Goal: Communication & Community: Answer question/provide support

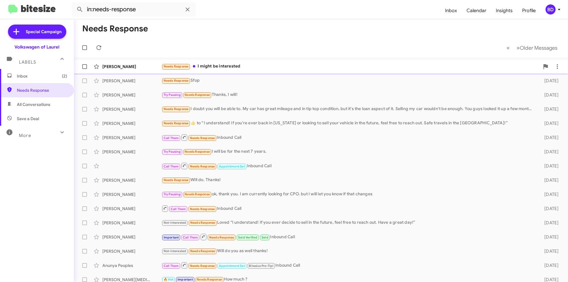
click at [225, 66] on div "Needs Response I might be interested" at bounding box center [350, 66] width 378 height 7
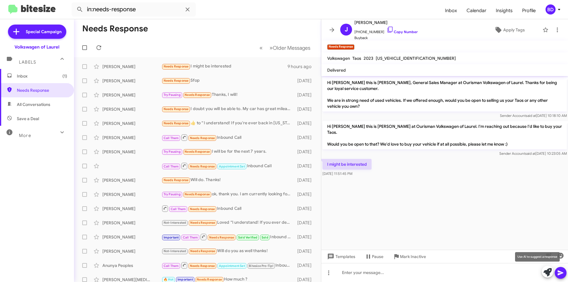
click at [547, 273] on icon at bounding box center [547, 272] width 8 height 8
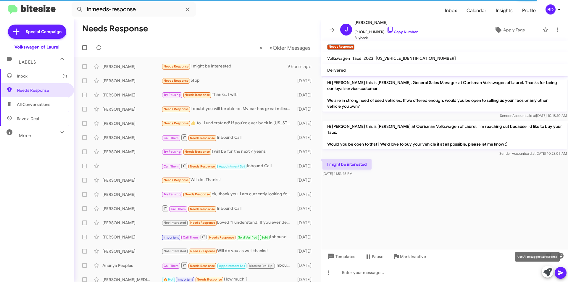
click at [548, 270] on icon at bounding box center [547, 272] width 8 height 8
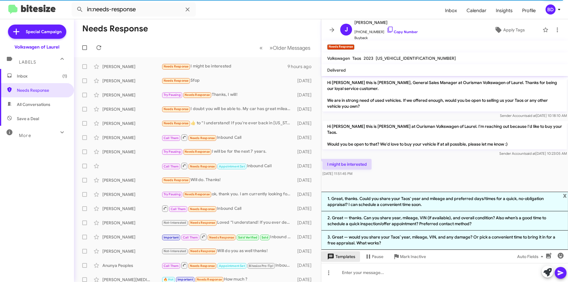
click at [345, 256] on span "Templates" at bounding box center [340, 256] width 29 height 11
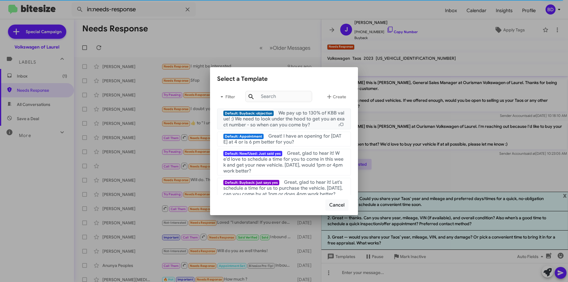
click at [299, 121] on span "We pay up to 130% of KBB value! :) We need to look under the hood to get you an…" at bounding box center [283, 119] width 121 height 18
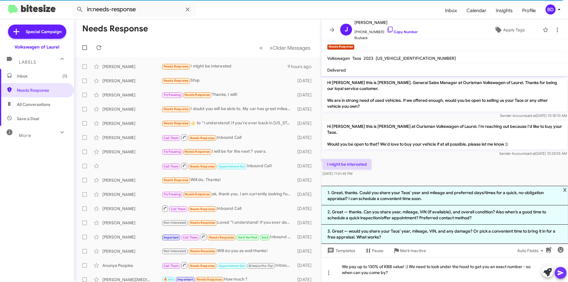
click at [557, 273] on icon at bounding box center [560, 272] width 7 height 7
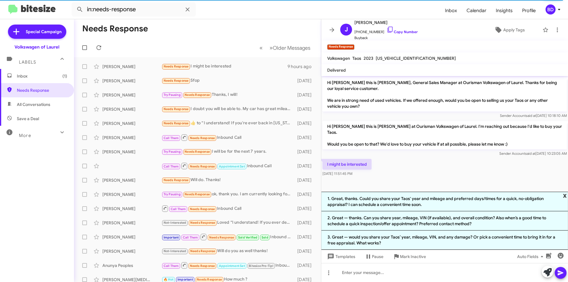
click at [557, 193] on span "x" at bounding box center [565, 195] width 4 height 7
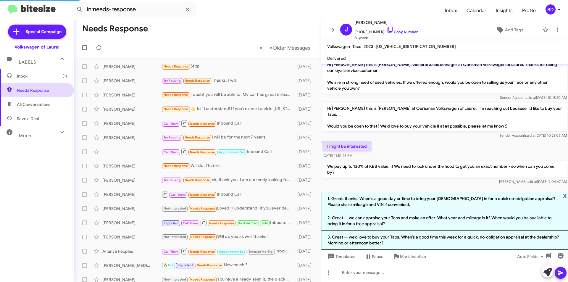
scroll to position [0, 0]
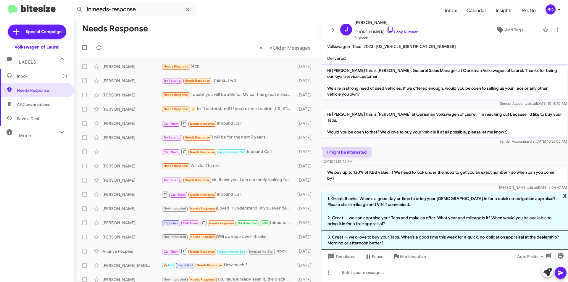
click at [557, 194] on span "x" at bounding box center [565, 195] width 4 height 7
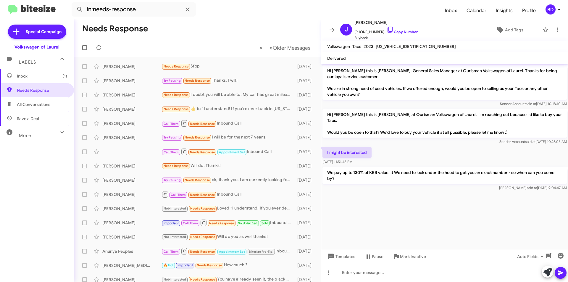
scroll to position [0, 0]
click at [32, 75] on span "Inbox (1)" at bounding box center [42, 76] width 50 height 6
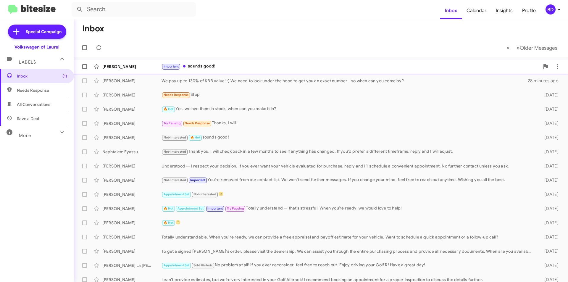
click at [221, 67] on div "Important sounds good!" at bounding box center [350, 66] width 378 height 7
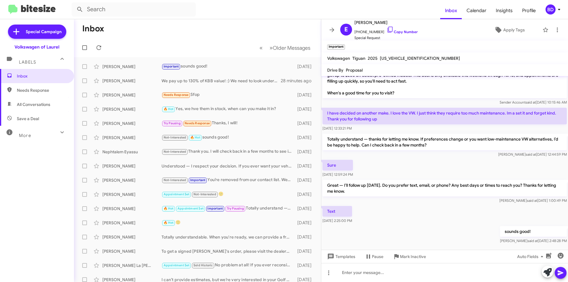
scroll to position [119, 0]
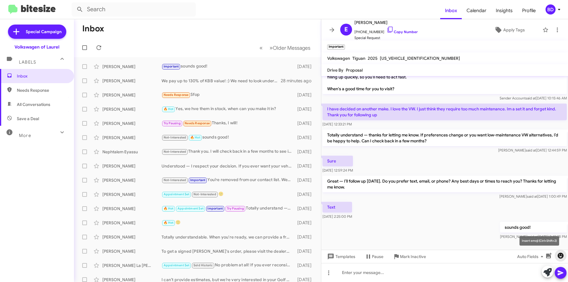
click at [557, 255] on icon "button" at bounding box center [561, 256] width 6 height 6
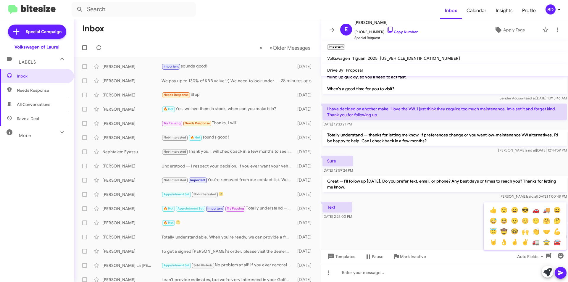
click at [504, 208] on button "🙂" at bounding box center [503, 210] width 11 height 11
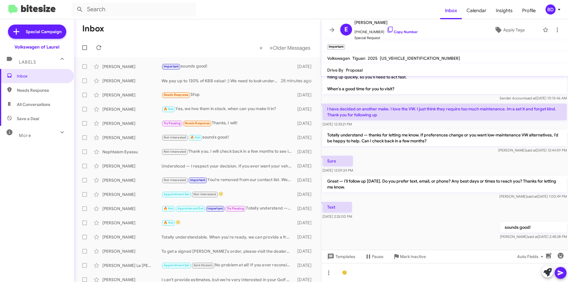
click at [557, 271] on icon at bounding box center [561, 272] width 6 height 5
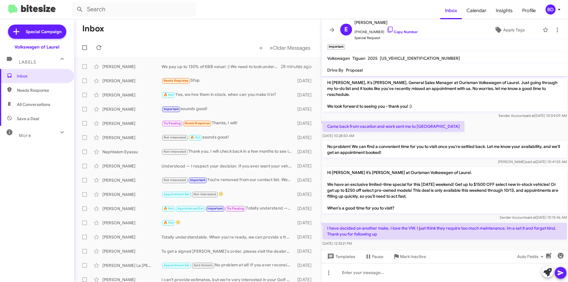
drag, startPoint x: 32, startPoint y: 105, endPoint x: 33, endPoint y: 109, distance: 4.6
click at [32, 105] on span "All Conversations" at bounding box center [33, 104] width 33 height 6
type input "in:all-conversations"
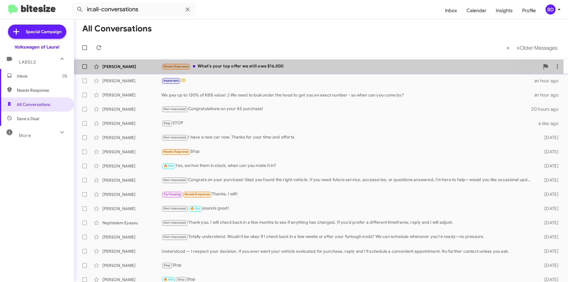
click at [238, 65] on div "Needs Response What's your top offer we still owe $16,000" at bounding box center [350, 66] width 378 height 7
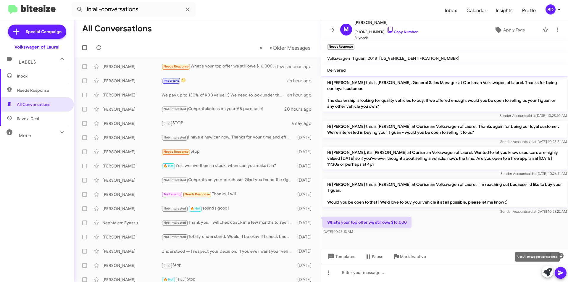
click at [548, 269] on icon at bounding box center [547, 272] width 8 height 8
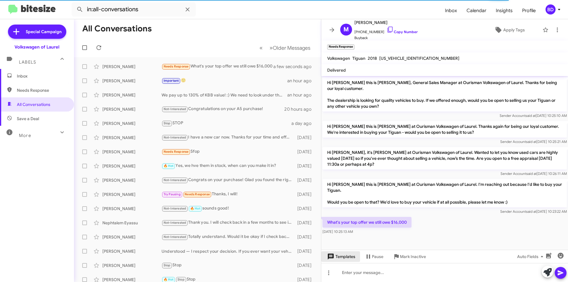
click at [341, 255] on span "Templates" at bounding box center [340, 256] width 29 height 11
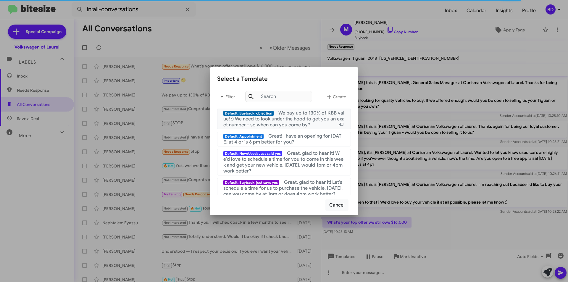
click at [306, 112] on span "We pay up to 130% of KBB value! :) We need to look under the hood to get you an…" at bounding box center [283, 119] width 121 height 18
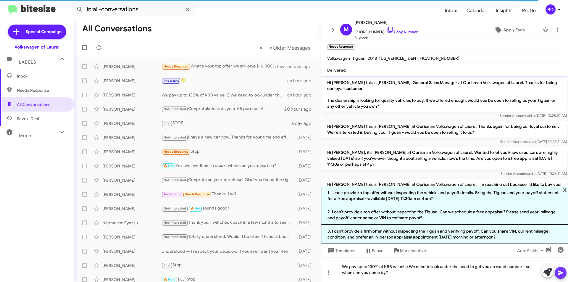
click at [563, 272] on icon at bounding box center [560, 272] width 7 height 7
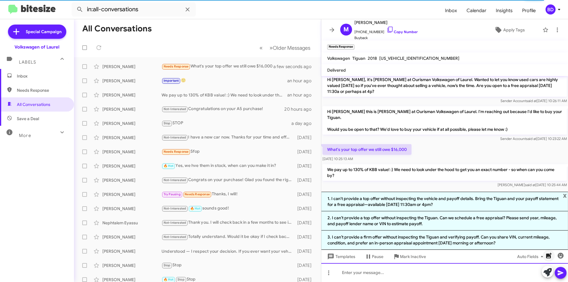
scroll to position [73, 0]
click at [566, 193] on span "x" at bounding box center [565, 195] width 4 height 7
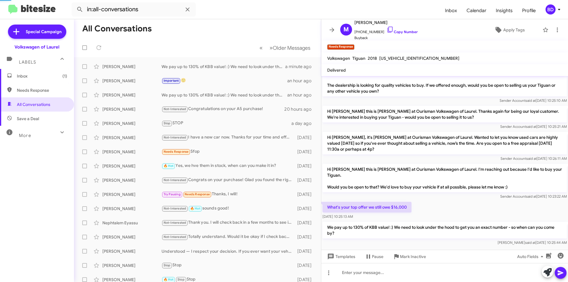
scroll to position [37, 0]
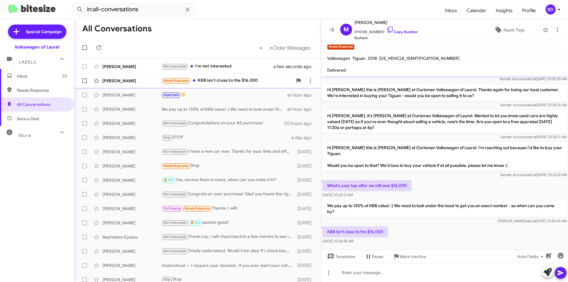
click at [224, 80] on div "Needs Response KBB isn't close to the $16,000" at bounding box center [226, 80] width 131 height 7
click at [549, 272] on icon at bounding box center [547, 272] width 8 height 8
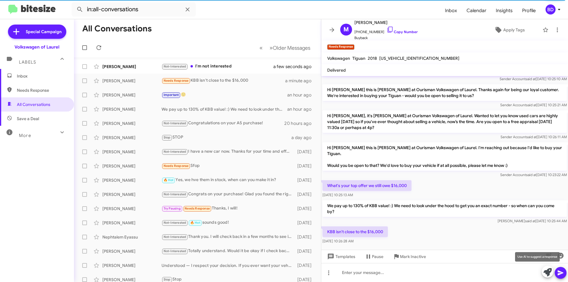
click at [545, 270] on icon at bounding box center [547, 272] width 8 height 8
click at [550, 270] on icon at bounding box center [547, 272] width 8 height 8
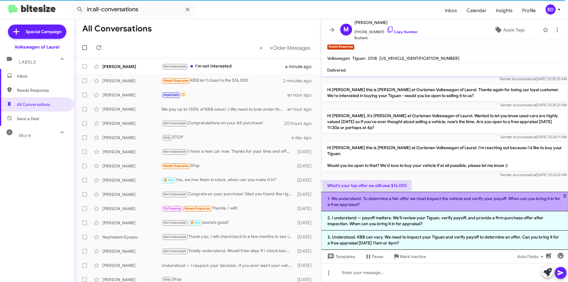
click at [410, 201] on li "1. We understand. To determine a fair offer we must inspect the vehicle and ver…" at bounding box center [444, 202] width 247 height 20
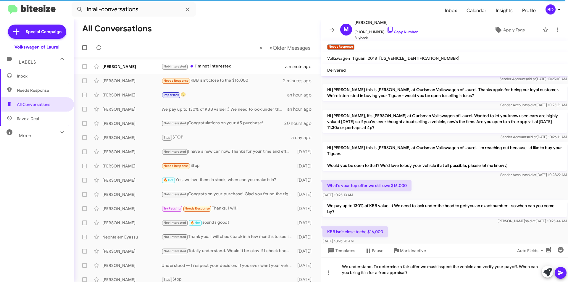
click at [558, 273] on icon at bounding box center [560, 272] width 7 height 7
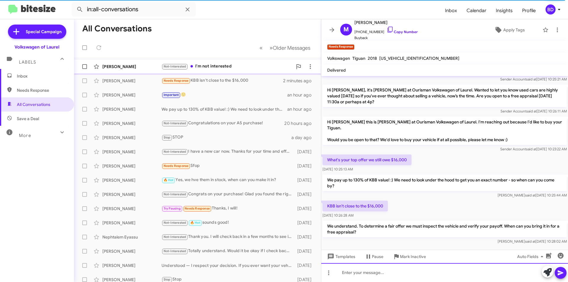
scroll to position [64, 0]
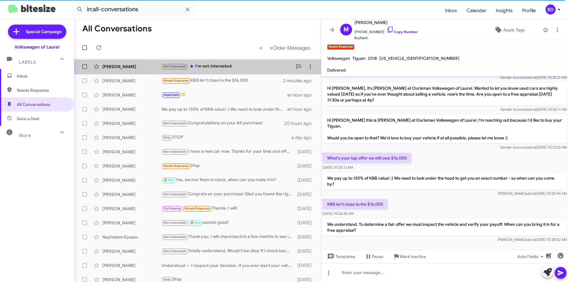
click at [206, 66] on div "Not-Interested I'm not interested" at bounding box center [226, 66] width 131 height 7
click at [205, 66] on div "Not-Interested I'm not interested" at bounding box center [226, 66] width 131 height 7
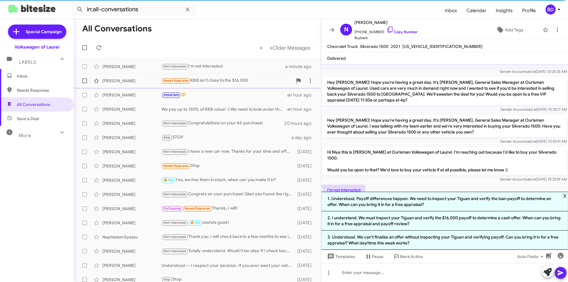
scroll to position [80, 0]
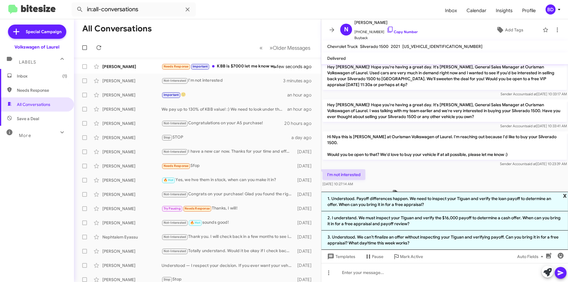
click at [566, 195] on span "x" at bounding box center [565, 195] width 4 height 7
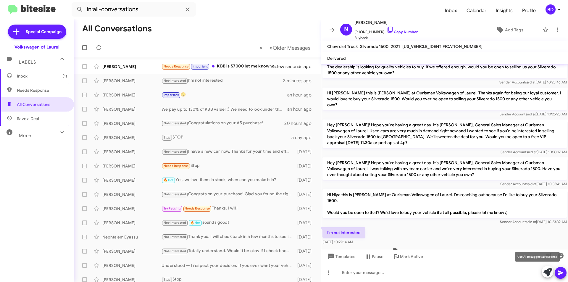
click at [547, 274] on icon at bounding box center [547, 272] width 8 height 8
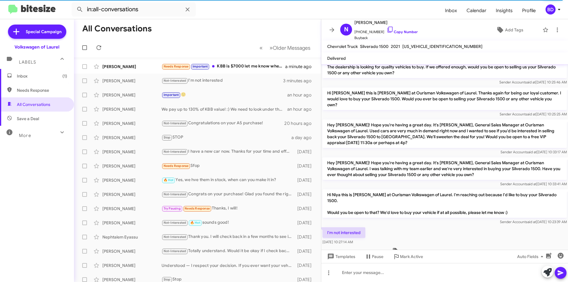
scroll to position [80, 0]
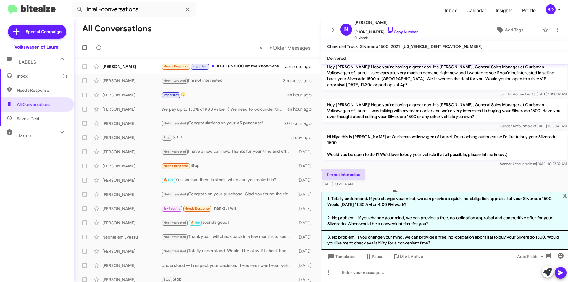
click at [419, 220] on li "2. No problem—if you change your mind, we can provide a free, no‑obligation app…" at bounding box center [444, 220] width 247 height 19
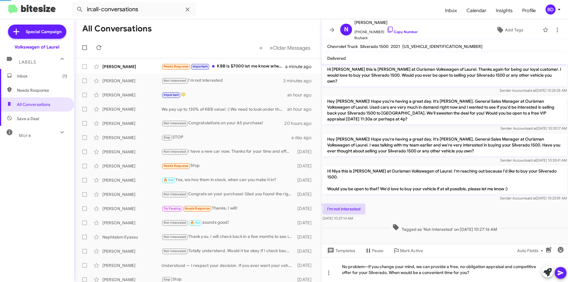
scroll to position [28, 0]
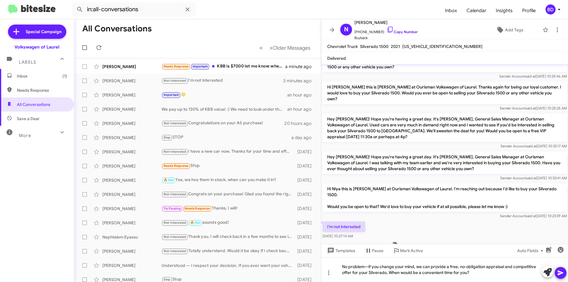
click at [560, 273] on icon at bounding box center [561, 272] width 6 height 5
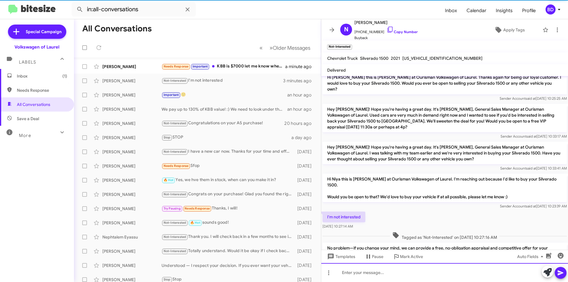
scroll to position [61, 0]
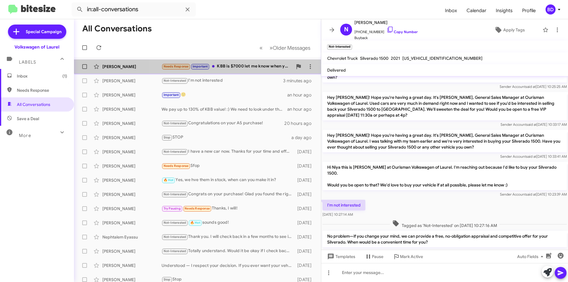
click at [249, 65] on div "Needs Response Important KBB is $7000 let me know when you do 200%" at bounding box center [226, 66] width 131 height 7
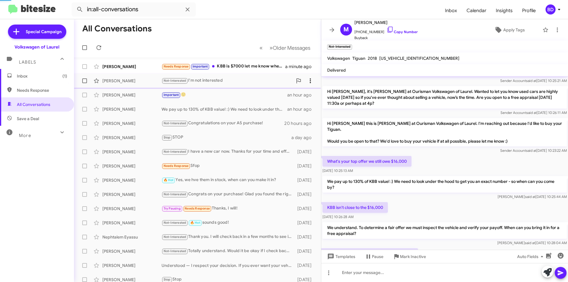
scroll to position [86, 0]
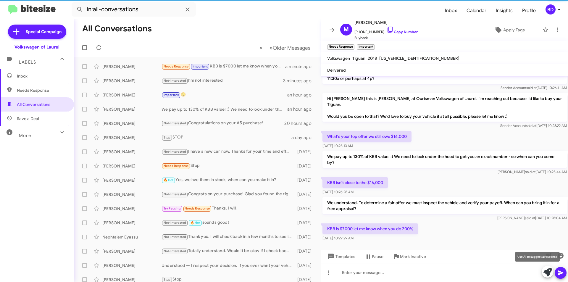
click at [547, 273] on icon at bounding box center [547, 272] width 8 height 8
click at [548, 271] on icon at bounding box center [547, 272] width 8 height 8
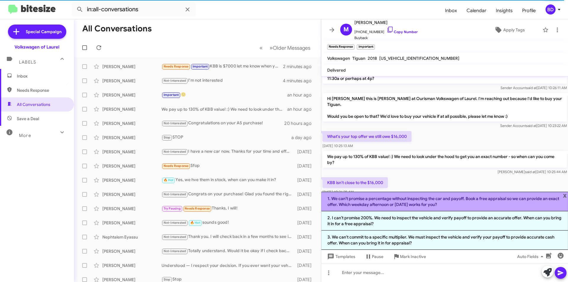
click at [481, 202] on li "1. We can’t promise a percentage without inspecting the car and payoff. Book a …" at bounding box center [444, 202] width 247 height 20
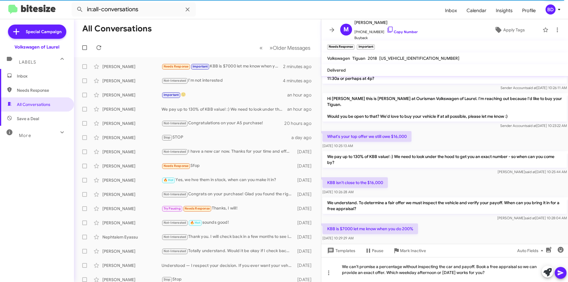
click at [561, 270] on icon at bounding box center [560, 272] width 7 height 7
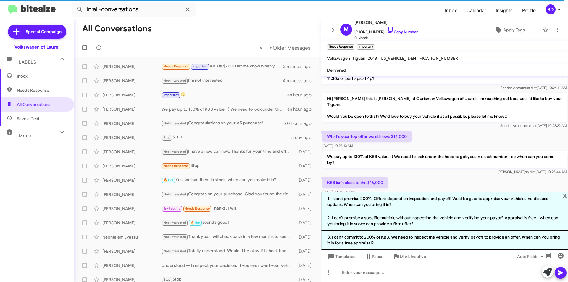
click at [565, 193] on span "x" at bounding box center [565, 195] width 4 height 7
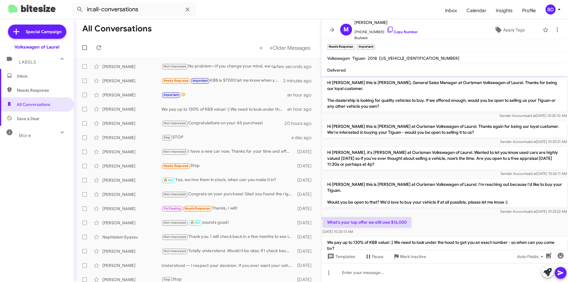
scroll to position [113, 0]
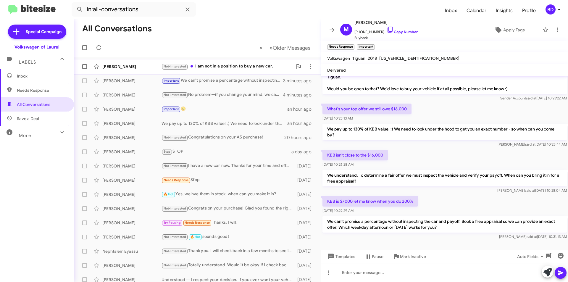
click at [227, 65] on div "Not-Interested I am not in a position to buy a new car." at bounding box center [226, 66] width 131 height 7
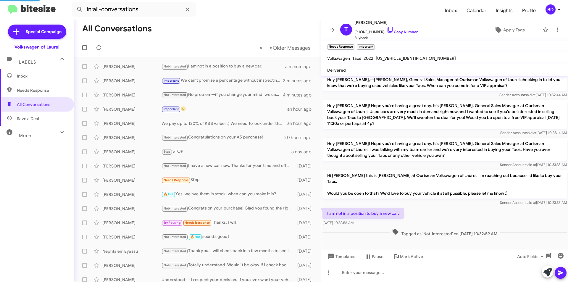
scroll to position [61, 0]
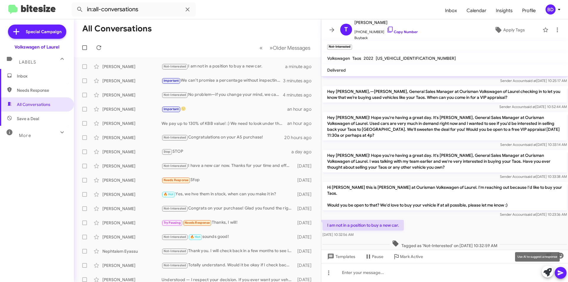
click at [546, 270] on icon at bounding box center [547, 272] width 8 height 8
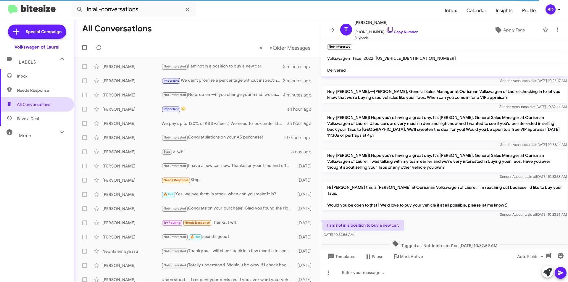
scroll to position [113, 0]
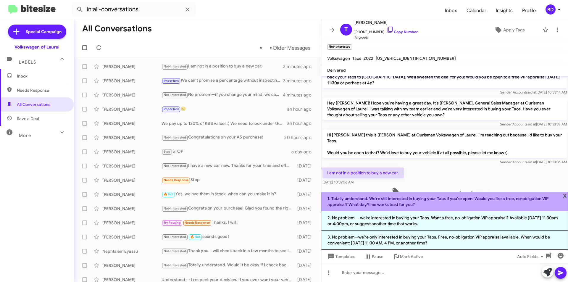
click at [411, 202] on li "1. Totally understand. We’re still interested in buying your Taos if you’re ope…" at bounding box center [444, 202] width 247 height 20
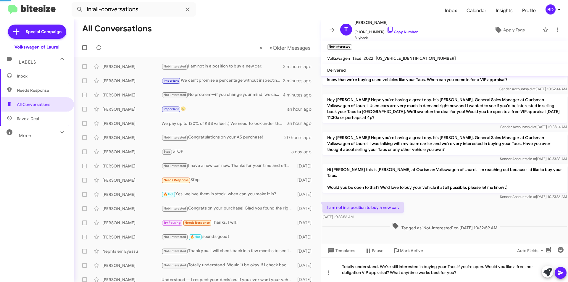
scroll to position [67, 0]
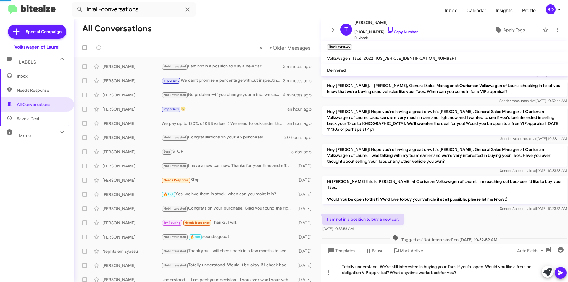
click at [558, 273] on icon at bounding box center [560, 272] width 7 height 7
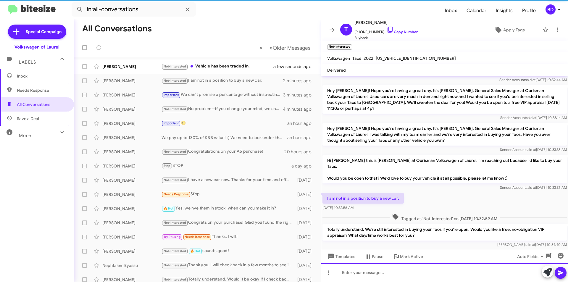
scroll to position [88, 0]
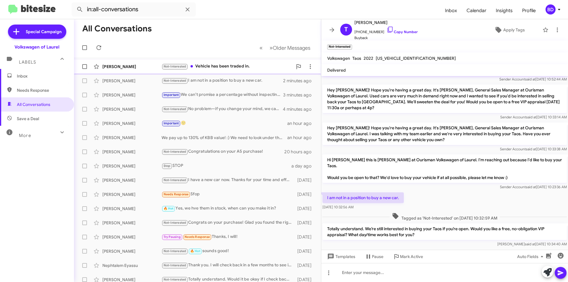
click at [229, 68] on div "Not-Interested Vehicle has been traded in." at bounding box center [226, 66] width 131 height 7
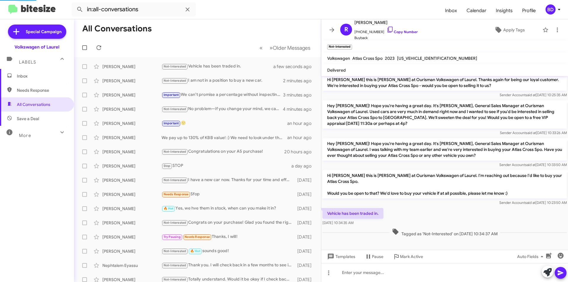
scroll to position [67, 0]
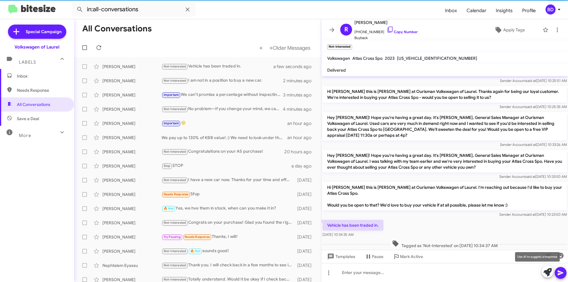
click at [547, 270] on icon at bounding box center [547, 272] width 8 height 8
click at [548, 271] on icon at bounding box center [547, 272] width 8 height 8
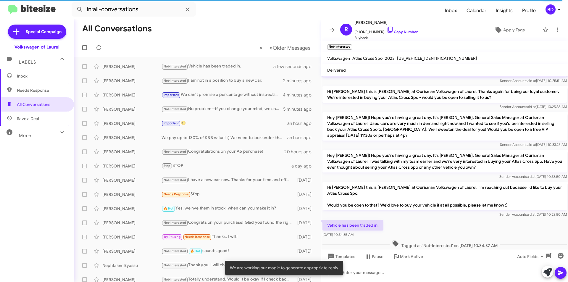
scroll to position [88, 0]
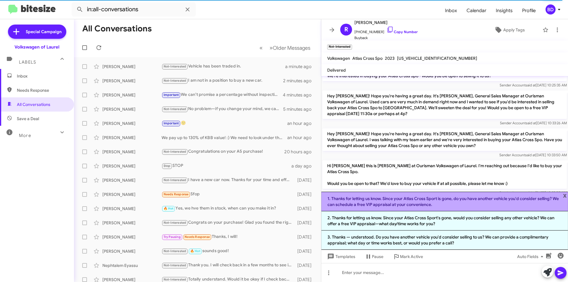
click at [452, 201] on li "1. Thanks for letting us know. Since your Atlas Cross Sport is gone, do you hav…" at bounding box center [444, 202] width 247 height 20
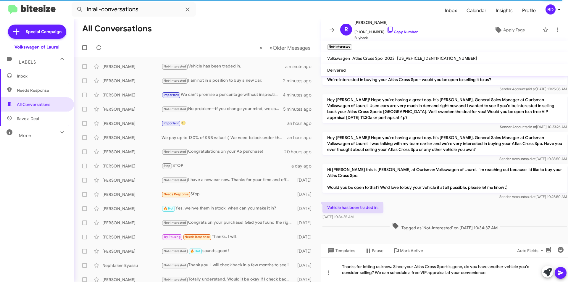
scroll to position [73, 0]
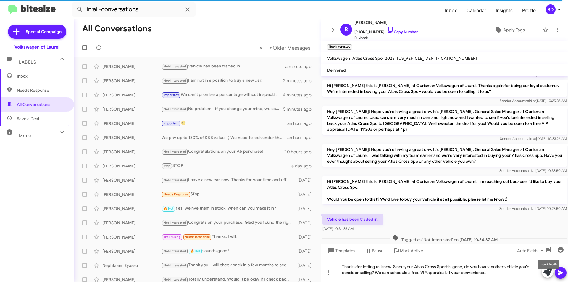
click at [558, 270] on mat-tooltip-component "Insert Media" at bounding box center [548, 265] width 30 height 18
click at [559, 272] on icon at bounding box center [561, 272] width 6 height 5
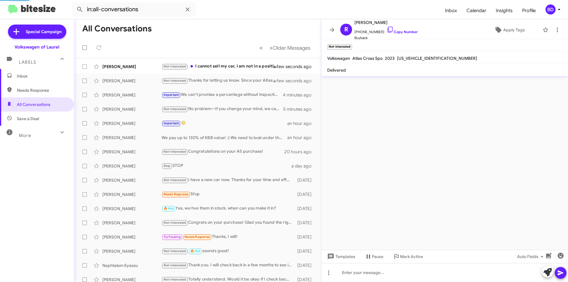
scroll to position [0, 0]
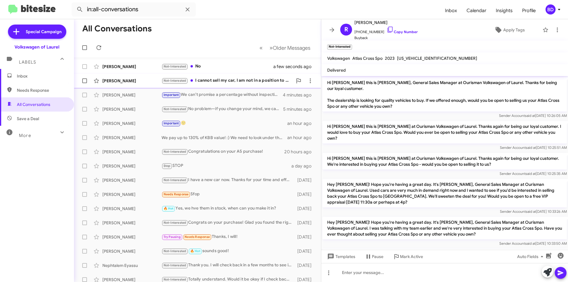
click at [229, 81] on div "Not-Interested I cannot sell my car, I am not in a position to buy a new car an…" at bounding box center [226, 80] width 131 height 7
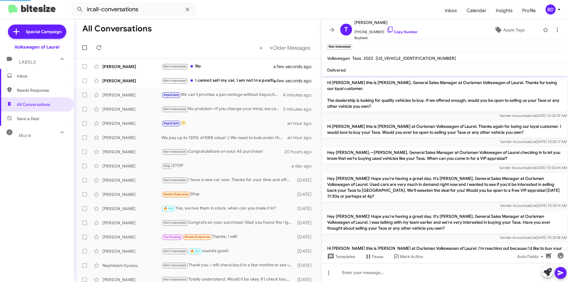
scroll to position [110, 0]
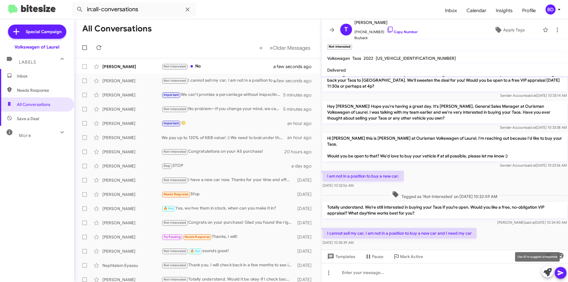
click at [545, 272] on icon at bounding box center [547, 272] width 8 height 8
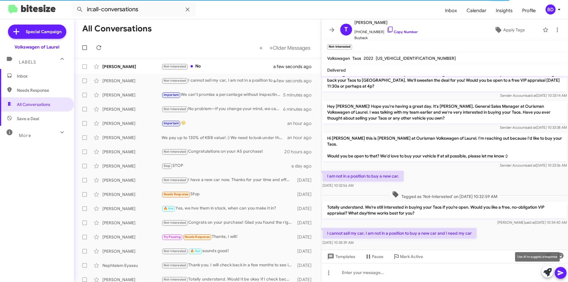
click at [548, 273] on icon at bounding box center [547, 272] width 8 height 8
click at [545, 271] on icon at bounding box center [547, 272] width 8 height 8
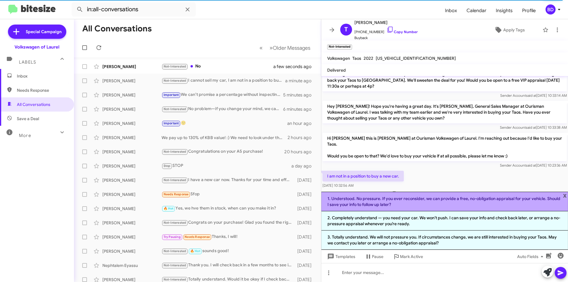
click at [414, 200] on li "1. Understood. No pressure. If you ever reconsider, we can provide a free, no-o…" at bounding box center [444, 202] width 247 height 20
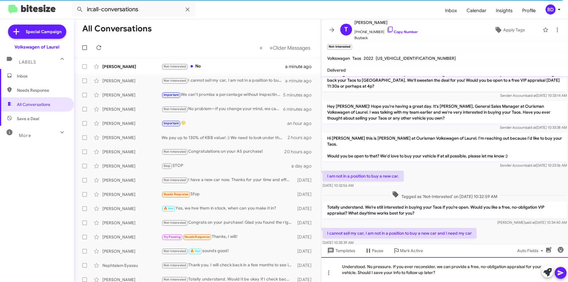
drag, startPoint x: 357, startPoint y: 273, endPoint x: 450, endPoint y: 280, distance: 93.1
click at [450, 280] on div "Understood. No pressure. If you ever reconsider, we can provide a free, no-obli…" at bounding box center [444, 269] width 247 height 25
click at [559, 272] on icon at bounding box center [561, 272] width 6 height 5
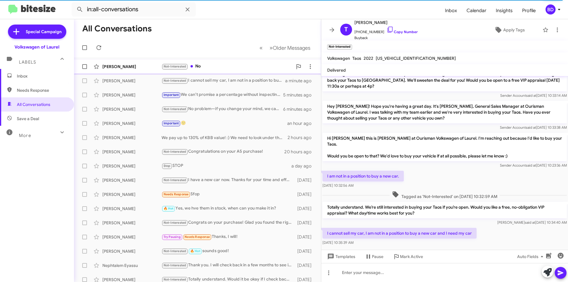
click at [214, 67] on div "Not-Interested No" at bounding box center [226, 66] width 131 height 7
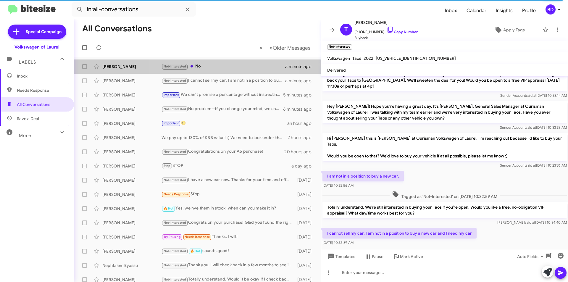
scroll to position [116, 0]
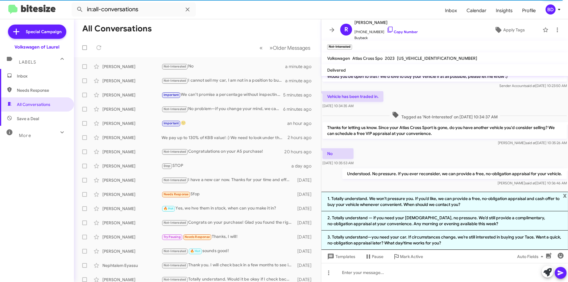
click at [565, 193] on span "x" at bounding box center [565, 195] width 4 height 7
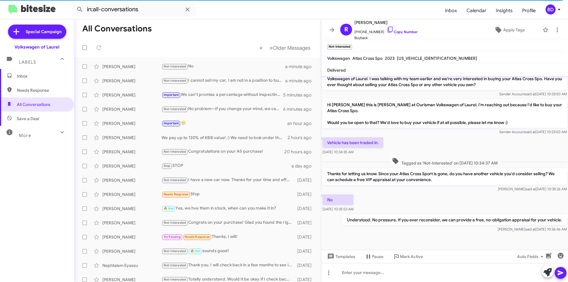
scroll to position [138, 0]
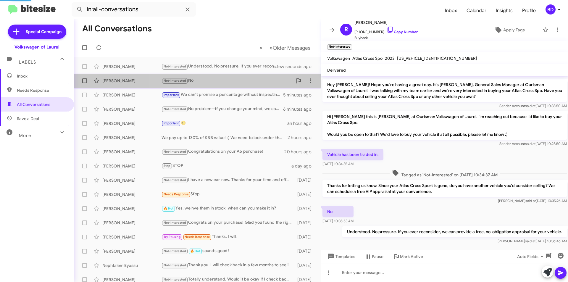
click at [219, 80] on div "Not-Interested No" at bounding box center [226, 80] width 131 height 7
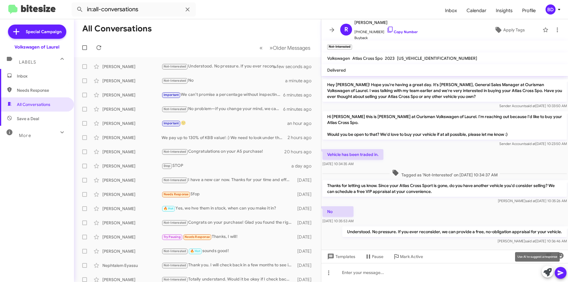
click at [547, 271] on icon at bounding box center [547, 272] width 8 height 8
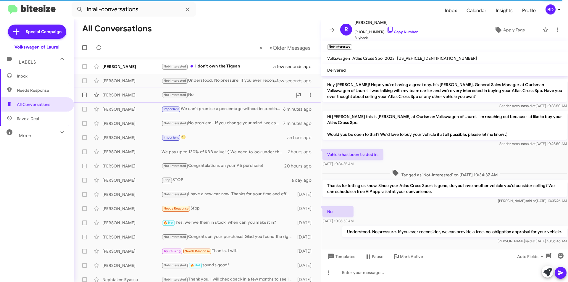
click at [220, 93] on div "Not-Interested No" at bounding box center [226, 94] width 131 height 7
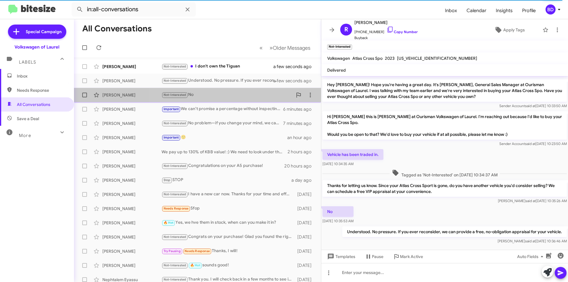
click at [220, 93] on div "Not-Interested No" at bounding box center [226, 94] width 131 height 7
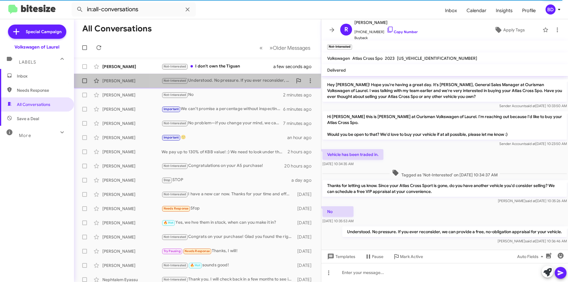
click at [219, 79] on div "Not-Interested Understood. No pressure. If you ever reconsider, we can provide …" at bounding box center [226, 80] width 131 height 7
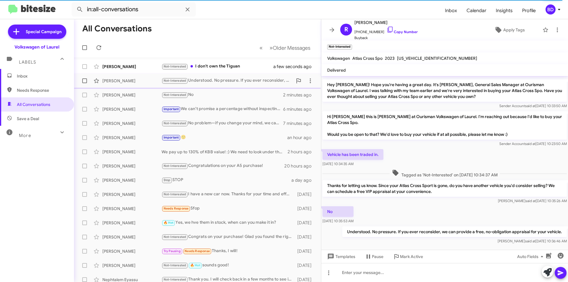
scroll to position [132, 0]
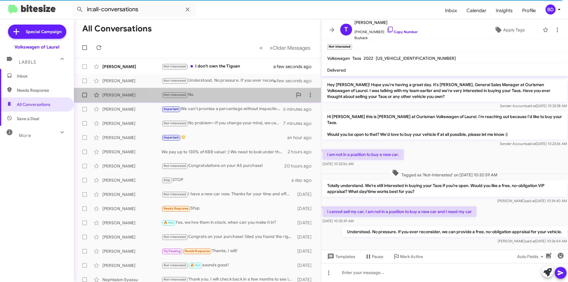
click at [213, 95] on div "Not-Interested No" at bounding box center [226, 94] width 131 height 7
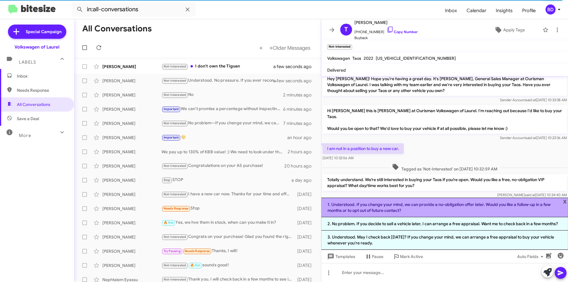
scroll to position [168, 0]
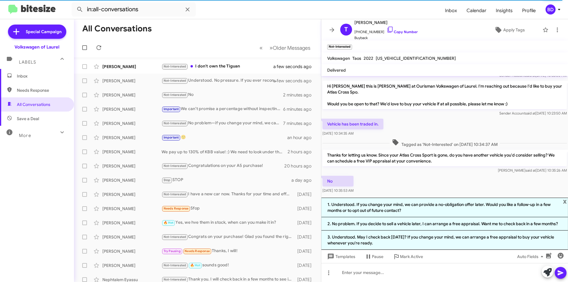
click at [414, 207] on li "1. Understood. If you change your mind, we can provide a no-obligation offer la…" at bounding box center [444, 208] width 247 height 20
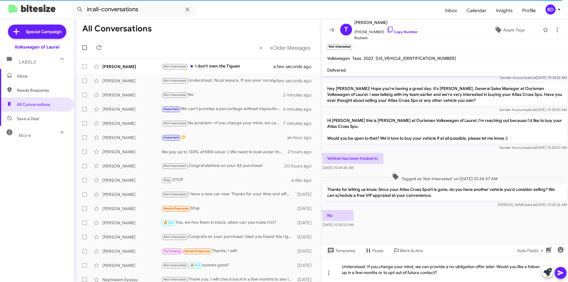
scroll to position [122, 0]
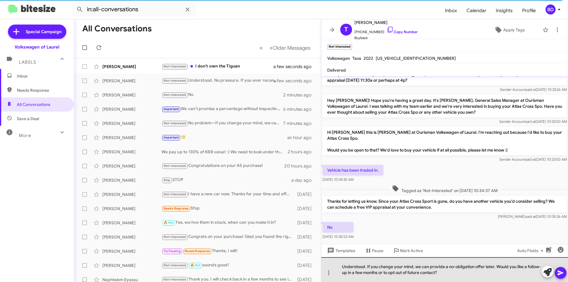
drag, startPoint x: 496, startPoint y: 267, endPoint x: 503, endPoint y: 273, distance: 9.7
click at [503, 273] on div "Understood. If you change your mind, we can provide a no-obligation offer later…" at bounding box center [444, 269] width 247 height 25
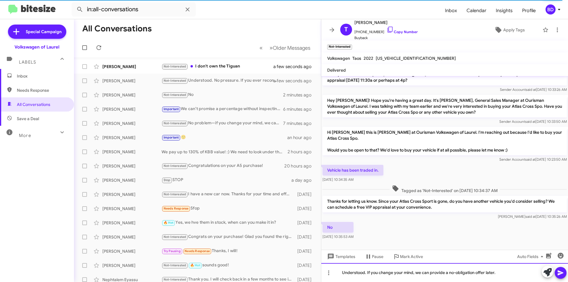
scroll to position [116, 0]
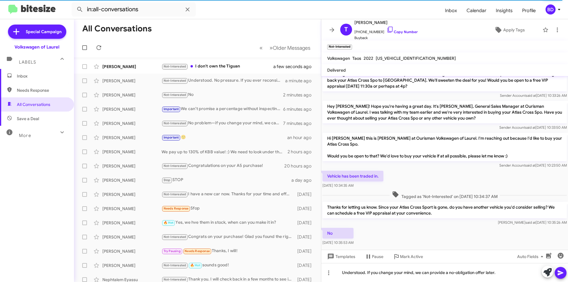
click at [561, 272] on icon at bounding box center [561, 272] width 6 height 5
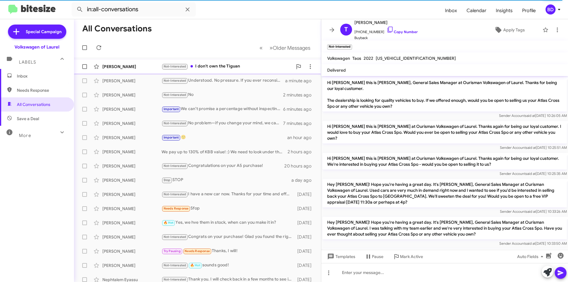
click at [225, 67] on div "Not-Interested I don't own the Tiguan" at bounding box center [226, 66] width 131 height 7
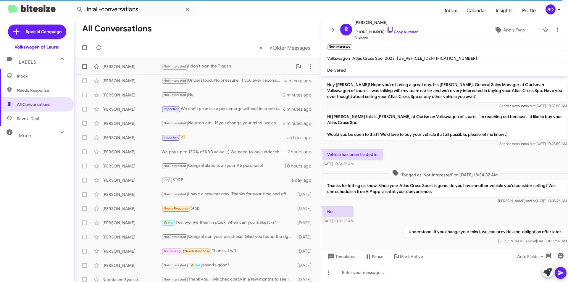
scroll to position [83, 0]
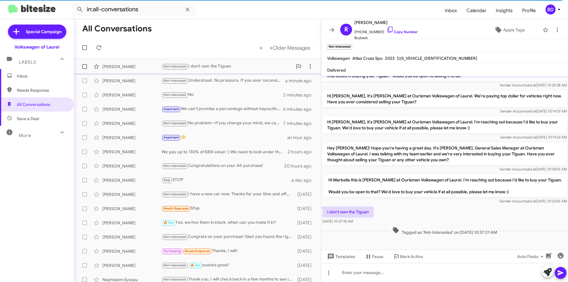
click at [199, 66] on div "Not-Interested I don't own the Tiguan" at bounding box center [226, 66] width 131 height 7
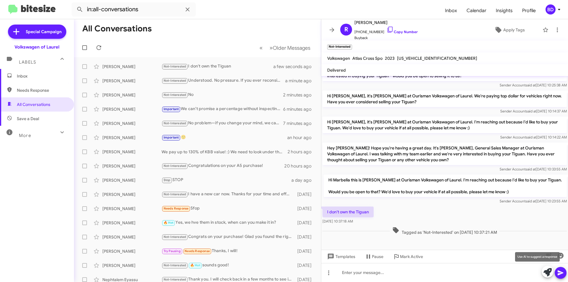
click at [548, 271] on icon at bounding box center [547, 272] width 8 height 8
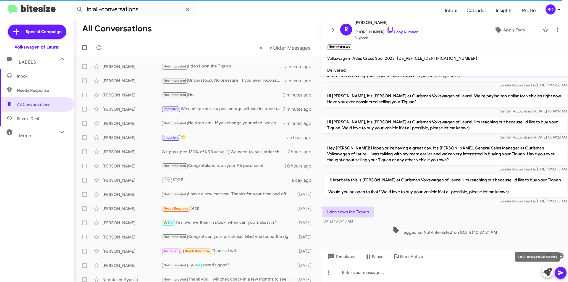
click at [550, 271] on icon at bounding box center [547, 272] width 8 height 8
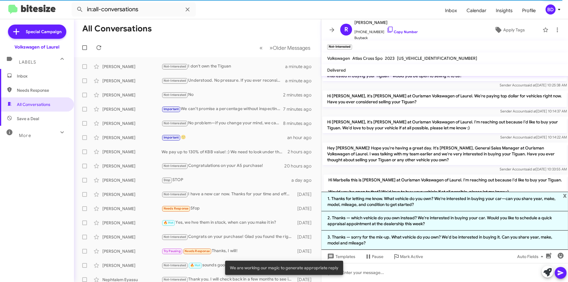
scroll to position [138, 0]
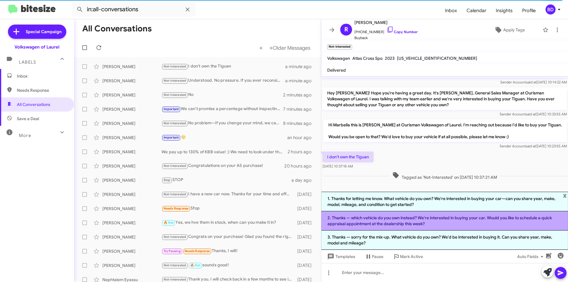
click at [474, 221] on li "2. Thanks — which vehicle do you own instead? We're interested in buying your c…" at bounding box center [444, 220] width 247 height 19
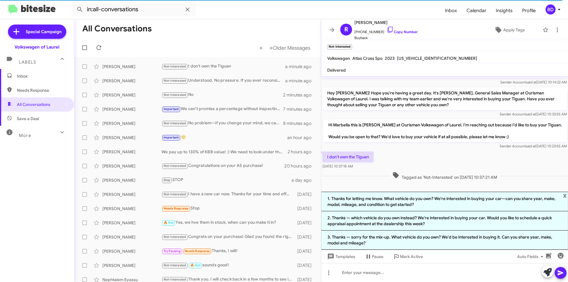
scroll to position [88, 0]
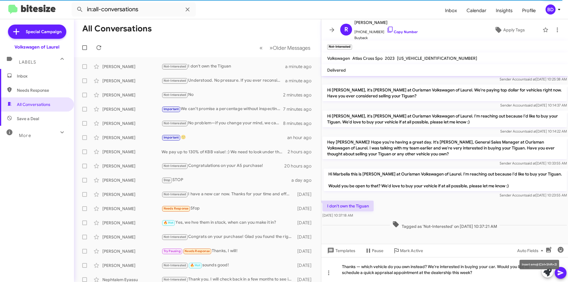
click at [562, 272] on mat-tooltip-component "Insert emoji (Ctrl+Shift+2)" at bounding box center [539, 265] width 48 height 18
click at [561, 274] on icon at bounding box center [560, 272] width 7 height 7
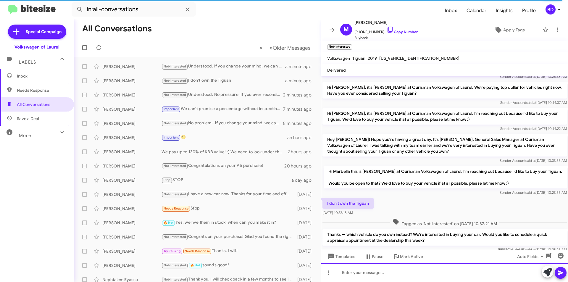
scroll to position [110, 0]
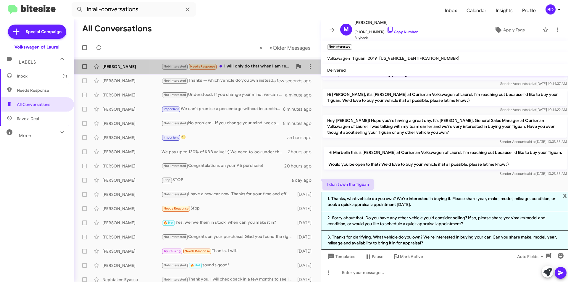
click at [253, 67] on div "Not-Interested Needs Response I will only do that when I am ready to buy a new …" at bounding box center [226, 66] width 131 height 7
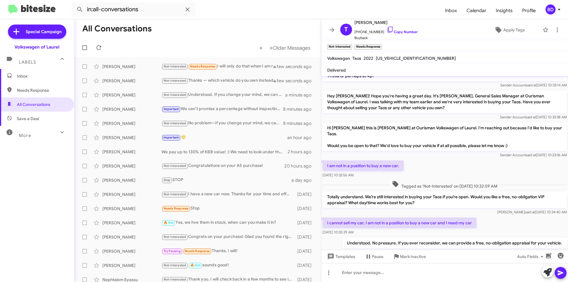
scroll to position [153, 0]
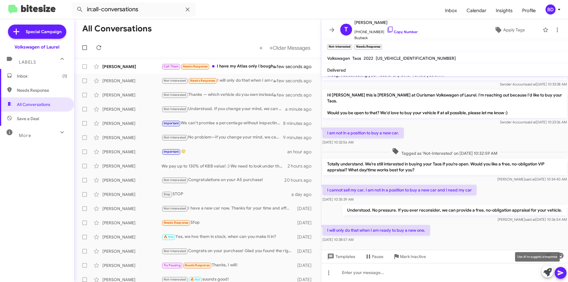
click at [550, 272] on icon at bounding box center [547, 272] width 8 height 8
click at [546, 271] on icon at bounding box center [547, 272] width 8 height 8
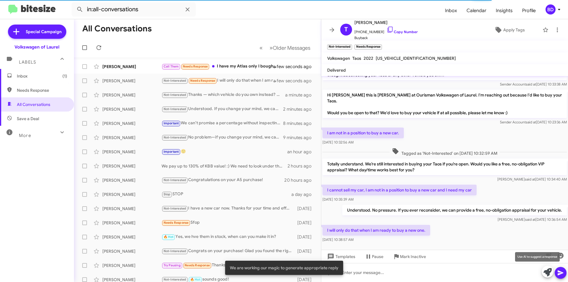
click at [548, 272] on icon at bounding box center [547, 272] width 8 height 8
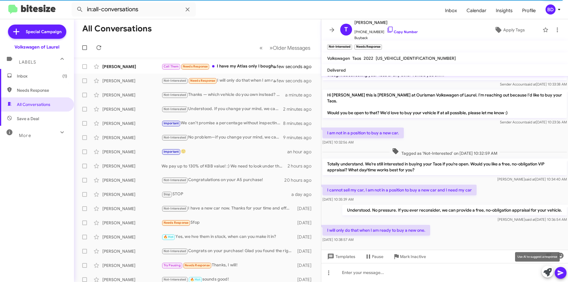
click at [549, 273] on icon at bounding box center [547, 272] width 8 height 8
click at [547, 270] on icon at bounding box center [547, 272] width 8 height 8
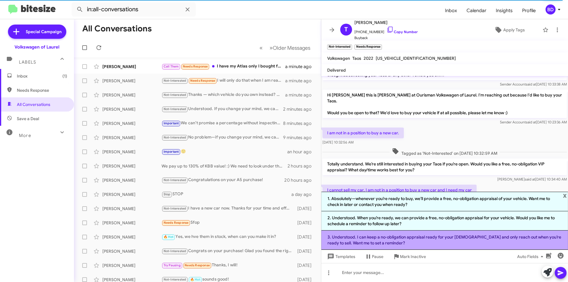
click at [381, 240] on li "3. Understood. I can keep a no‑obligation appraisal ready for your Taos and onl…" at bounding box center [444, 239] width 247 height 19
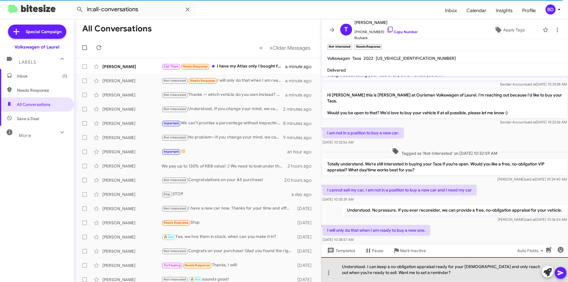
drag, startPoint x: 372, startPoint y: 268, endPoint x: 425, endPoint y: 275, distance: 53.5
click at [425, 275] on div "Understood. I can keep a no‑obligation appraisal ready for your Taos and only r…" at bounding box center [444, 269] width 247 height 25
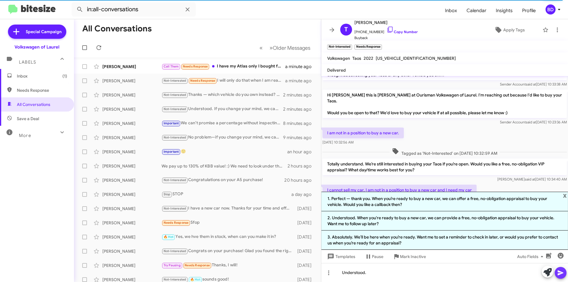
click at [561, 274] on icon at bounding box center [560, 272] width 7 height 7
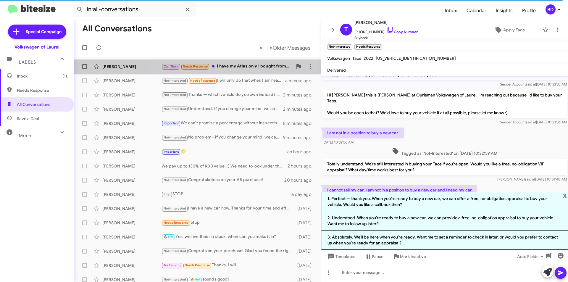
click at [241, 67] on div "Call Them Needs Response I have my Atlas only I bought from you guys are you in…" at bounding box center [226, 66] width 131 height 7
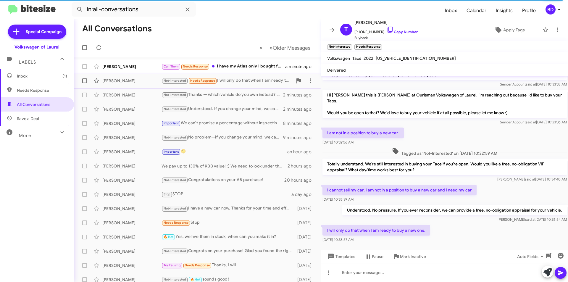
scroll to position [247, 0]
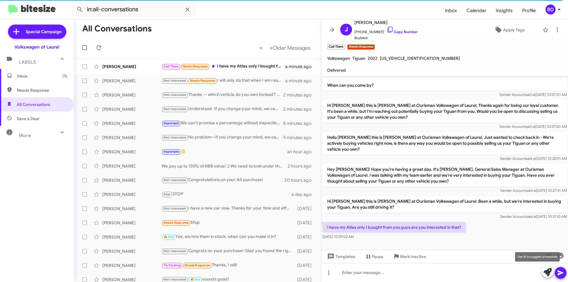
click at [545, 272] on icon at bounding box center [547, 272] width 8 height 8
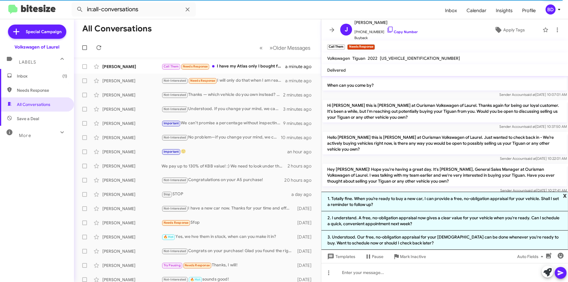
click at [566, 192] on span "x" at bounding box center [565, 195] width 4 height 7
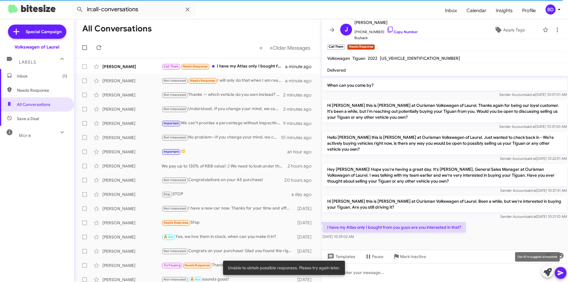
click at [549, 273] on icon at bounding box center [547, 272] width 8 height 8
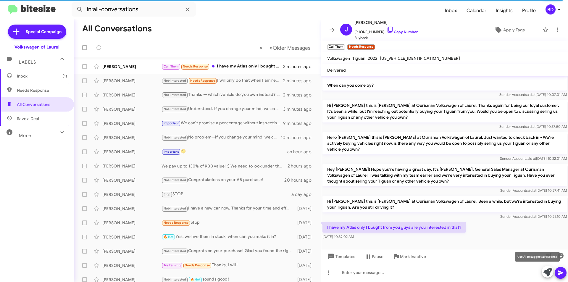
click at [547, 273] on icon at bounding box center [547, 272] width 8 height 8
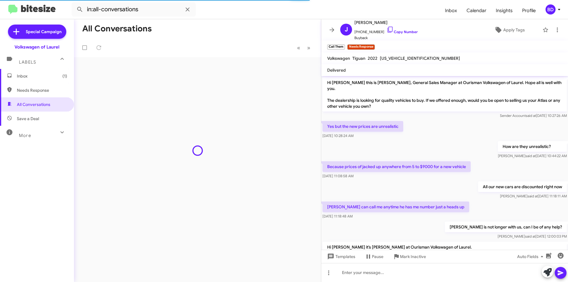
scroll to position [247, 0]
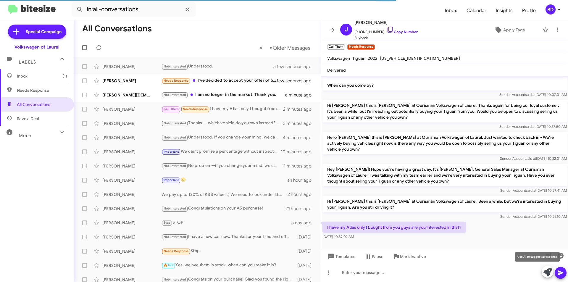
click at [547, 268] on icon at bounding box center [547, 272] width 8 height 8
click at [545, 271] on icon at bounding box center [547, 272] width 8 height 8
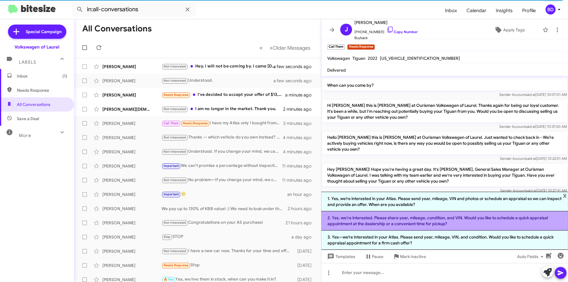
click at [419, 219] on li "2. Yes, we're interested. Please share year, mileage, condition, and VIN. Would…" at bounding box center [444, 220] width 247 height 19
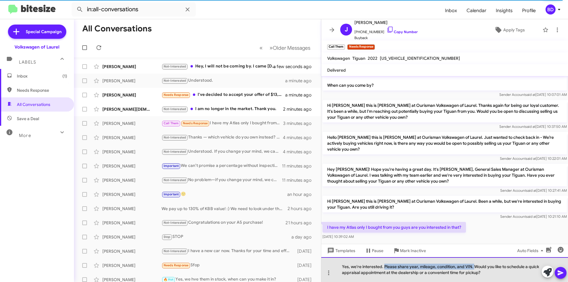
drag, startPoint x: 385, startPoint y: 266, endPoint x: 473, endPoint y: 268, distance: 88.5
click at [473, 268] on div "Yes, we're interested. Please share year, mileage, condition, and VIN. Would yo…" at bounding box center [444, 269] width 247 height 25
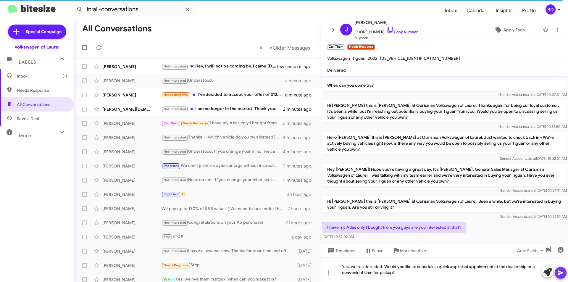
click at [561, 272] on icon at bounding box center [561, 272] width 6 height 5
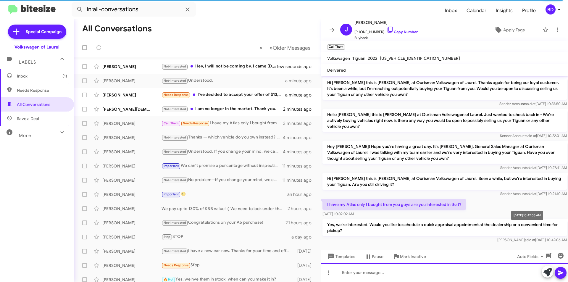
scroll to position [274, 0]
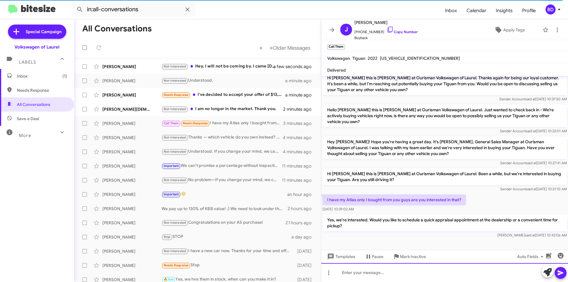
click at [364, 272] on div at bounding box center [444, 272] width 247 height 19
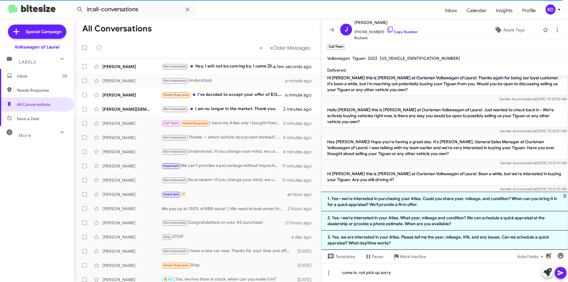
click at [562, 272] on icon at bounding box center [560, 272] width 7 height 7
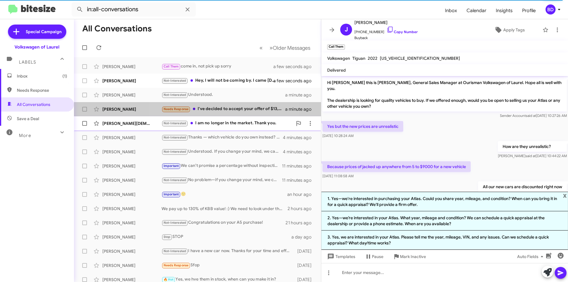
click at [228, 107] on div "Needs Response I've decided to accept your offer of $13,000, but I'm trying to …" at bounding box center [223, 109] width 124 height 7
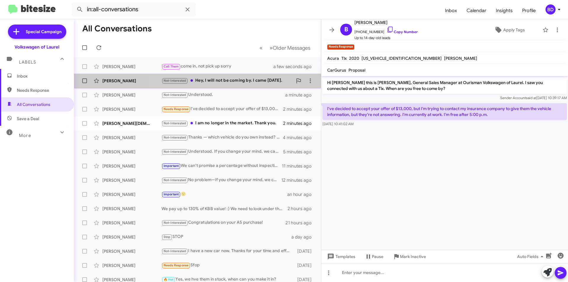
click at [214, 80] on div "Not-Interested Hey, I will not be coming by. I came on Thursday last week." at bounding box center [226, 80] width 131 height 7
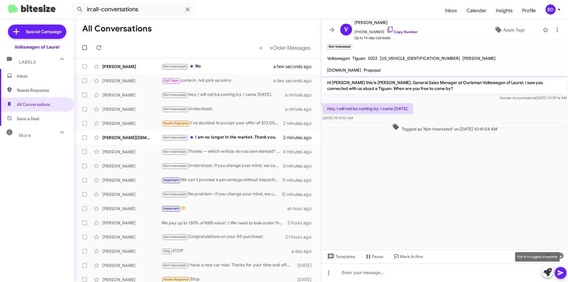
click at [546, 271] on icon at bounding box center [547, 272] width 8 height 8
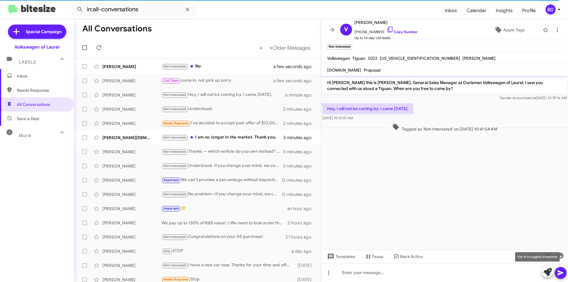
click at [549, 272] on icon at bounding box center [547, 272] width 8 height 8
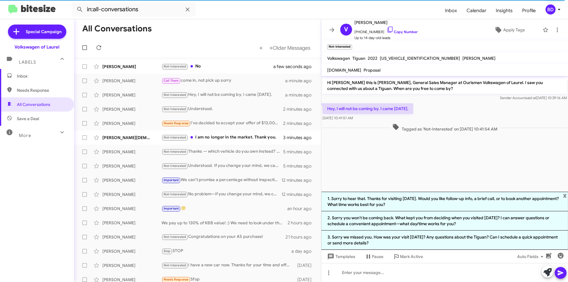
click at [379, 201] on li "1. Sorry to hear that. Thanks for visiting last Thursday. Would you like follow…" at bounding box center [444, 202] width 247 height 20
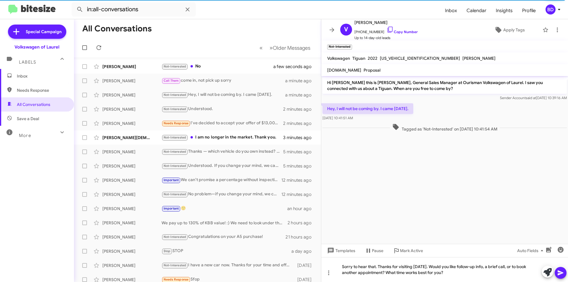
click at [560, 272] on icon at bounding box center [561, 272] width 6 height 5
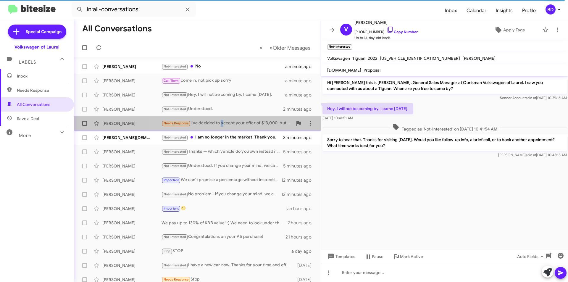
click at [222, 122] on div "Needs Response I've decided to accept your offer of $13,000, but I'm trying to …" at bounding box center [226, 123] width 131 height 7
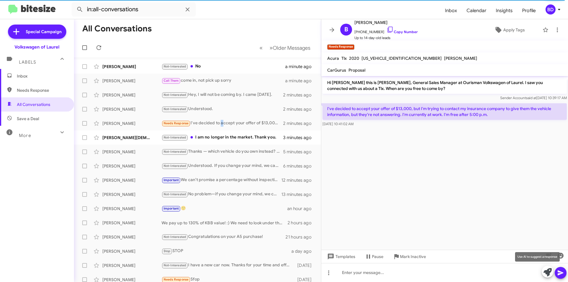
click at [548, 269] on icon at bounding box center [547, 272] width 8 height 8
click at [546, 272] on icon at bounding box center [547, 272] width 8 height 8
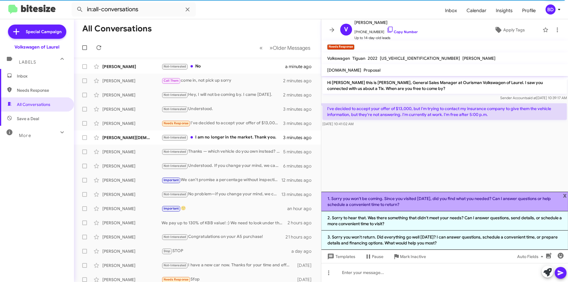
click at [567, 194] on li "1. Sorry you won't be coming. Since you visited last Thursday, did you find wha…" at bounding box center [444, 202] width 247 height 20
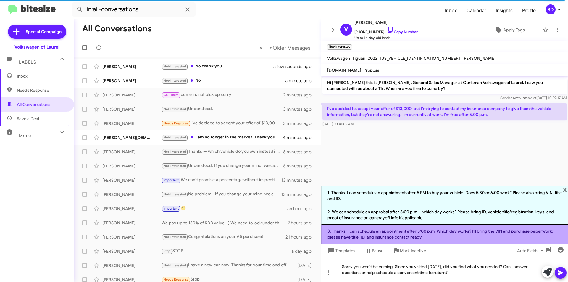
click at [385, 233] on li "3. Thanks. I can schedule an appointment after 5:00 p.m. Which day works? I’ll …" at bounding box center [444, 233] width 247 height 19
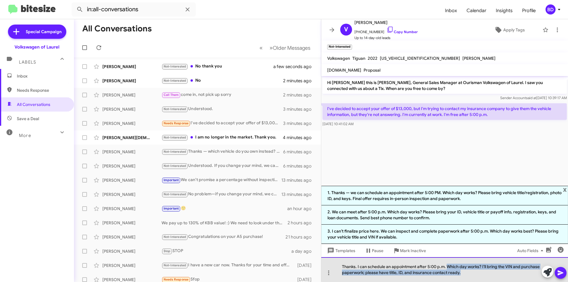
drag, startPoint x: 446, startPoint y: 266, endPoint x: 471, endPoint y: 275, distance: 26.8
click at [471, 275] on div "Thanks. I can schedule an appointment after 5:00 p.m. Which day works? I’ll bri…" at bounding box center [444, 269] width 247 height 25
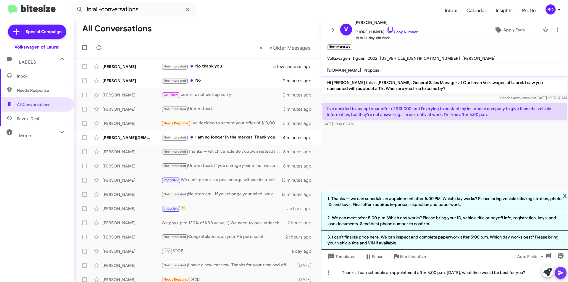
click at [563, 274] on icon at bounding box center [560, 272] width 7 height 7
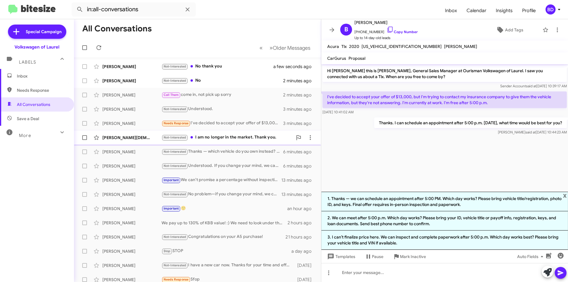
click at [224, 139] on div "Not-Interested I am no longer in the market. Thank you." at bounding box center [226, 137] width 131 height 7
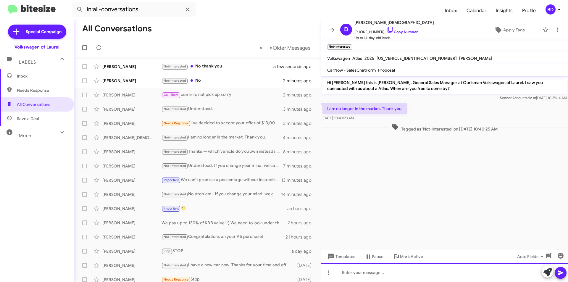
click at [356, 270] on div at bounding box center [444, 272] width 247 height 19
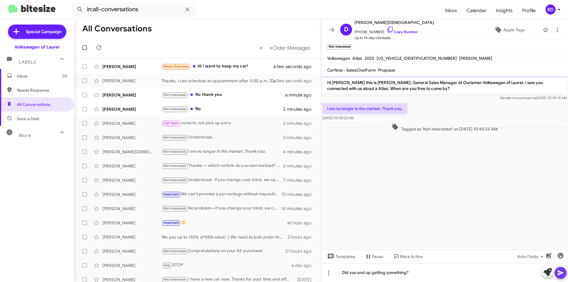
click at [562, 272] on icon at bounding box center [561, 272] width 6 height 5
click at [211, 114] on div "Michelle Deacon Not-Interested No 2 minutes ago" at bounding box center [198, 109] width 238 height 12
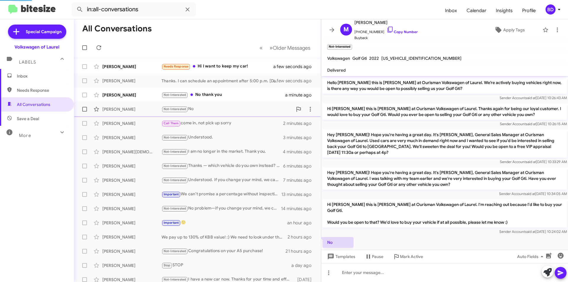
scroll to position [16, 0]
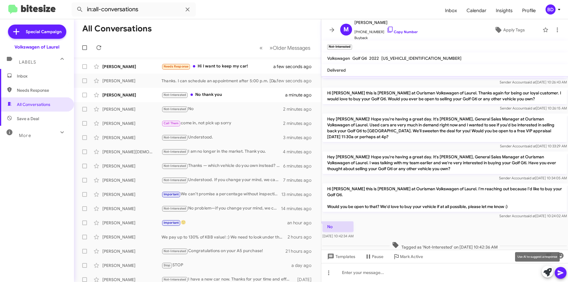
click at [549, 274] on icon at bounding box center [547, 272] width 8 height 8
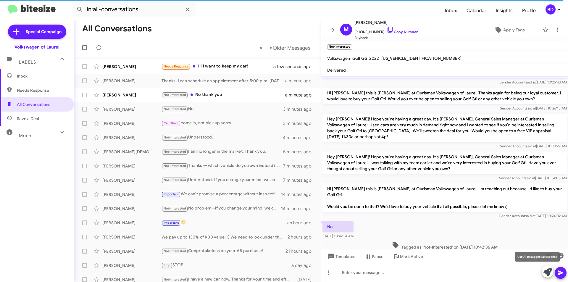
click at [546, 272] on icon at bounding box center [547, 272] width 8 height 8
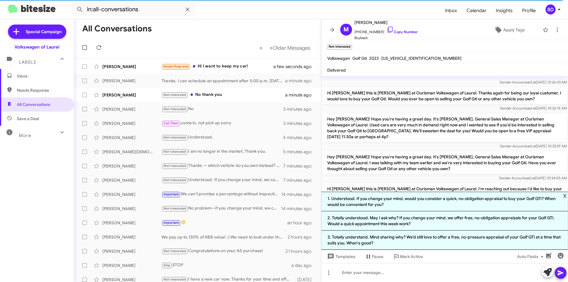
click at [426, 200] on li "1. Understood. If you change your mind, would you consider a quick, no‑obligati…" at bounding box center [444, 202] width 247 height 20
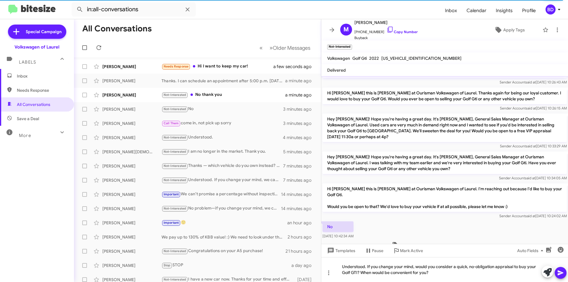
click at [561, 272] on icon at bounding box center [561, 272] width 6 height 5
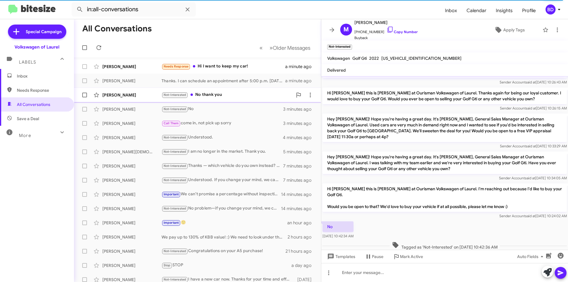
click at [211, 95] on div "Not-Interested No thank you" at bounding box center [226, 94] width 131 height 7
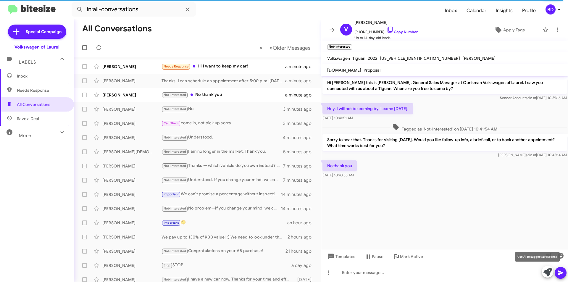
click at [548, 274] on icon at bounding box center [547, 272] width 8 height 8
click at [547, 274] on icon at bounding box center [547, 272] width 8 height 8
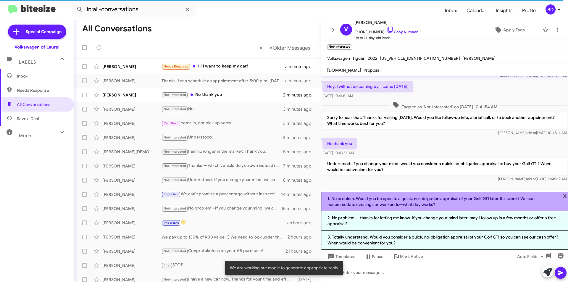
scroll to position [22, 0]
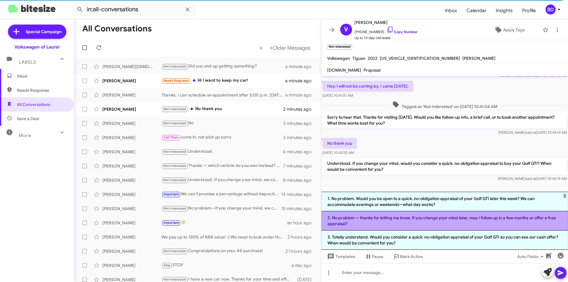
click at [395, 219] on li "2. No problem — thanks for letting me know. If you change your mind later, may …" at bounding box center [444, 220] width 247 height 19
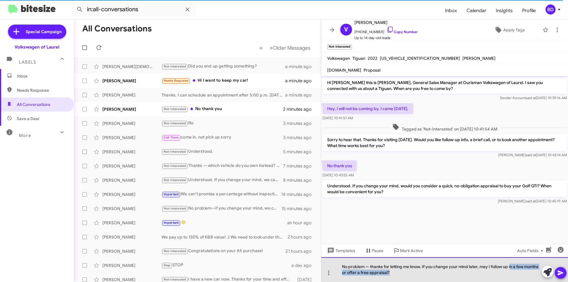
drag, startPoint x: 511, startPoint y: 267, endPoint x: 525, endPoint y: 273, distance: 15.0
click at [525, 273] on div "No problem — thanks for letting me know. If you change your mind later, may I f…" at bounding box center [444, 269] width 247 height 25
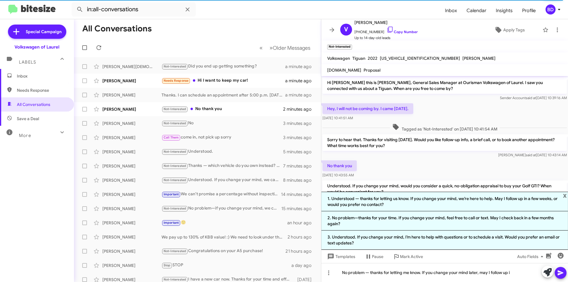
click at [560, 272] on icon at bounding box center [561, 272] width 6 height 5
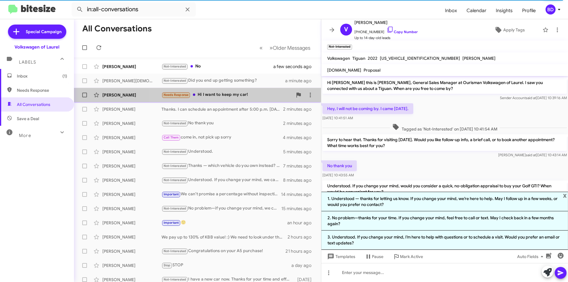
click at [226, 96] on div "Needs Response Hi I want to keep my car!" at bounding box center [226, 94] width 131 height 7
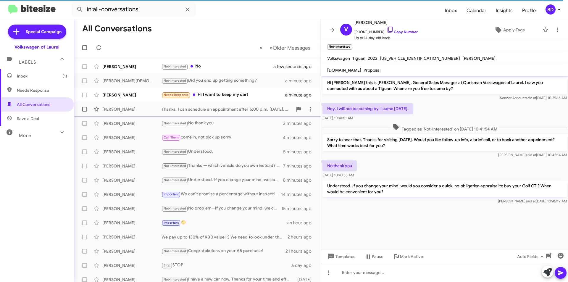
scroll to position [54, 0]
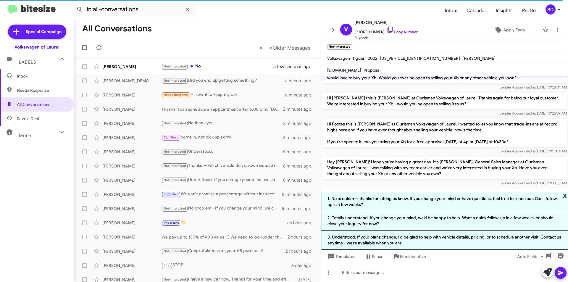
click at [566, 193] on span "x" at bounding box center [565, 195] width 4 height 7
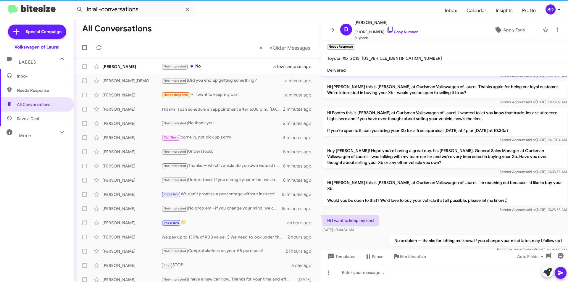
scroll to position [76, 0]
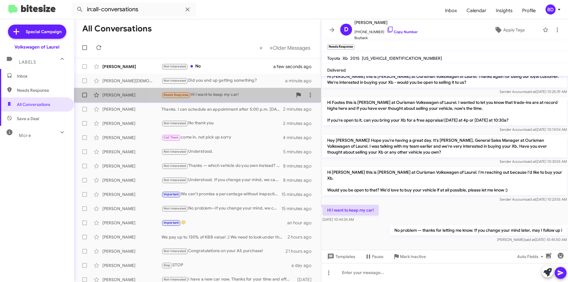
click at [238, 94] on div "Needs Response Hi I want to keep my car!" at bounding box center [226, 94] width 131 height 7
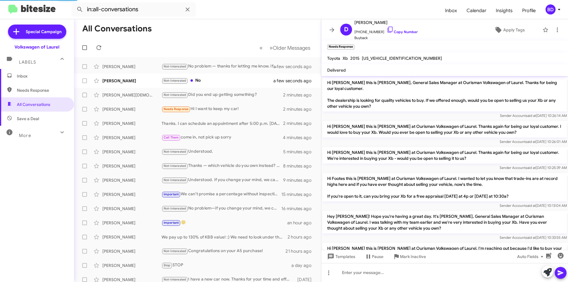
scroll to position [43, 0]
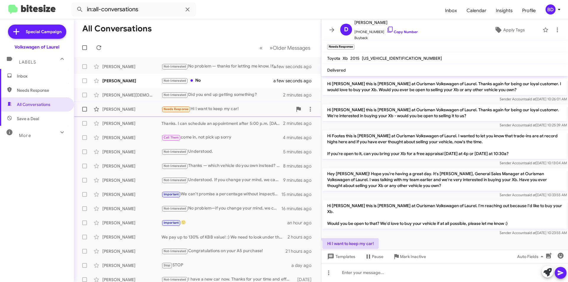
click at [212, 108] on div "Needs Response Hi I want to keep my car!" at bounding box center [226, 109] width 131 height 7
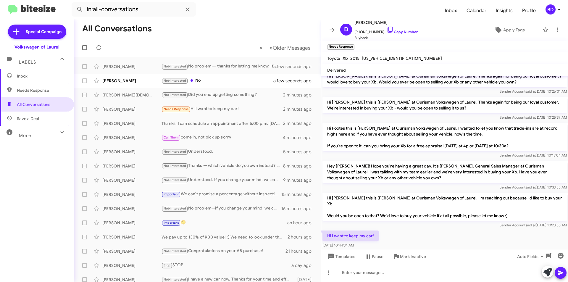
scroll to position [54, 0]
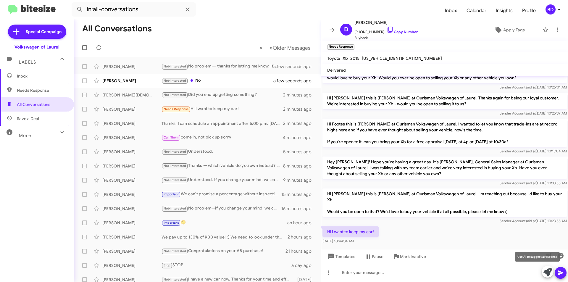
click at [550, 272] on icon at bounding box center [547, 272] width 8 height 8
click at [549, 271] on icon at bounding box center [547, 272] width 8 height 8
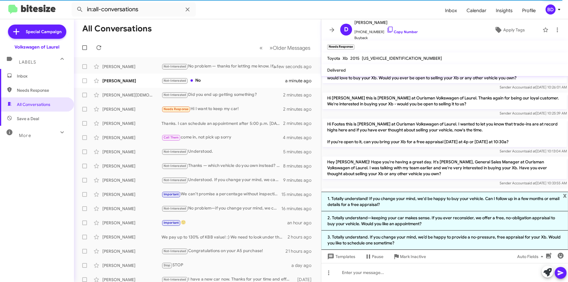
click at [383, 199] on li "1. Totally understand! If you change your mind, we'd be happy to buy your vehic…" at bounding box center [444, 202] width 247 height 20
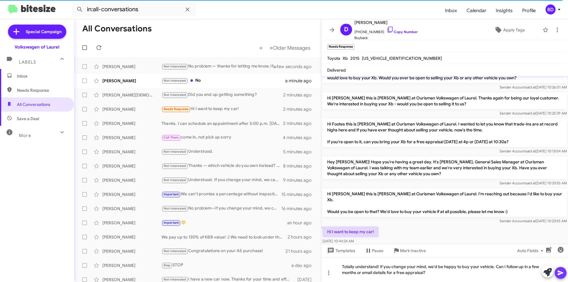
click at [559, 274] on icon at bounding box center [561, 272] width 6 height 5
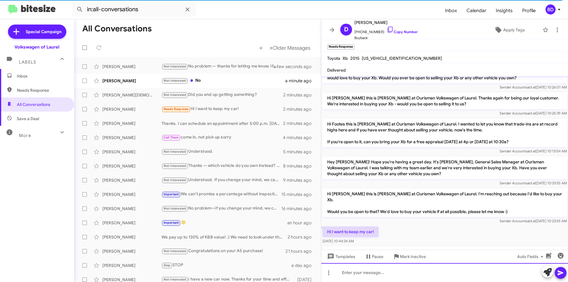
scroll to position [0, 0]
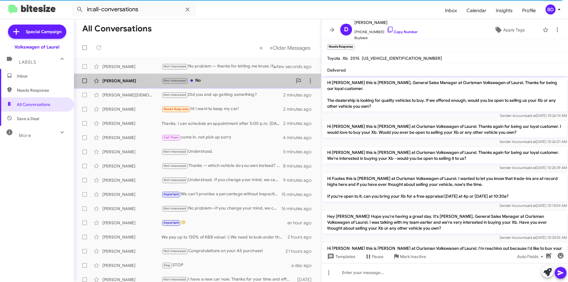
click at [221, 81] on div "Not-Interested No" at bounding box center [226, 80] width 131 height 7
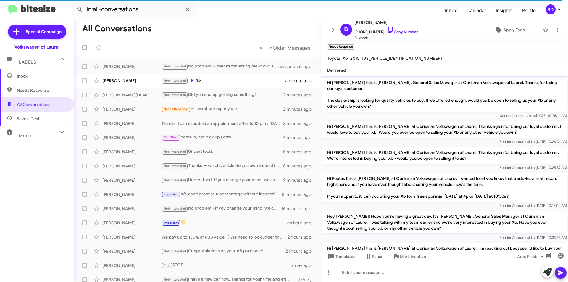
scroll to position [65, 0]
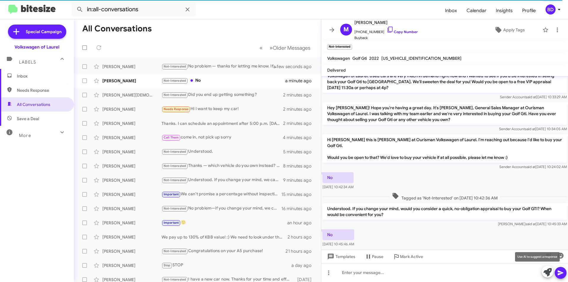
click at [548, 274] on icon at bounding box center [547, 272] width 8 height 8
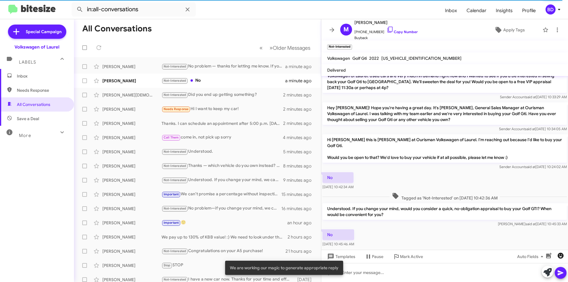
click at [559, 255] on icon "button" at bounding box center [560, 255] width 7 height 7
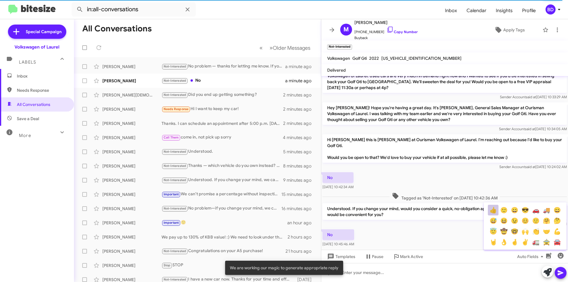
click at [493, 210] on button "👍" at bounding box center [493, 210] width 11 height 11
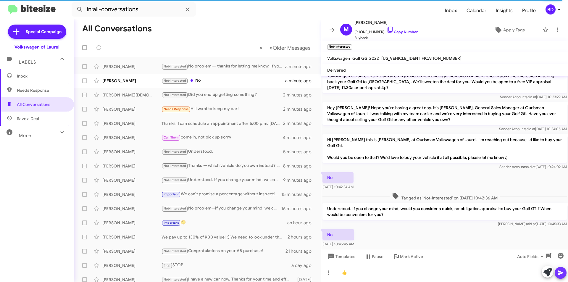
click at [563, 273] on icon at bounding box center [561, 272] width 6 height 5
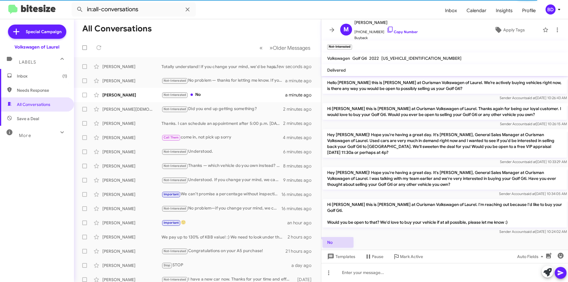
scroll to position [86, 0]
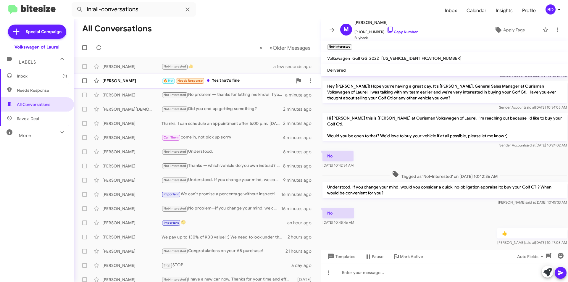
click at [223, 78] on div "🔥 Hot Needs Response Yes that's fine" at bounding box center [226, 80] width 131 height 7
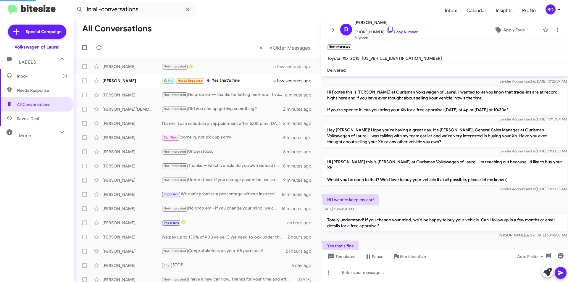
scroll to position [104, 0]
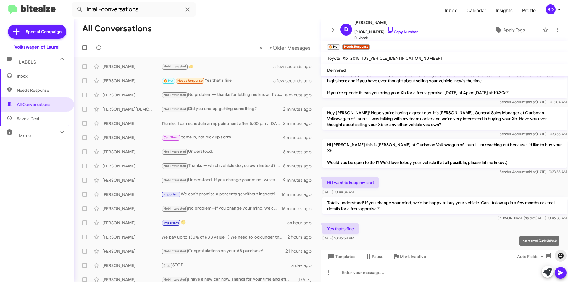
click at [563, 258] on icon "button" at bounding box center [560, 255] width 7 height 7
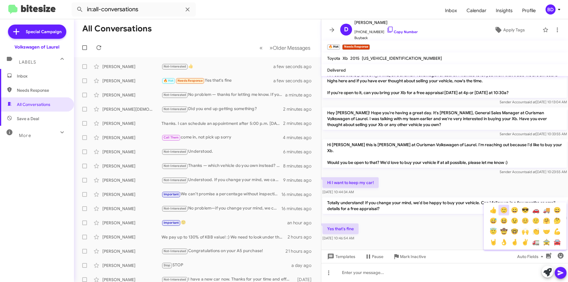
click at [505, 211] on button "🙂" at bounding box center [503, 210] width 11 height 11
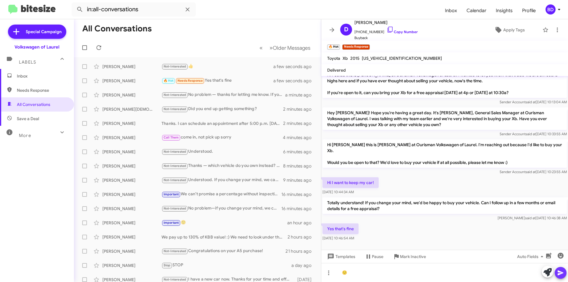
click at [559, 274] on icon at bounding box center [561, 272] width 6 height 5
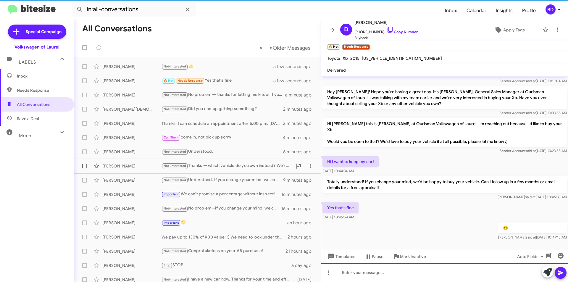
scroll to position [125, 0]
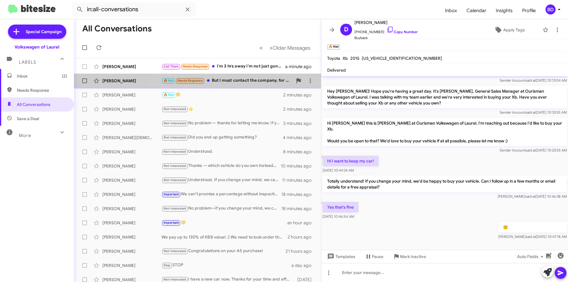
click at [239, 82] on div "🔥 Hot Needs Response But I must contact the company, for sure before scheduling…" at bounding box center [226, 80] width 131 height 7
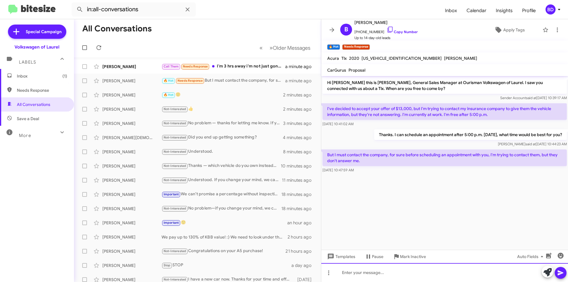
click at [404, 272] on div at bounding box center [444, 272] width 247 height 19
click at [561, 273] on icon at bounding box center [560, 272] width 7 height 7
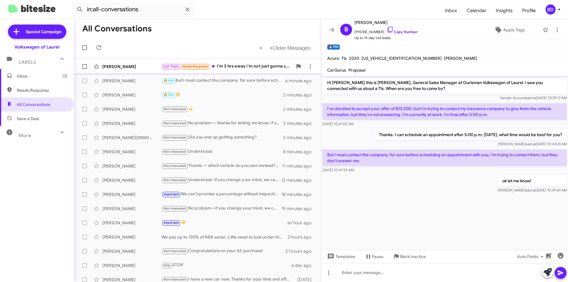
click at [245, 64] on div "Call Them Needs Response I'm 3 hrs away i'm not just gonna come there for an ap…" at bounding box center [226, 66] width 131 height 7
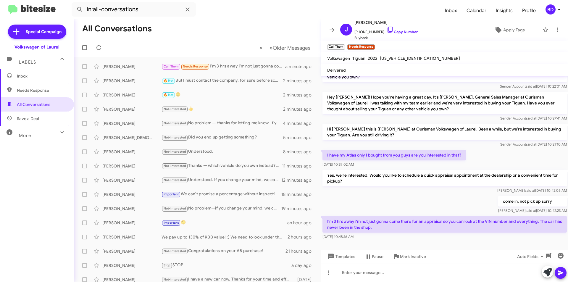
scroll to position [324, 0]
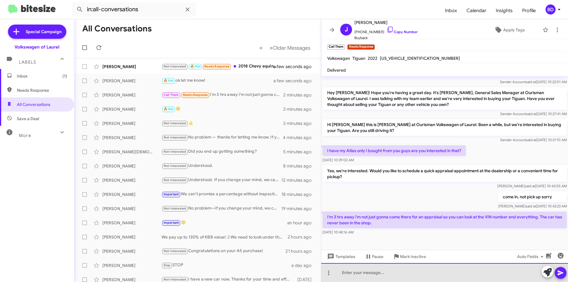
click at [395, 273] on div at bounding box center [444, 272] width 247 height 19
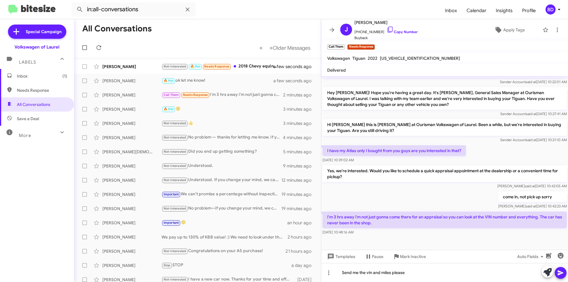
click at [555, 272] on button at bounding box center [561, 273] width 12 height 12
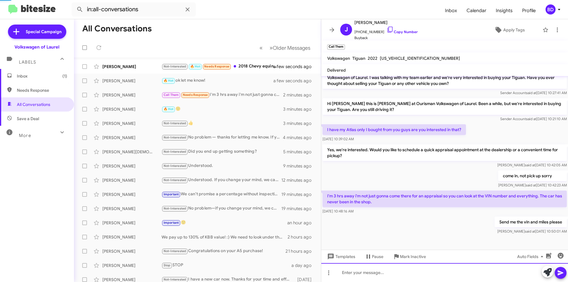
scroll to position [345, 0]
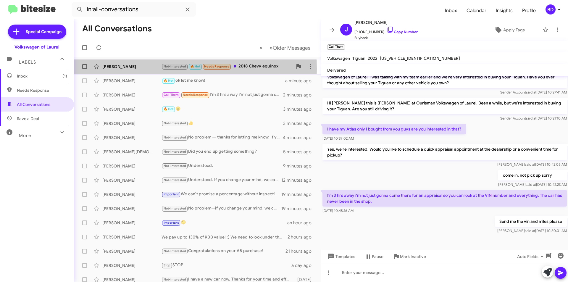
click at [148, 69] on div "[PERSON_NAME]" at bounding box center [131, 67] width 59 height 6
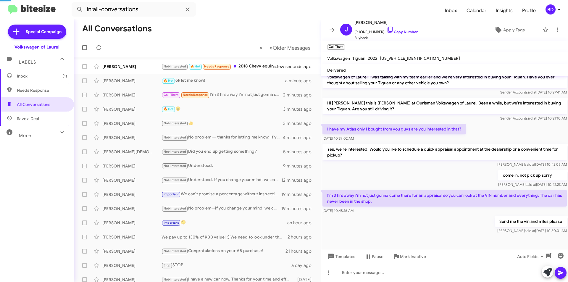
scroll to position [132, 0]
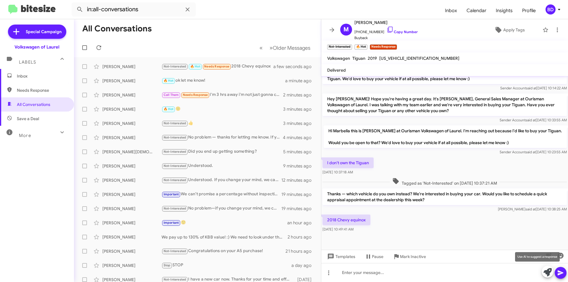
click at [545, 271] on icon at bounding box center [547, 272] width 8 height 8
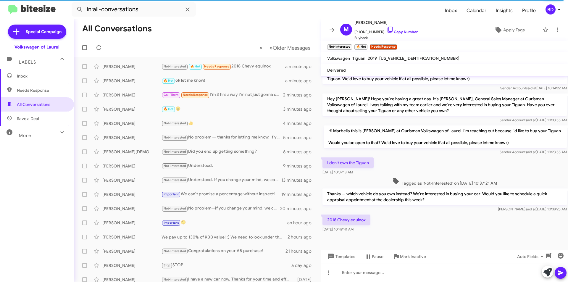
click at [546, 271] on icon at bounding box center [547, 272] width 8 height 8
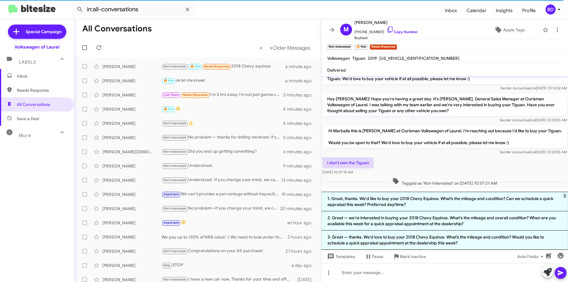
scroll to position [190, 0]
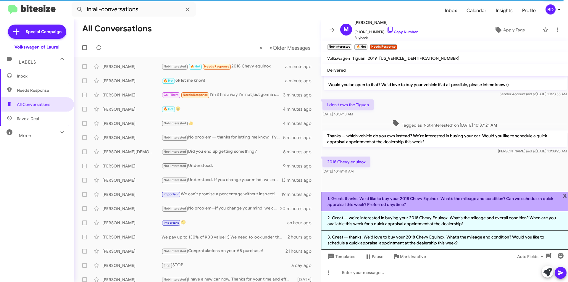
click at [504, 201] on li "1. Great, thanks. We'd like to buy your 2018 Chevy Equinox. What’s the mileage …" at bounding box center [444, 202] width 247 height 20
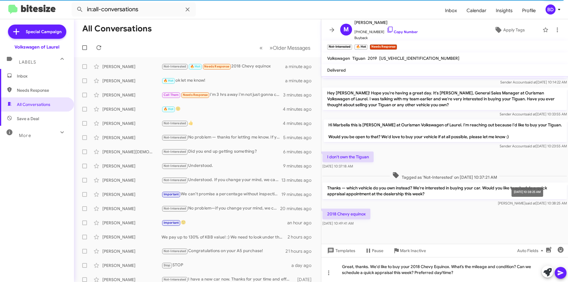
scroll to position [138, 0]
click at [560, 272] on icon at bounding box center [561, 272] width 6 height 5
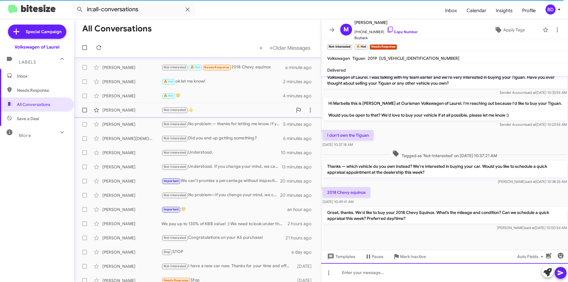
scroll to position [0, 0]
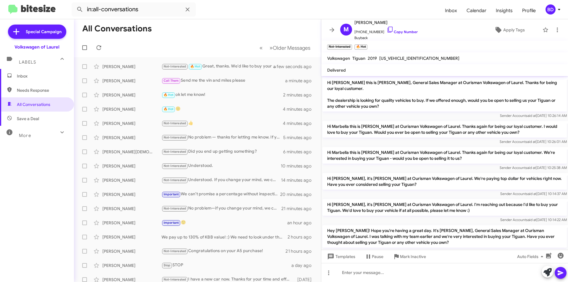
scroll to position [147, 0]
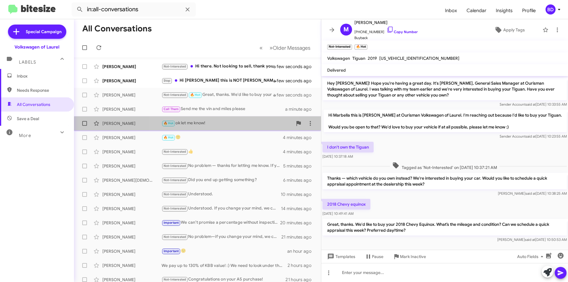
click at [205, 126] on div "🔥 Hot ok let me know!" at bounding box center [226, 123] width 131 height 7
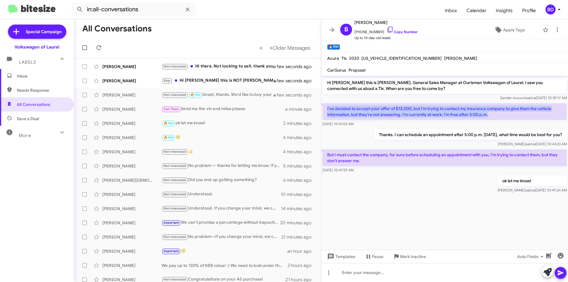
drag, startPoint x: 325, startPoint y: 108, endPoint x: 512, endPoint y: 114, distance: 187.3
click at [513, 114] on p "I've decided to accept your offer of $13,000, but I'm trying to contact my insu…" at bounding box center [444, 111] width 244 height 17
copy p "I've decided to accept your offer of $13,000, but I'm trying to contact my insu…"
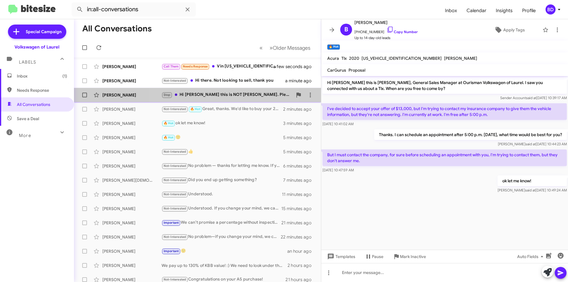
click at [217, 93] on div "Stop Hi [PERSON_NAME] this is NOT [PERSON_NAME]. Please stop calling and textin…" at bounding box center [226, 94] width 131 height 7
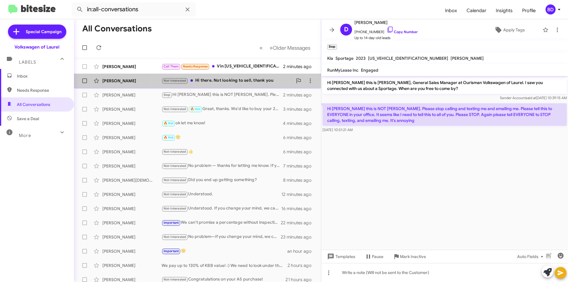
click at [241, 79] on div "Not-Interested Hi there. Not looking to sell, thank you" at bounding box center [226, 80] width 131 height 7
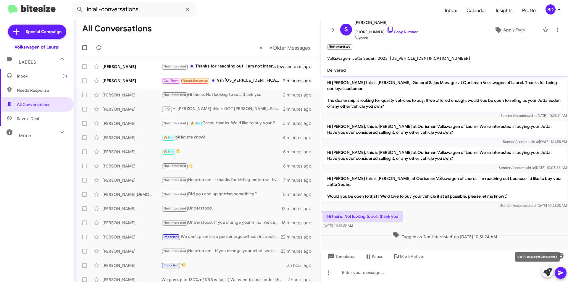
click at [546, 271] on icon at bounding box center [547, 272] width 8 height 8
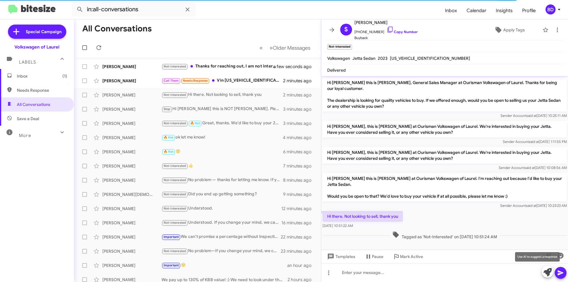
click at [546, 271] on icon at bounding box center [547, 272] width 8 height 8
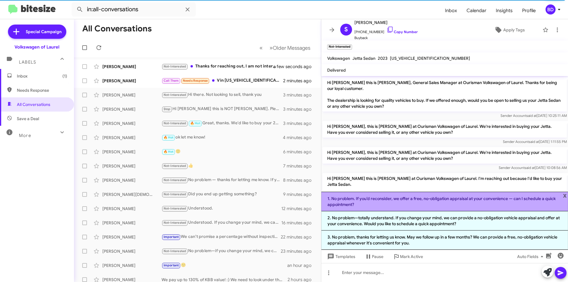
click at [467, 201] on li "1. No problem. If you’d reconsider, we offer a free, no-obligation appraisal at…" at bounding box center [444, 202] width 247 height 20
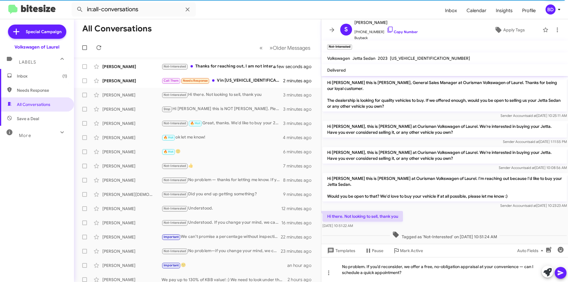
scroll to position [6, 0]
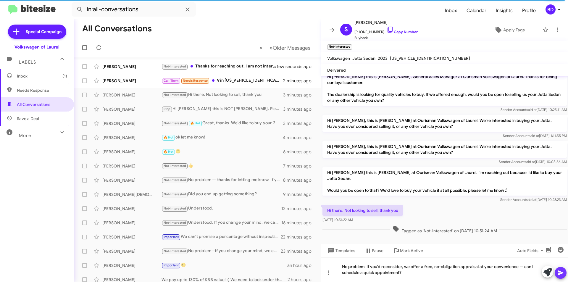
click at [557, 273] on icon at bounding box center [560, 272] width 7 height 7
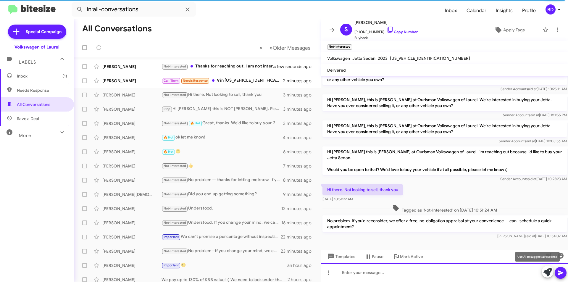
scroll to position [28, 0]
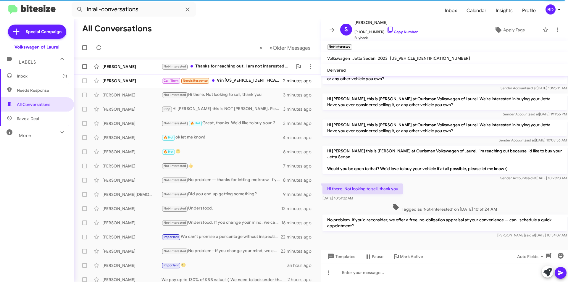
click at [233, 67] on div "Not-Interested Thanks for reaching out, I am not interested in selling my Jetta" at bounding box center [226, 66] width 131 height 7
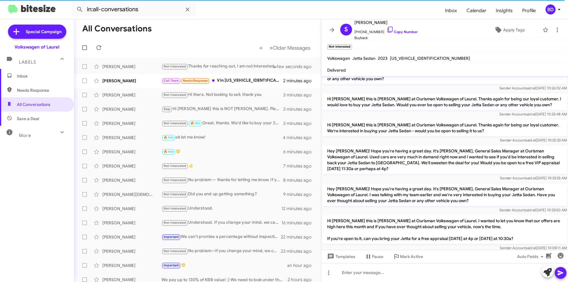
scroll to position [106, 0]
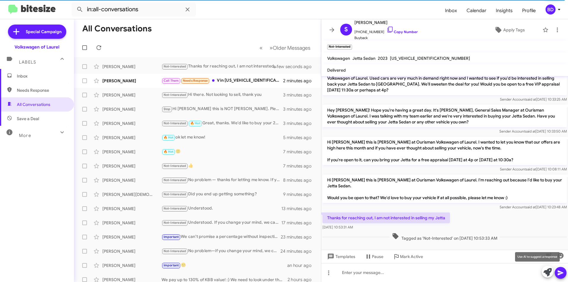
click at [546, 276] on span at bounding box center [547, 272] width 8 height 13
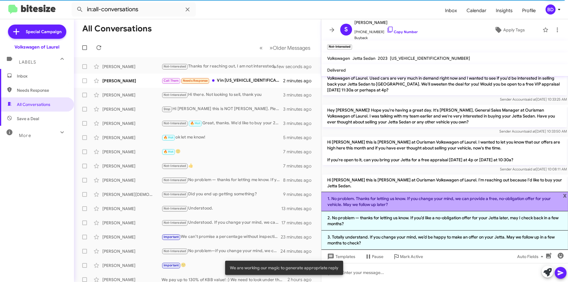
click at [425, 201] on li "1. No problem. Thanks for letting us know. If you change your mind, we can prov…" at bounding box center [444, 202] width 247 height 20
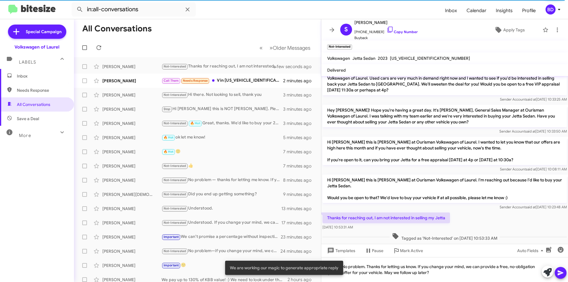
click at [558, 275] on icon at bounding box center [560, 272] width 7 height 7
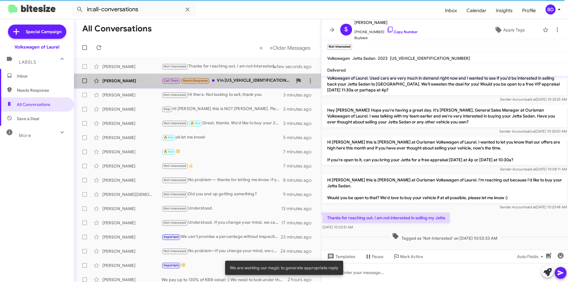
click at [236, 81] on div "Call Them Needs Response Vin 1V2HR2CA2NC514980 Miles 54,000 & 58,000 I do not h…" at bounding box center [226, 80] width 131 height 7
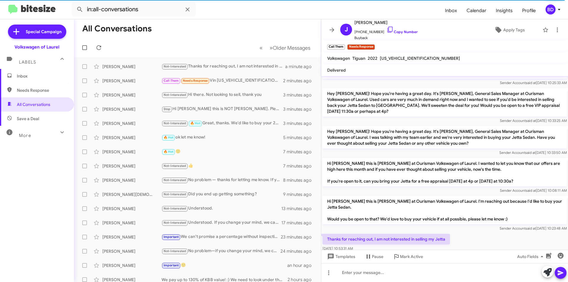
scroll to position [106, 0]
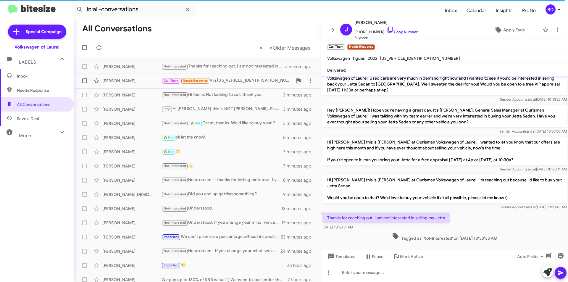
click at [229, 78] on div "Call Them Needs Response Vin 1V2HR2CA2NC514980 Miles 54,000 & 58,000 I do not h…" at bounding box center [226, 80] width 131 height 7
click at [404, 32] on link "Copy Number" at bounding box center [402, 32] width 31 height 4
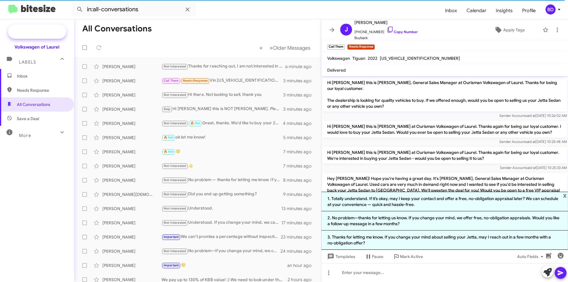
scroll to position [442, 0]
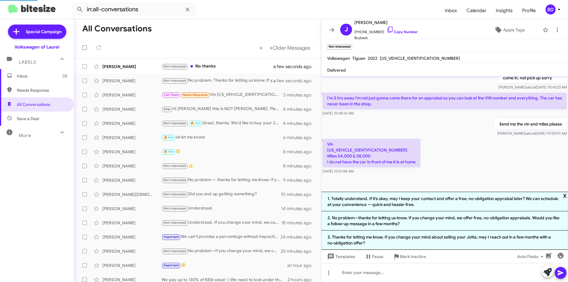
click at [566, 196] on span "x" at bounding box center [565, 195] width 4 height 7
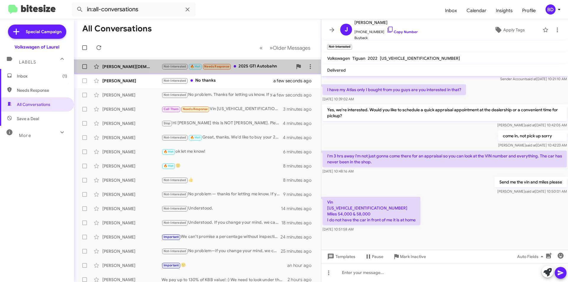
click at [247, 65] on div "Not-Interested 🔥 Hot Needs Response 2025 GTI Autobahn" at bounding box center [226, 66] width 131 height 7
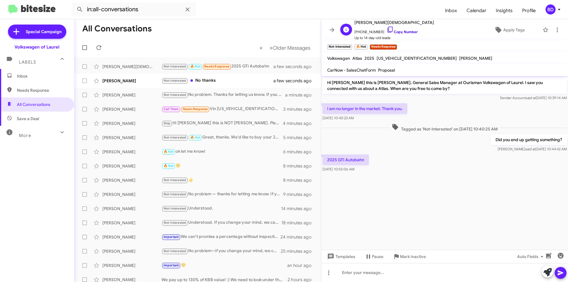
click at [402, 32] on link "Copy Number" at bounding box center [402, 32] width 31 height 4
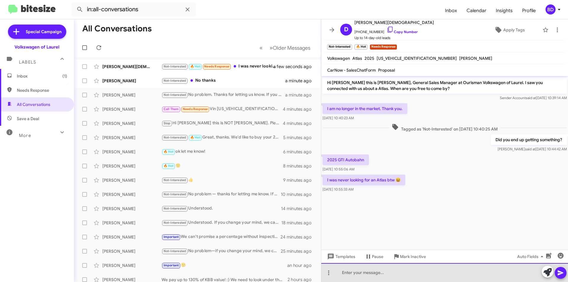
click at [361, 277] on div at bounding box center [444, 272] width 247 height 19
click at [357, 270] on div at bounding box center [444, 272] width 247 height 19
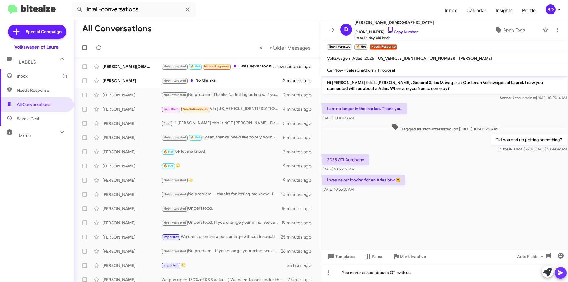
click at [556, 271] on button at bounding box center [561, 273] width 12 height 12
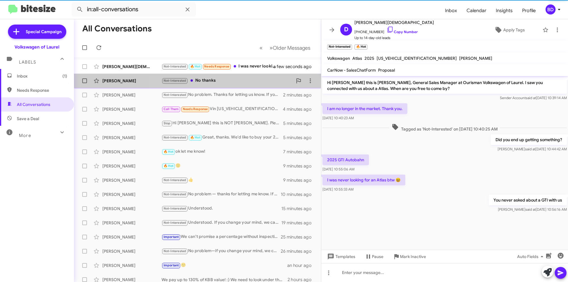
click at [215, 79] on div "Not-Interested No thanks" at bounding box center [226, 80] width 131 height 7
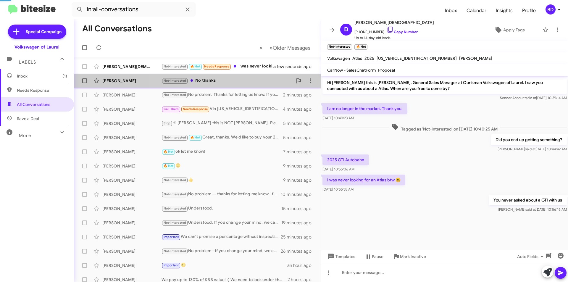
scroll to position [49, 0]
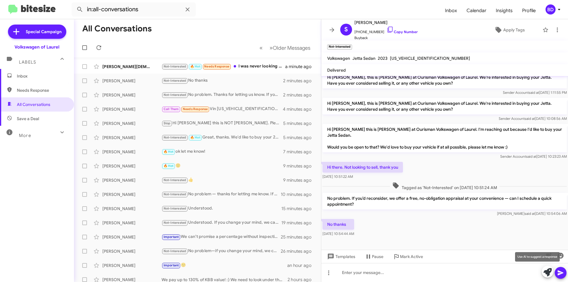
click at [549, 270] on icon at bounding box center [547, 272] width 8 height 8
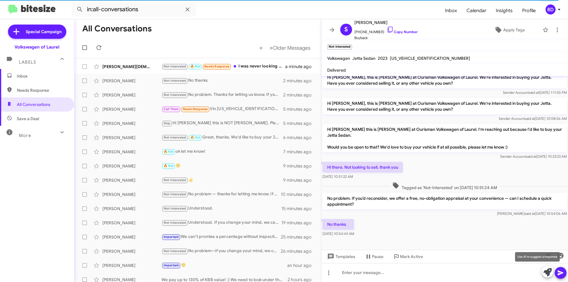
click at [549, 273] on icon at bounding box center [547, 272] width 8 height 8
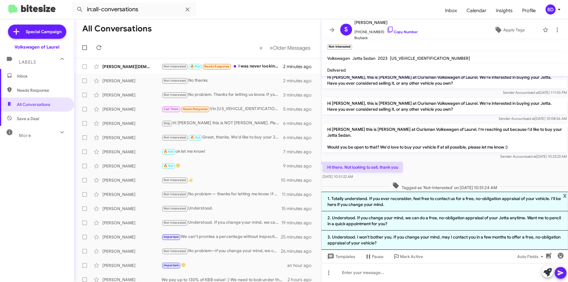
click at [384, 200] on li "1. Totally understand. If you ever reconsider, feel free to contact us for a fr…" at bounding box center [444, 202] width 247 height 20
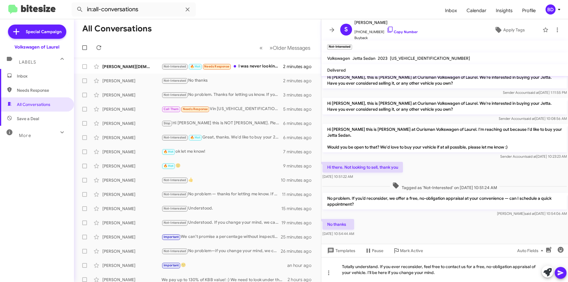
click at [563, 273] on icon at bounding box center [561, 272] width 6 height 5
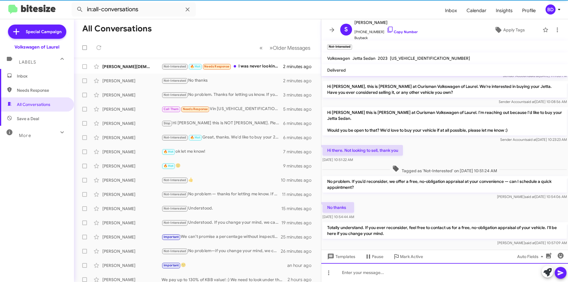
scroll to position [77, 0]
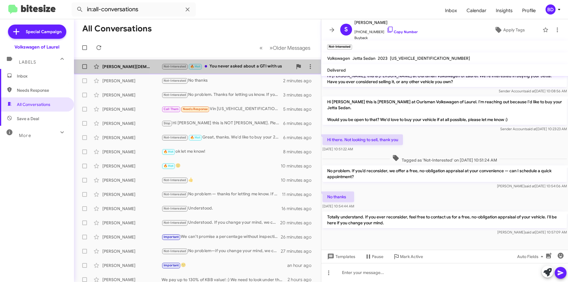
click at [233, 67] on div "Not-Interested 🔥 Hot You never asked about a GTI with us" at bounding box center [226, 66] width 131 height 7
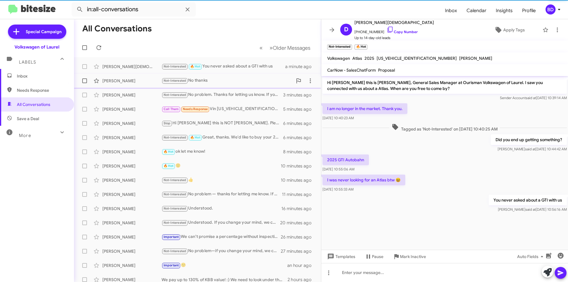
click at [240, 81] on div "Not-Interested No thanks" at bounding box center [226, 80] width 131 height 7
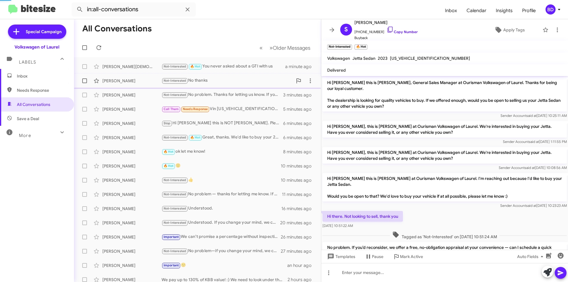
scroll to position [77, 0]
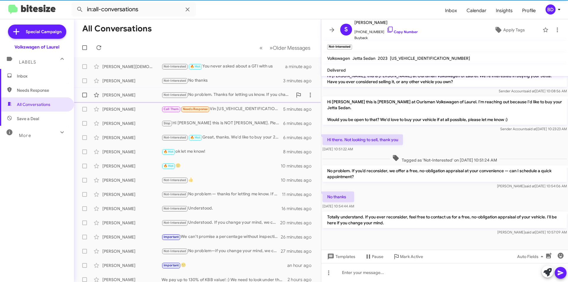
drag, startPoint x: 225, startPoint y: 93, endPoint x: 227, endPoint y: 74, distance: 19.1
click at [225, 92] on div "Not-Interested No problem. Thanks for letting us know. If you change your mind,…" at bounding box center [226, 94] width 131 height 7
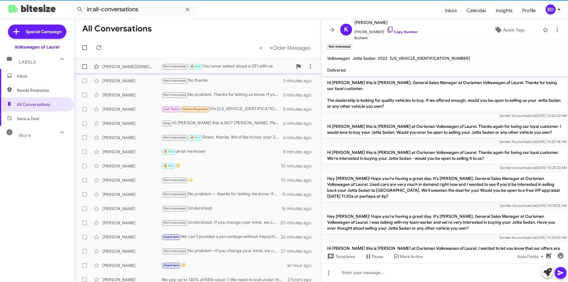
click at [231, 67] on div "Not-Interested 🔥 Hot You never asked about a GTI with us" at bounding box center [226, 66] width 131 height 7
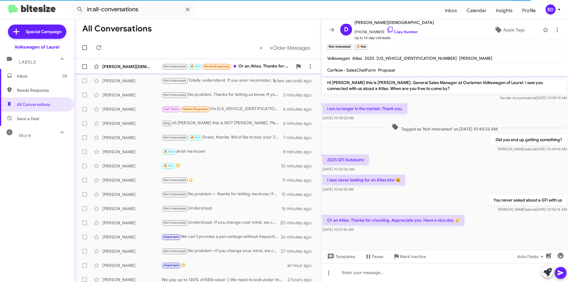
click at [262, 63] on div "Dale Christ Not-Interested 🔥 Hot Needs Response Or an Atlas. Thanks for checkin…" at bounding box center [198, 67] width 238 height 12
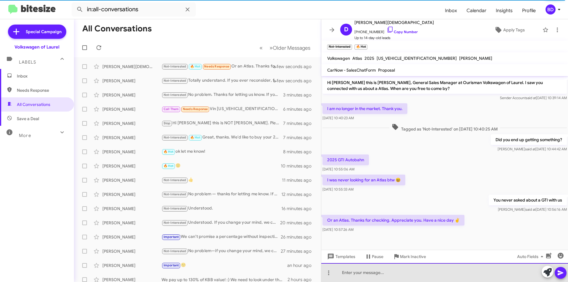
click at [492, 269] on div at bounding box center [444, 272] width 247 height 19
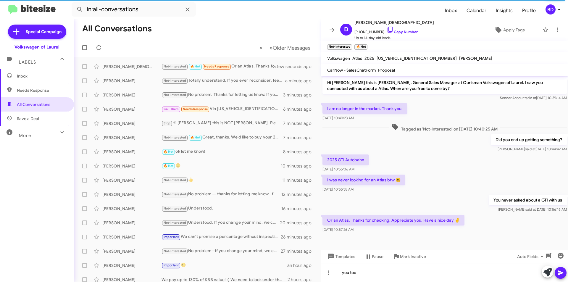
click at [558, 274] on icon at bounding box center [561, 272] width 6 height 5
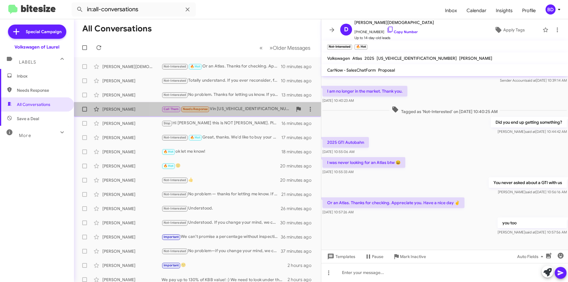
click at [241, 110] on div "Call Them Needs Response Vin 1V2HR2CA2NC514980 Miles 54,000 & 58,000 I do not h…" at bounding box center [226, 109] width 131 height 7
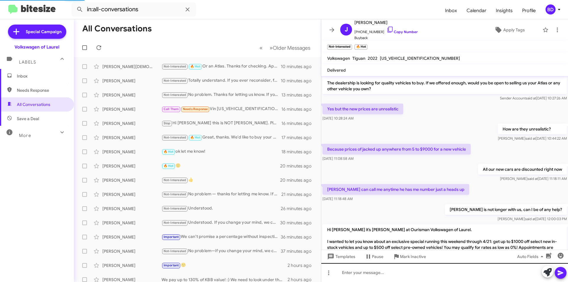
scroll to position [385, 0]
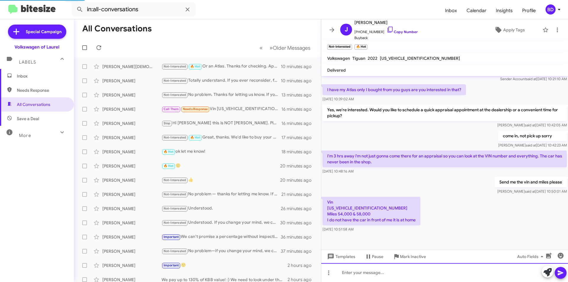
click at [400, 275] on div at bounding box center [444, 272] width 247 height 19
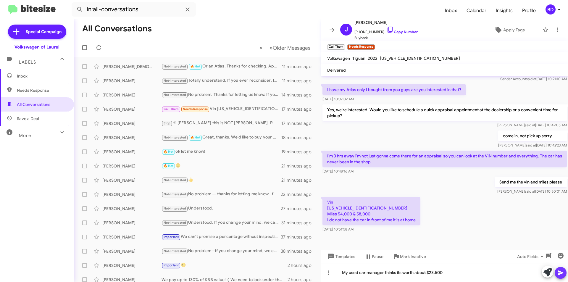
click at [557, 272] on icon at bounding box center [560, 272] width 7 height 7
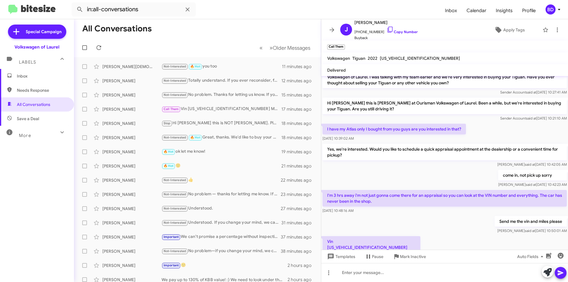
scroll to position [406, 0]
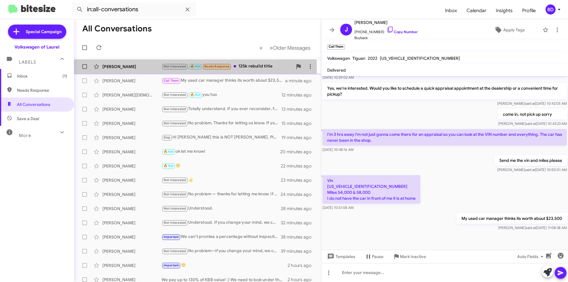
click at [146, 67] on div "[PERSON_NAME]" at bounding box center [131, 67] width 59 height 6
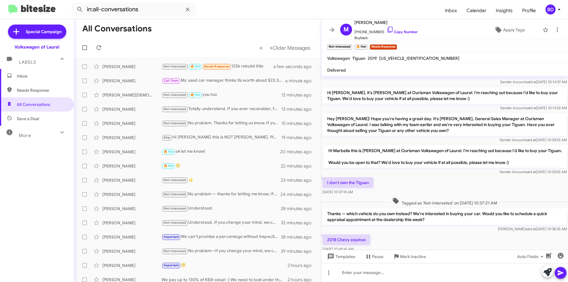
scroll to position [181, 0]
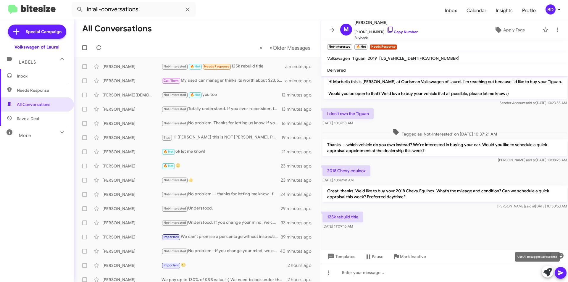
click at [548, 271] on icon at bounding box center [547, 272] width 8 height 8
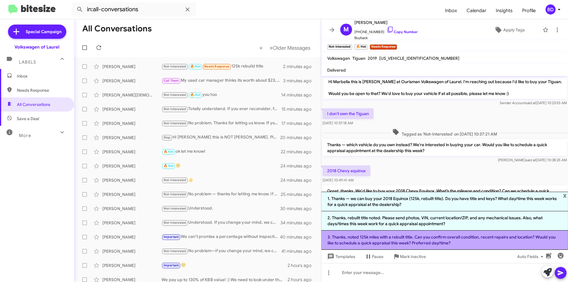
click at [372, 240] on li "3. Thanks, noted 125k miles with a rebuilt title. Can you confirm overall condi…" at bounding box center [444, 239] width 247 height 19
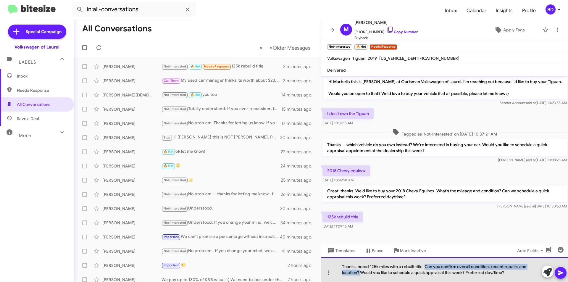
drag, startPoint x: 426, startPoint y: 266, endPoint x: 361, endPoint y: 278, distance: 66.8
click at [361, 278] on div "Thanks, noted 125k miles with a rebuilt title. Can you confirm overall conditio…" at bounding box center [444, 269] width 247 height 25
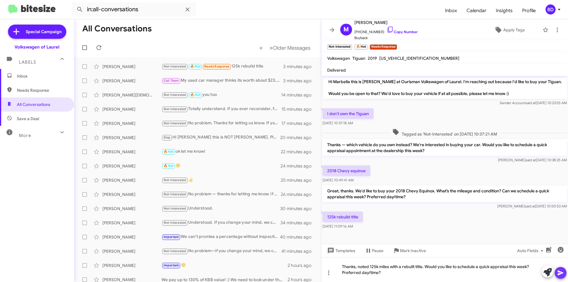
click at [560, 273] on icon at bounding box center [561, 272] width 6 height 5
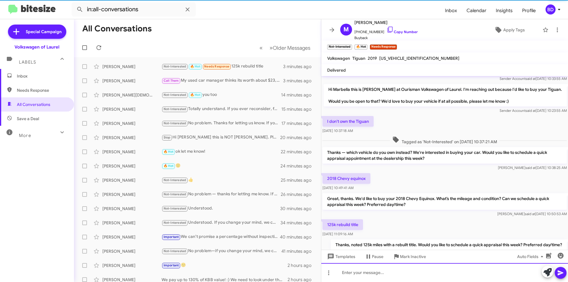
scroll to position [202, 0]
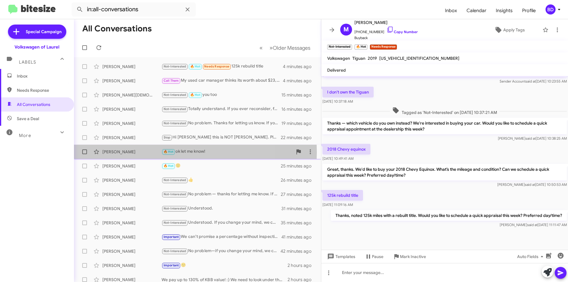
click at [145, 152] on div "[PERSON_NAME]" at bounding box center [131, 152] width 59 height 6
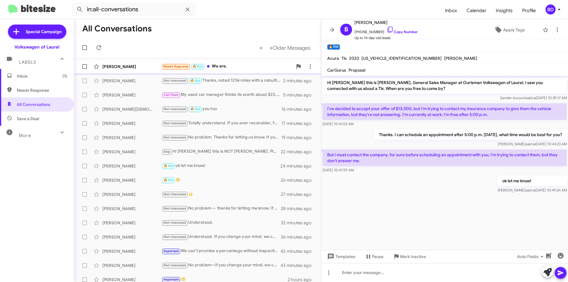
click at [226, 68] on div "Needs Response 🔥 Hot We are." at bounding box center [226, 66] width 131 height 7
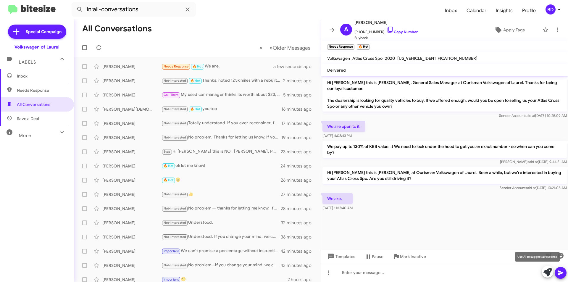
click at [551, 269] on icon at bounding box center [547, 272] width 8 height 8
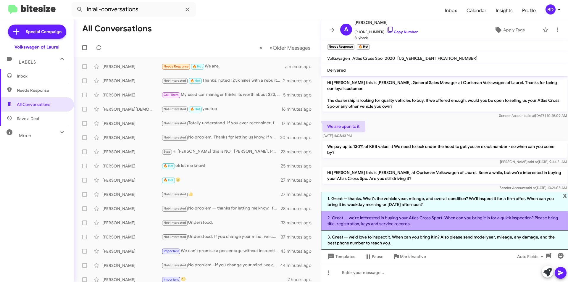
click at [444, 220] on li "2. Great — we’re interested in buying your Atlas Cross Sport. When can you brin…" at bounding box center [444, 220] width 247 height 19
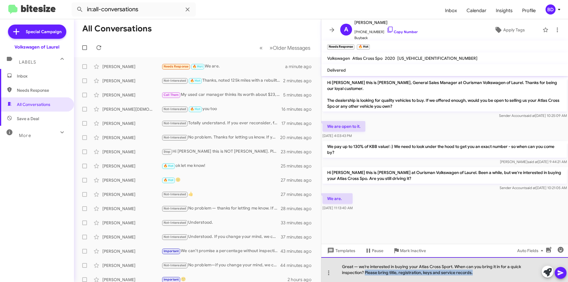
drag, startPoint x: 365, startPoint y: 273, endPoint x: 476, endPoint y: 275, distance: 110.4
click at [476, 275] on div "Great — we’re interested in buying your Atlas Cross Sport. When can you bring i…" at bounding box center [444, 269] width 247 height 25
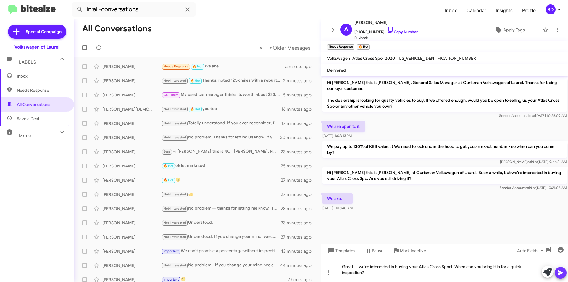
click at [558, 274] on icon at bounding box center [561, 272] width 6 height 5
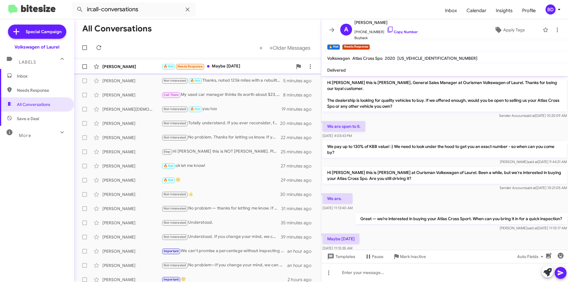
click at [256, 63] on div "🔥 Hot Needs Response Maybe [DATE]" at bounding box center [226, 66] width 131 height 7
click at [548, 271] on icon at bounding box center [547, 272] width 8 height 8
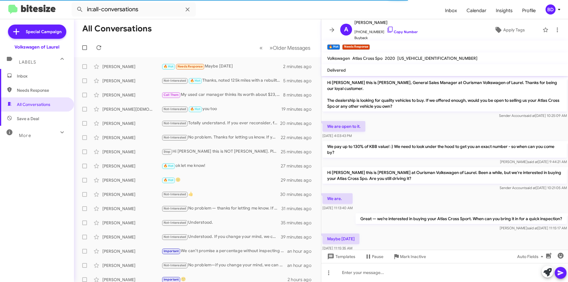
scroll to position [13, 0]
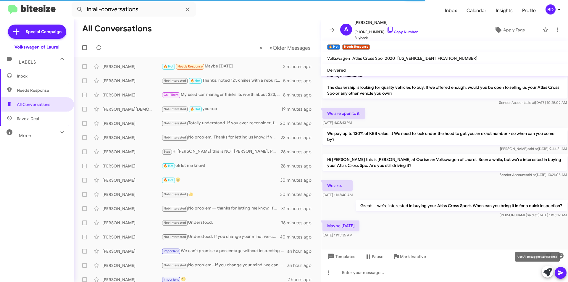
click at [550, 273] on icon at bounding box center [547, 272] width 8 height 8
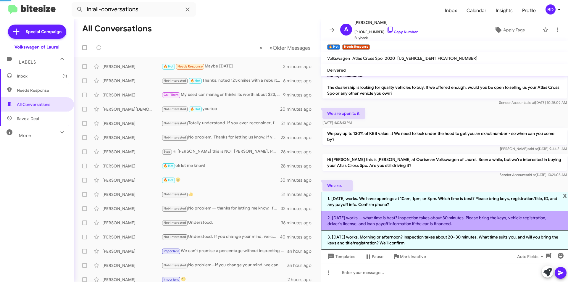
click at [373, 222] on li "2. [DATE] works — what time is best? Inspection takes about 30 minutes. Please …" at bounding box center [444, 220] width 247 height 19
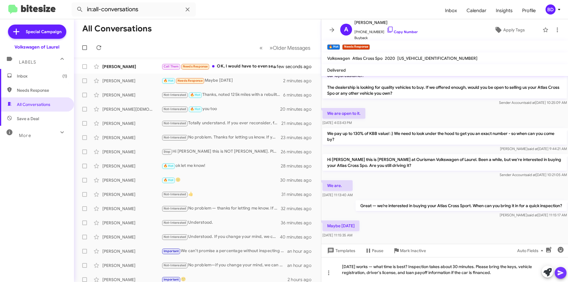
click at [561, 272] on icon at bounding box center [561, 272] width 6 height 5
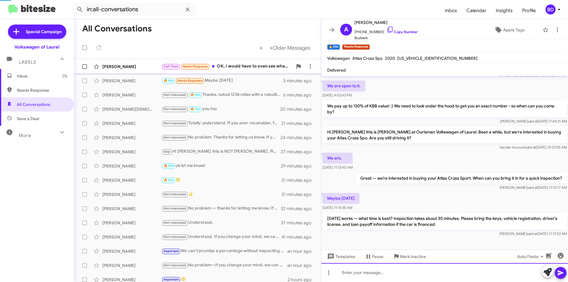
scroll to position [62, 0]
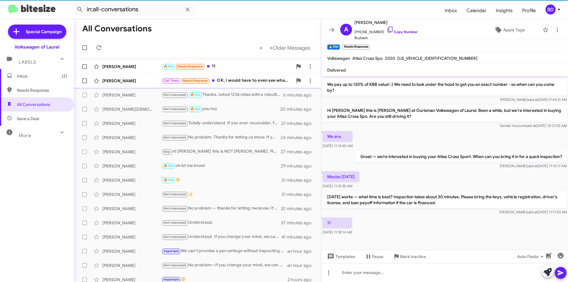
click at [244, 66] on div "🔥 Hot Needs Response 11" at bounding box center [226, 66] width 131 height 7
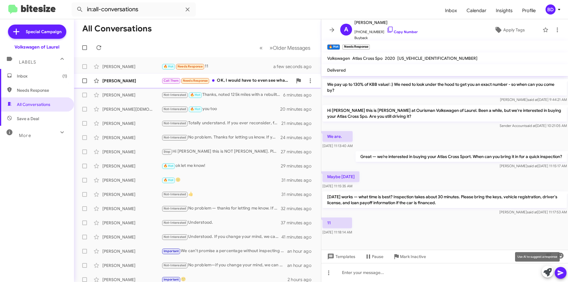
click at [549, 273] on icon at bounding box center [547, 272] width 8 height 8
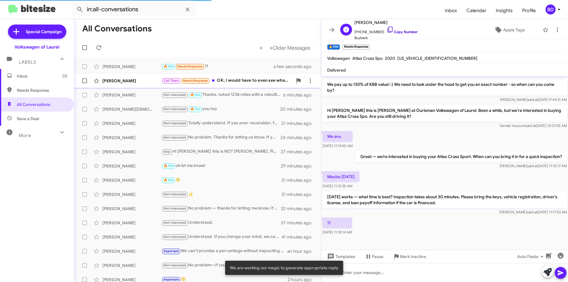
click at [399, 30] on link "Copy Number" at bounding box center [402, 32] width 31 height 4
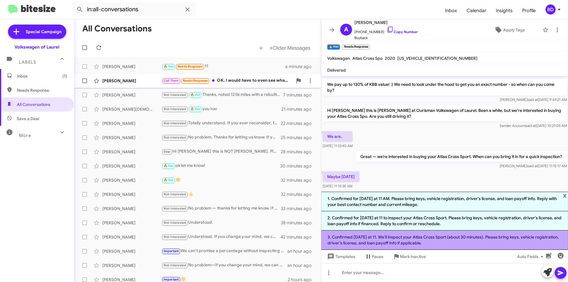
click at [350, 238] on li "3. Confirmed [DATE] at 11. We'll inspect your Atlas Cross Sport (about 30 minut…" at bounding box center [444, 239] width 247 height 19
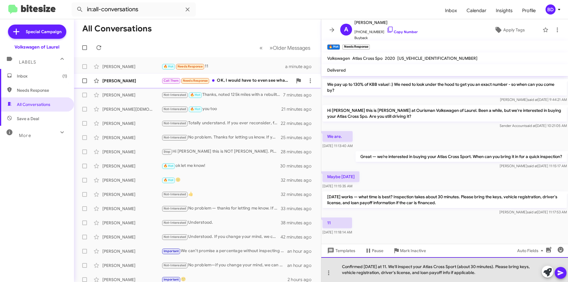
drag, startPoint x: 459, startPoint y: 266, endPoint x: 480, endPoint y: 272, distance: 21.4
click at [480, 272] on div "Confirmed Saturday at 11. We'll inspect your Atlas Cross Sport (about 30 minute…" at bounding box center [444, 269] width 247 height 25
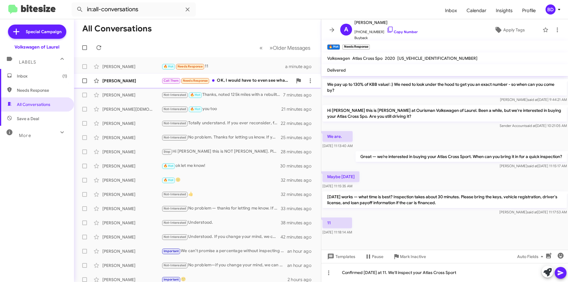
click at [562, 274] on icon at bounding box center [560, 272] width 7 height 7
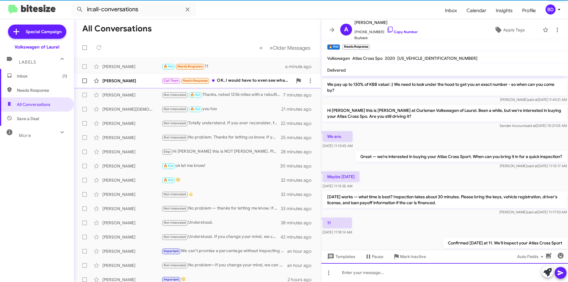
scroll to position [0, 0]
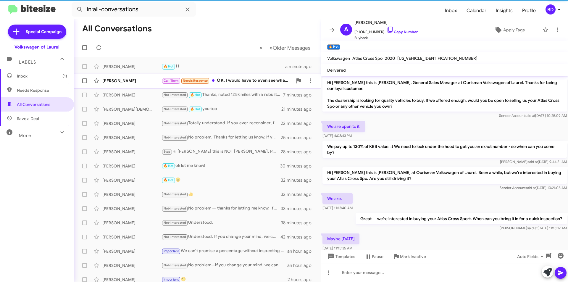
click at [237, 82] on div "Call Them Needs Response OK, I would have to even see what I owe on it" at bounding box center [226, 80] width 131 height 7
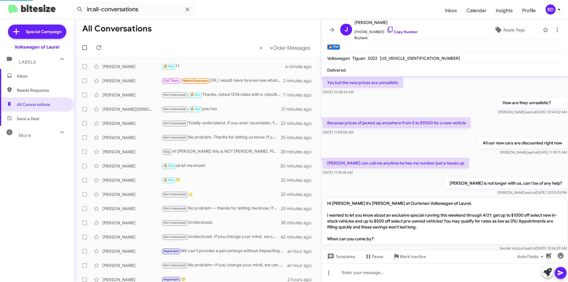
scroll to position [388, 0]
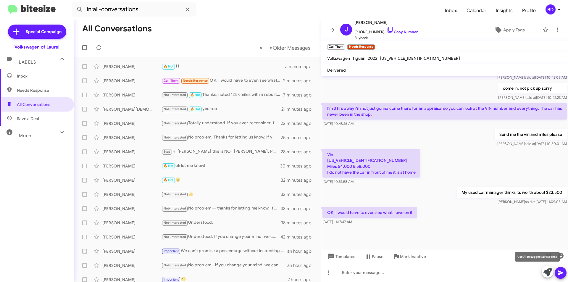
click at [547, 272] on icon at bounding box center [547, 272] width 8 height 8
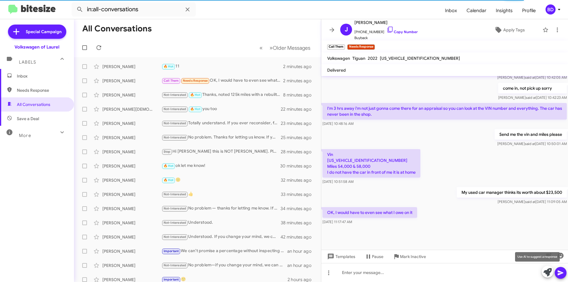
click at [550, 273] on icon at bounding box center [547, 272] width 8 height 8
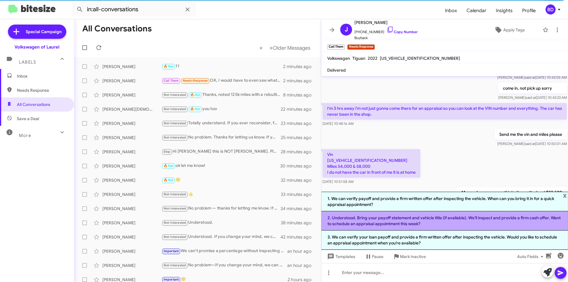
click at [374, 220] on li "2. Understood. Bring your payoff statement and vehicle title (if available). We…" at bounding box center [444, 220] width 247 height 19
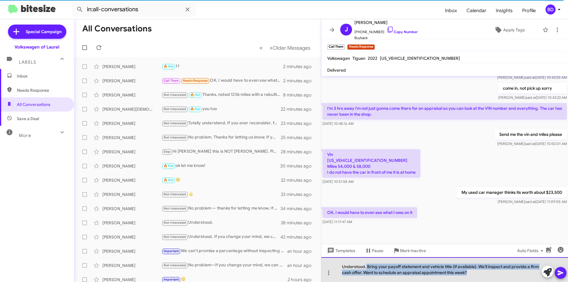
drag, startPoint x: 366, startPoint y: 266, endPoint x: 474, endPoint y: 278, distance: 108.1
click at [473, 277] on div "Understood. Bring your payoff statement and vehicle title (if available). We’ll…" at bounding box center [444, 269] width 247 height 25
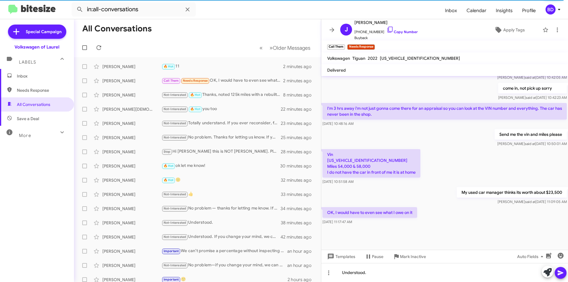
click at [563, 272] on icon at bounding box center [561, 272] width 6 height 5
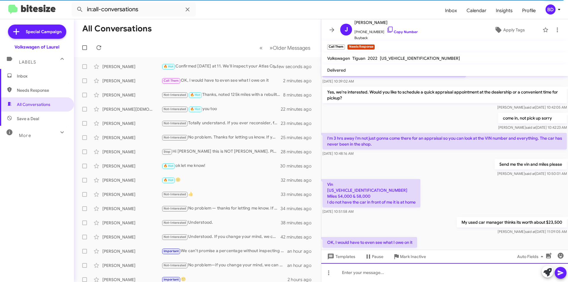
scroll to position [471, 0]
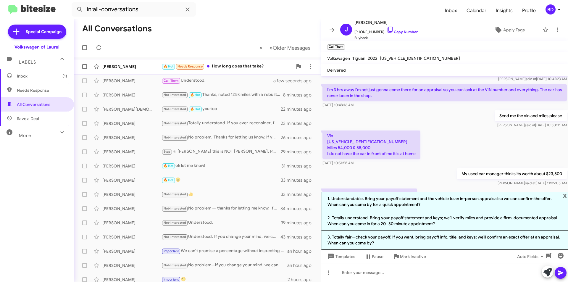
click at [233, 67] on div "🔥 Hot Needs Response How long does that take?" at bounding box center [226, 66] width 131 height 7
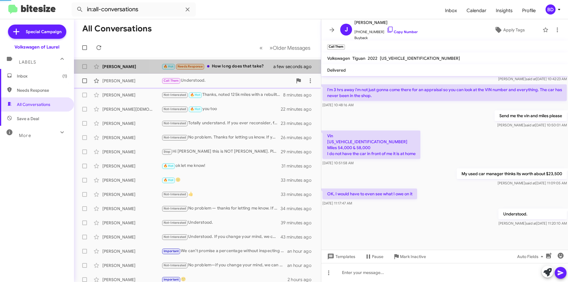
scroll to position [105, 0]
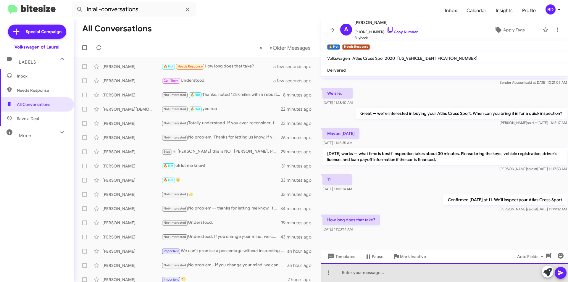
click at [409, 269] on div at bounding box center [444, 272] width 247 height 19
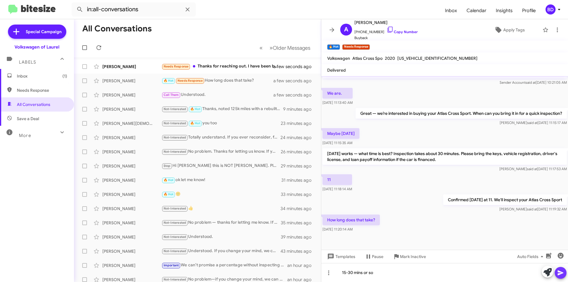
click at [561, 271] on icon at bounding box center [560, 272] width 7 height 7
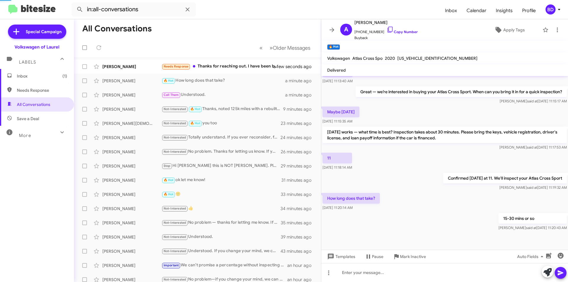
scroll to position [0, 0]
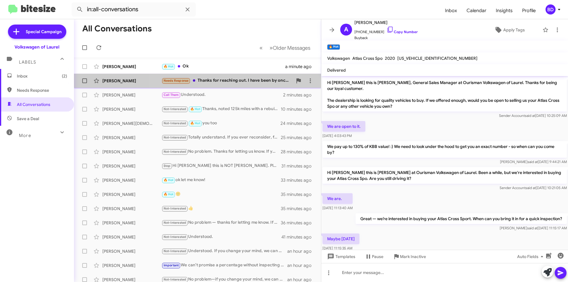
click at [243, 80] on div "Needs Response Thanks for reaching out. I have been by once before and had a ni…" at bounding box center [226, 80] width 131 height 7
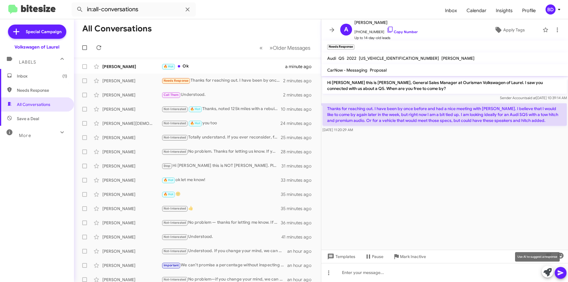
click at [543, 270] on button at bounding box center [548, 272] width 12 height 12
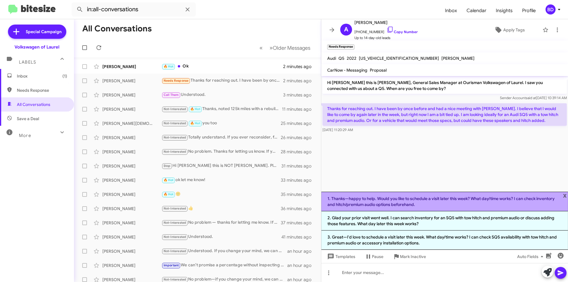
click at [442, 202] on li "1. Thanks—happy to help. Would you like to schedule a visit later this week? Wh…" at bounding box center [444, 202] width 247 height 20
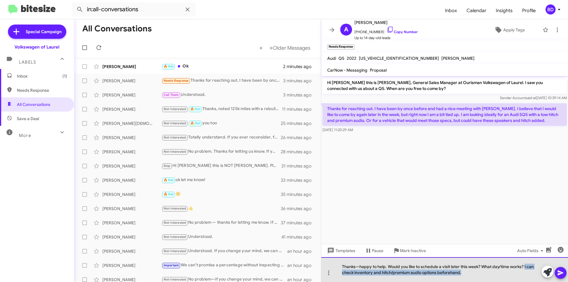
drag, startPoint x: 525, startPoint y: 266, endPoint x: 531, endPoint y: 273, distance: 8.6
click at [531, 273] on div "Thanks—happy to help. Would you like to schedule a visit later this week? What …" at bounding box center [444, 269] width 247 height 25
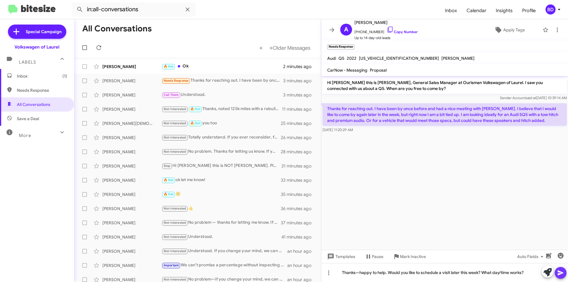
click at [562, 269] on icon at bounding box center [560, 272] width 7 height 7
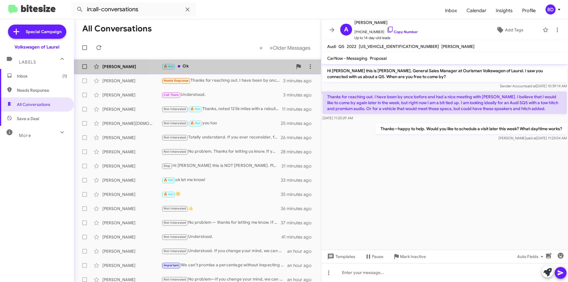
click at [215, 66] on div "🔥 Hot Ok" at bounding box center [226, 66] width 131 height 7
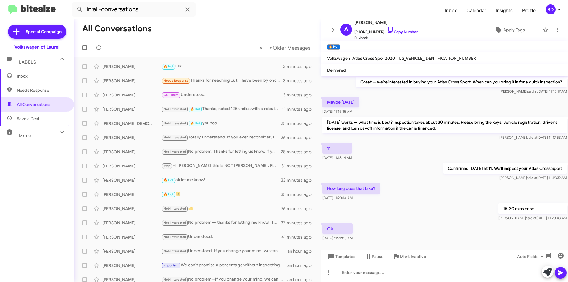
scroll to position [148, 0]
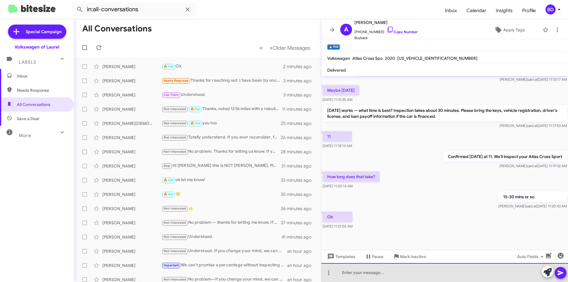
click at [476, 266] on div at bounding box center [444, 272] width 247 height 19
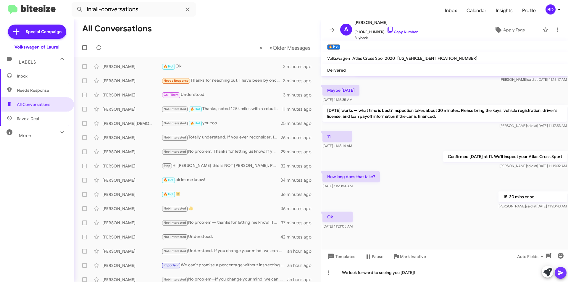
click at [560, 272] on icon at bounding box center [561, 272] width 6 height 5
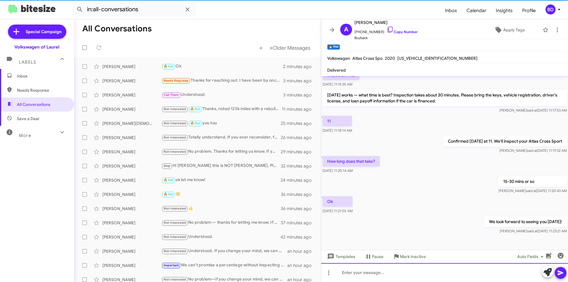
scroll to position [170, 0]
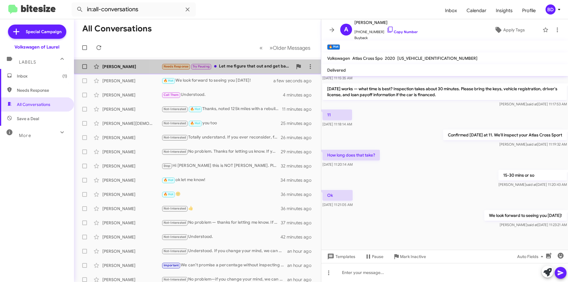
click at [238, 65] on div "Needs Response Try Pausing Let me figure that out and get back with you" at bounding box center [226, 66] width 131 height 7
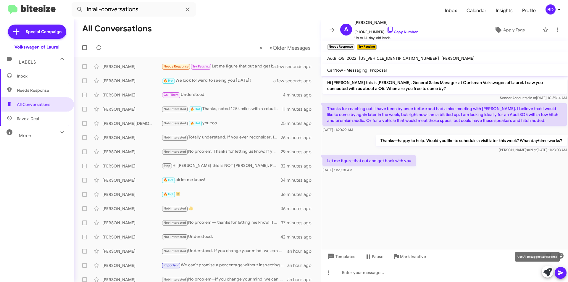
click at [549, 273] on icon at bounding box center [547, 272] width 8 height 8
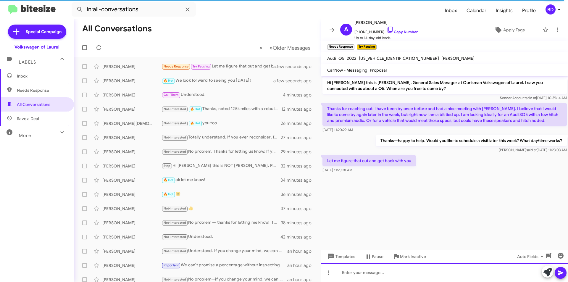
click at [487, 272] on div at bounding box center [444, 272] width 247 height 19
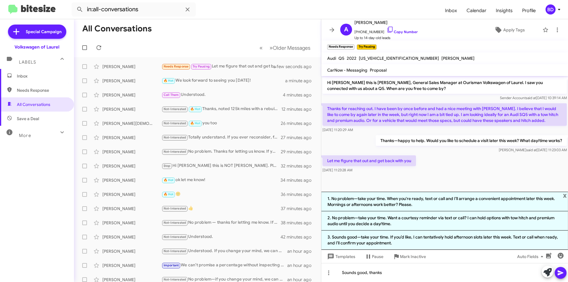
click at [560, 269] on icon at bounding box center [560, 272] width 7 height 7
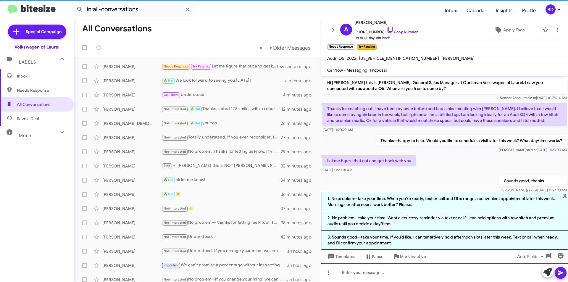
scroll to position [10, 0]
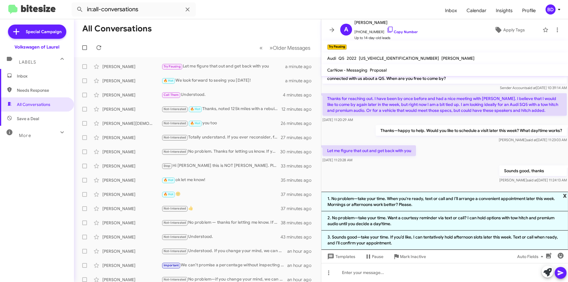
click at [566, 194] on span "x" at bounding box center [565, 195] width 4 height 7
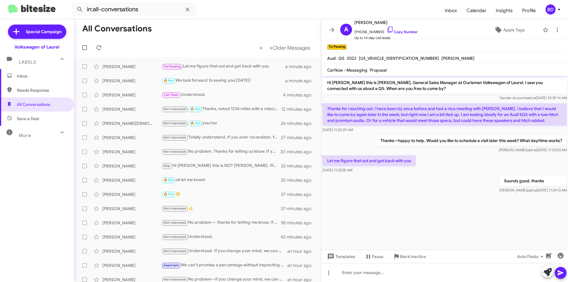
scroll to position [0, 0]
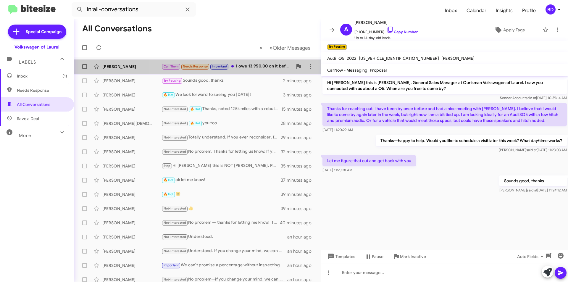
click at [254, 68] on div "Call Them Needs Response Important I owe 13,950.00 on it before I take a 3 1/2 …" at bounding box center [226, 66] width 131 height 7
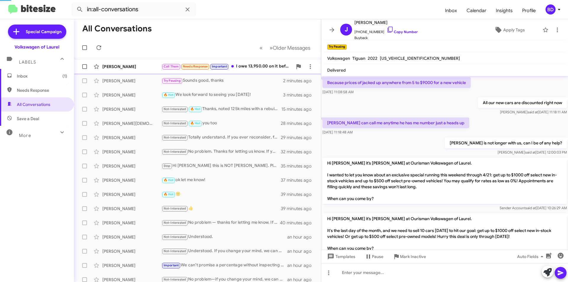
scroll to position [394, 0]
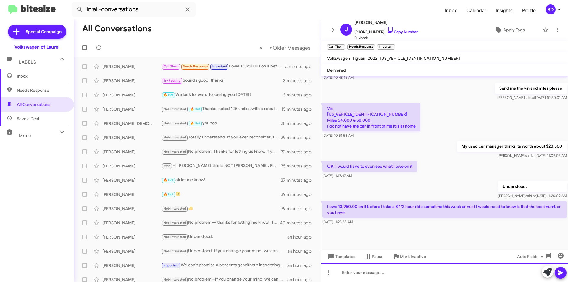
click at [369, 275] on div at bounding box center [444, 272] width 247 height 19
click at [560, 273] on icon at bounding box center [560, 272] width 7 height 7
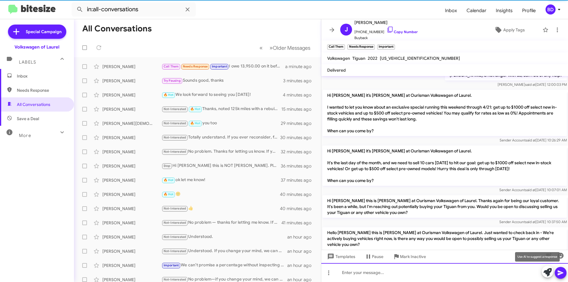
scroll to position [0, 0]
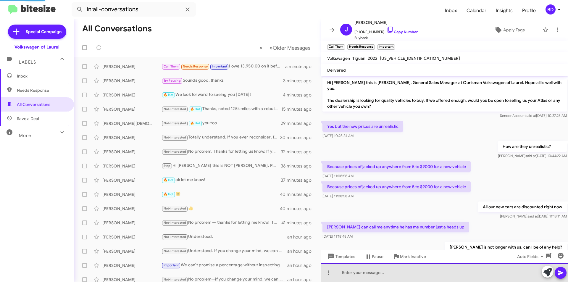
click at [380, 274] on div at bounding box center [444, 272] width 247 height 19
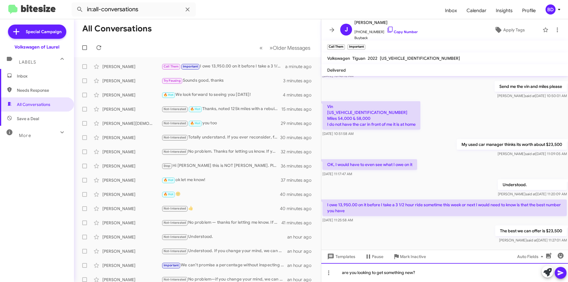
scroll to position [520, 0]
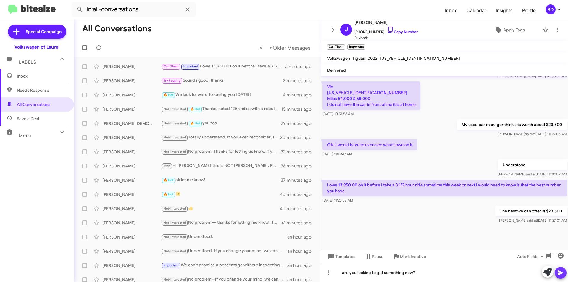
click at [557, 273] on icon at bounding box center [560, 272] width 7 height 7
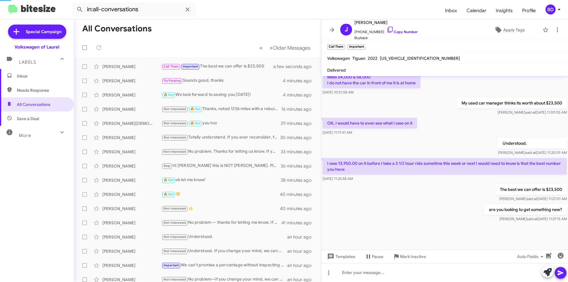
scroll to position [400, 0]
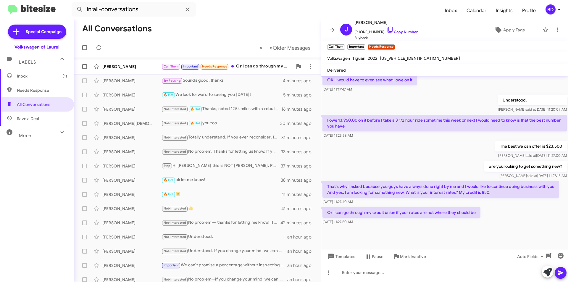
click at [253, 68] on div "Call Them Important Needs Response Or I can go through my credit union if your …" at bounding box center [226, 66] width 131 height 7
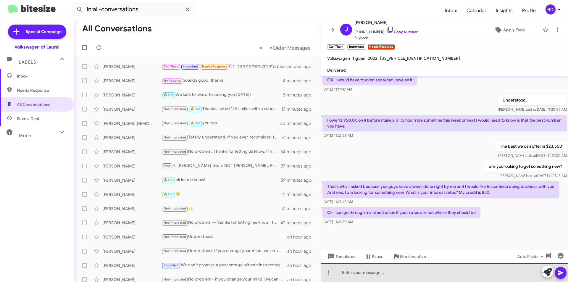
click at [373, 274] on div at bounding box center [444, 272] width 247 height 19
click at [358, 273] on div at bounding box center [444, 272] width 247 height 19
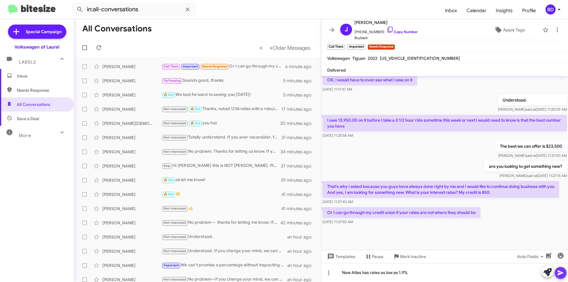
click at [561, 272] on icon at bounding box center [560, 272] width 7 height 7
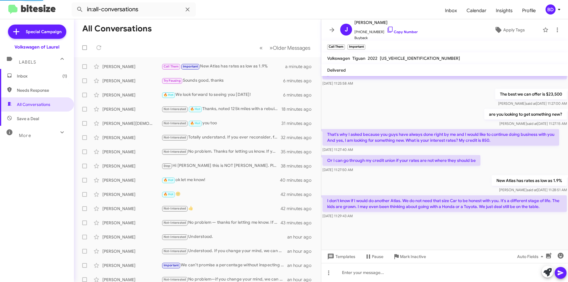
scroll to position [341, 0]
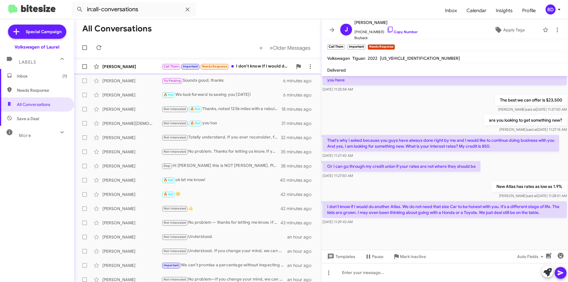
click at [149, 65] on div "[PERSON_NAME]" at bounding box center [131, 67] width 59 height 6
click at [352, 272] on div at bounding box center [444, 272] width 247 height 19
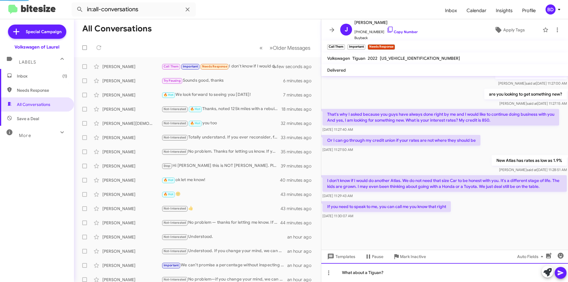
scroll to position [329, 0]
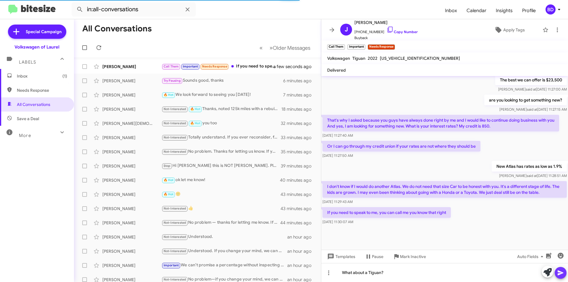
click at [562, 275] on icon at bounding box center [560, 272] width 7 height 7
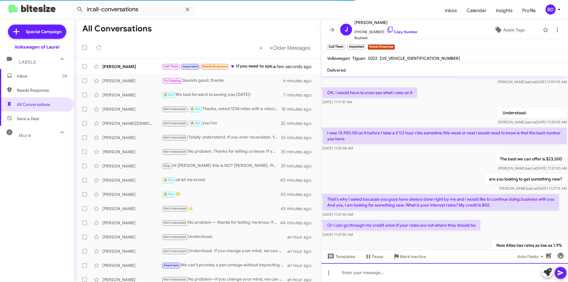
scroll to position [689, 0]
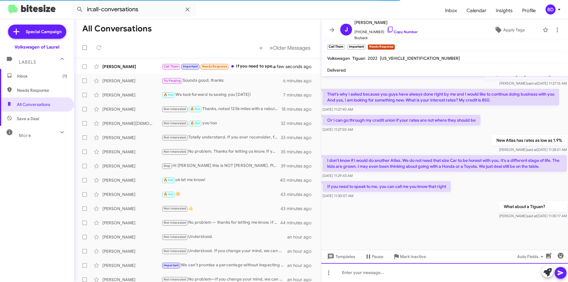
click at [357, 275] on div at bounding box center [444, 272] width 247 height 19
click at [559, 272] on icon at bounding box center [560, 272] width 7 height 7
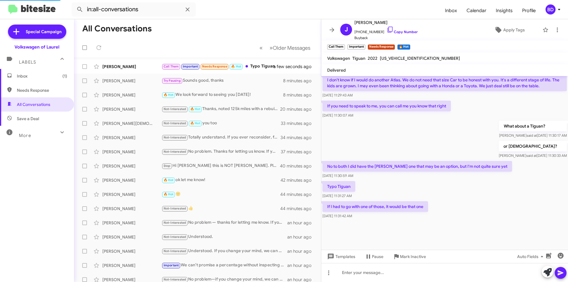
scroll to position [300, 0]
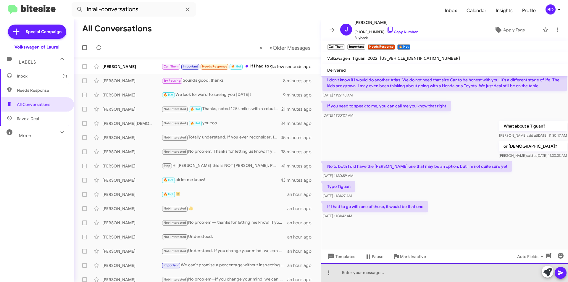
click at [374, 277] on div at bounding box center [444, 272] width 247 height 19
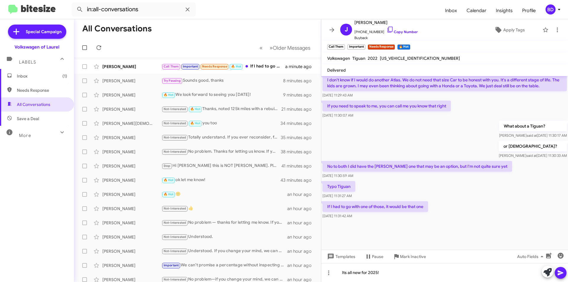
click at [560, 272] on icon at bounding box center [561, 272] width 6 height 5
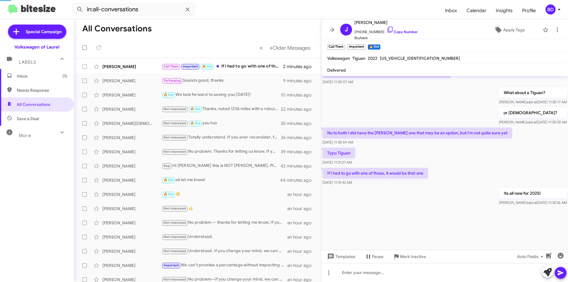
scroll to position [294, 0]
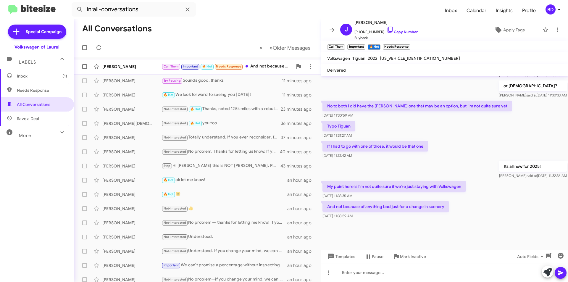
click at [141, 66] on div "[PERSON_NAME]" at bounding box center [131, 67] width 59 height 6
click at [548, 271] on icon at bounding box center [547, 272] width 8 height 8
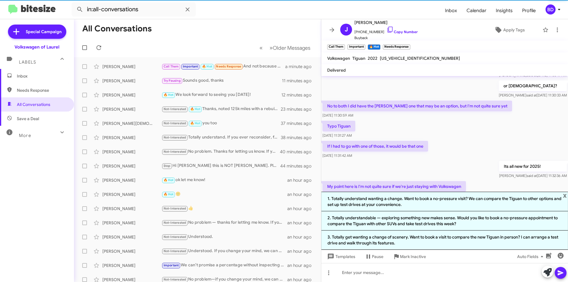
scroll to position [352, 0]
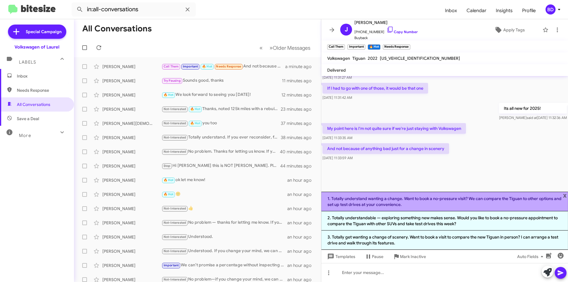
click at [415, 201] on li "1. Totally understand wanting a change. Want to book a no-pressure visit? We ca…" at bounding box center [444, 202] width 247 height 20
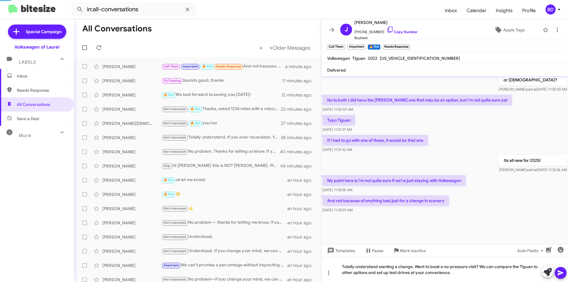
scroll to position [300, 0]
click at [560, 271] on mat-tooltip-component "Insert emoji (Ctrl+Shift+2)" at bounding box center [539, 265] width 48 height 18
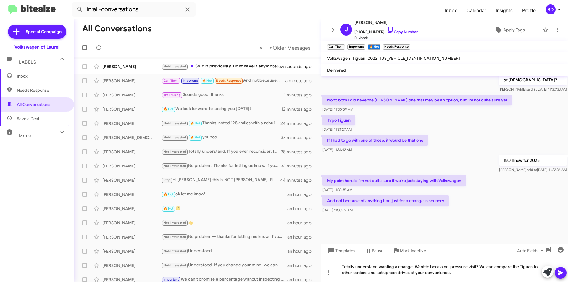
click at [560, 272] on icon at bounding box center [561, 272] width 6 height 5
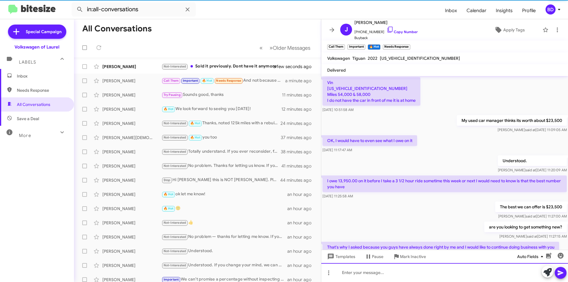
scroll to position [30, 0]
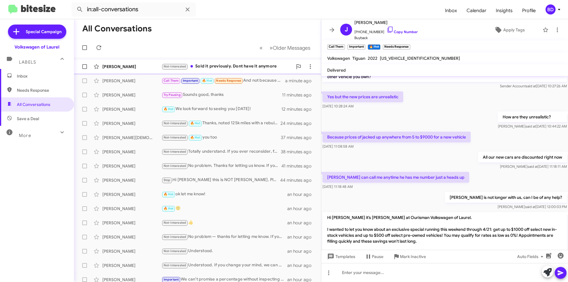
click at [238, 69] on div "Not-Interested Sold it previously. Dont have it anymore" at bounding box center [226, 66] width 131 height 7
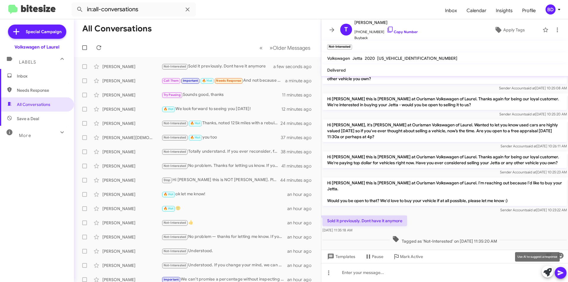
click at [545, 272] on icon at bounding box center [547, 272] width 8 height 8
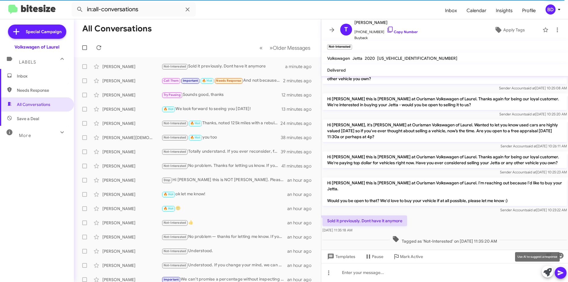
click at [550, 270] on icon at bounding box center [547, 272] width 8 height 8
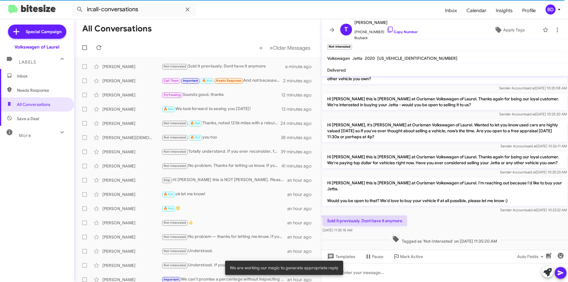
scroll to position [30, 0]
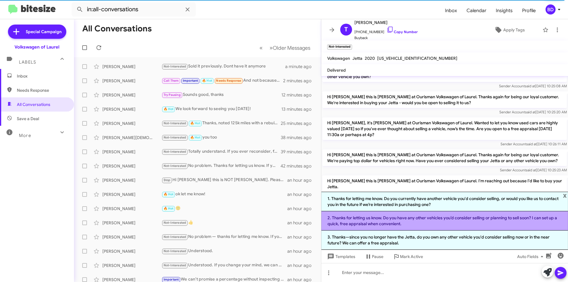
click at [417, 220] on li "2. Thanks for letting us know. Do you have any other vehicles you’d consider se…" at bounding box center [444, 220] width 247 height 19
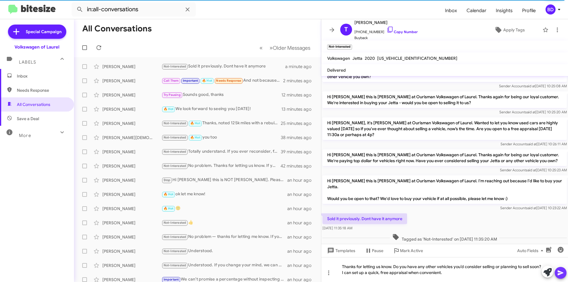
click at [563, 273] on icon at bounding box center [560, 272] width 7 height 7
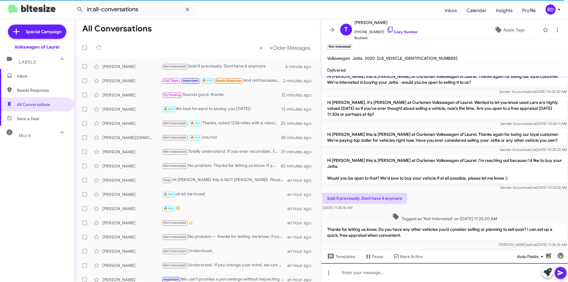
scroll to position [55, 0]
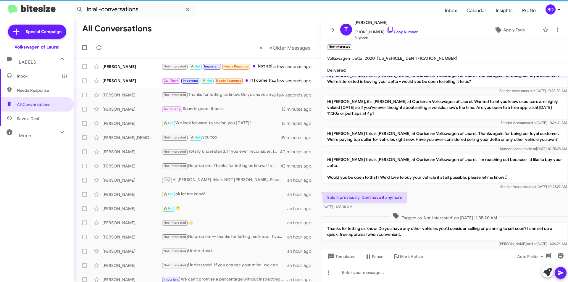
scroll to position [55, 0]
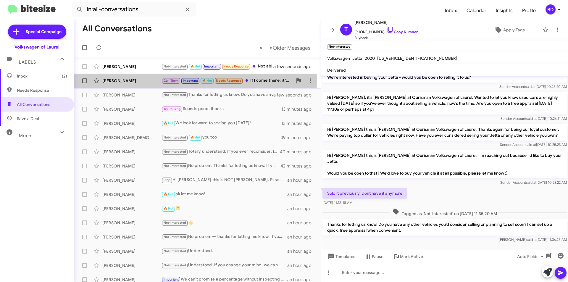
click at [148, 80] on div "[PERSON_NAME]" at bounding box center [131, 81] width 59 height 6
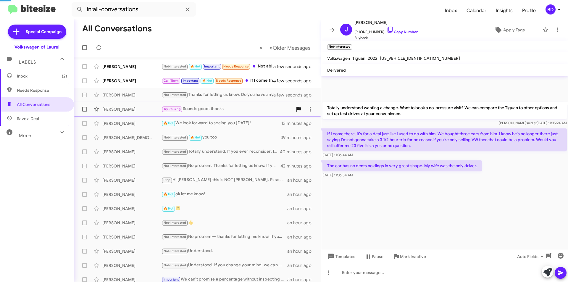
scroll to position [294, 0]
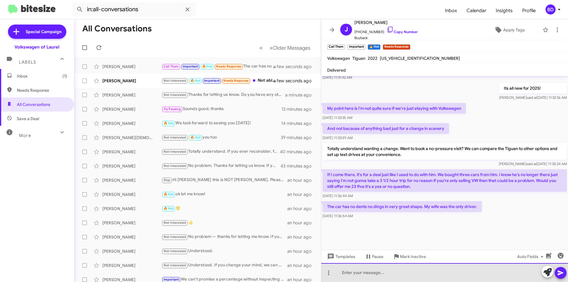
click at [361, 272] on div at bounding box center [444, 272] width 247 height 19
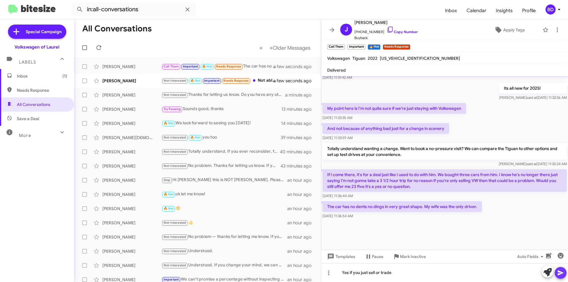
click at [559, 275] on icon at bounding box center [560, 272] width 7 height 7
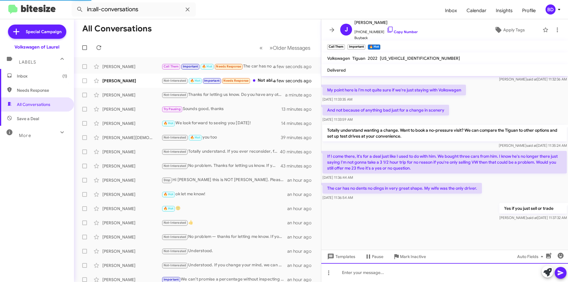
scroll to position [315, 0]
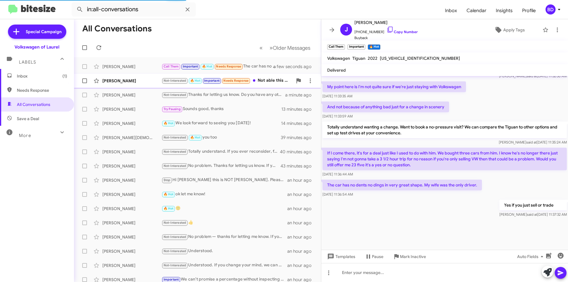
click at [141, 81] on div "[PERSON_NAME]" at bounding box center [131, 81] width 59 height 6
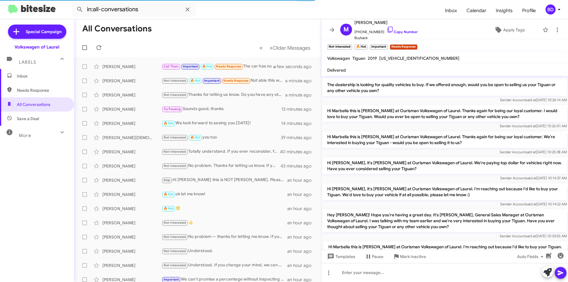
scroll to position [786, 0]
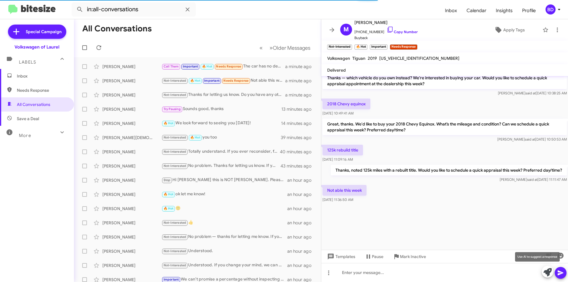
click at [545, 267] on span at bounding box center [547, 272] width 8 height 13
click at [547, 271] on icon at bounding box center [547, 272] width 8 height 8
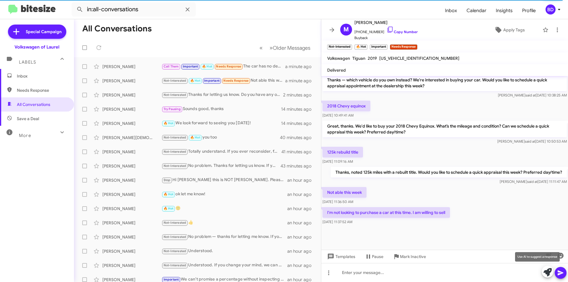
scroll to position [303, 0]
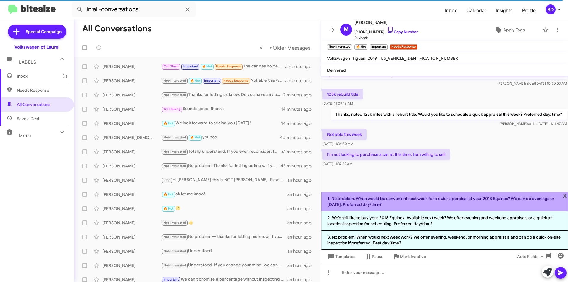
click at [416, 201] on li "1. No problem. When would be convenient next week for a quick appraisal of your…" at bounding box center [444, 202] width 247 height 20
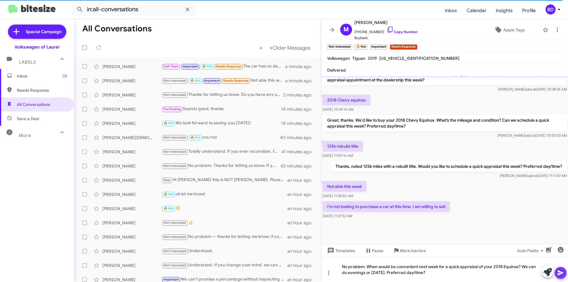
click at [561, 271] on icon at bounding box center [560, 272] width 7 height 7
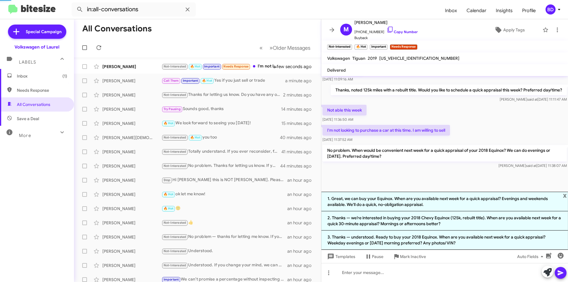
scroll to position [392, 0]
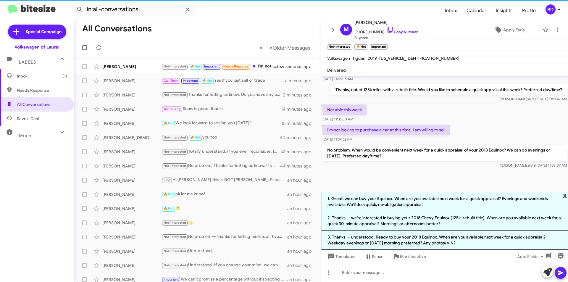
click at [566, 196] on span "x" at bounding box center [565, 195] width 4 height 7
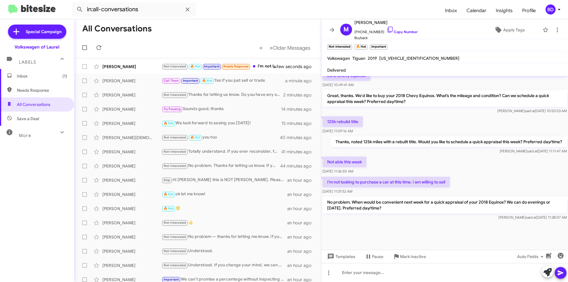
scroll to position [334, 0]
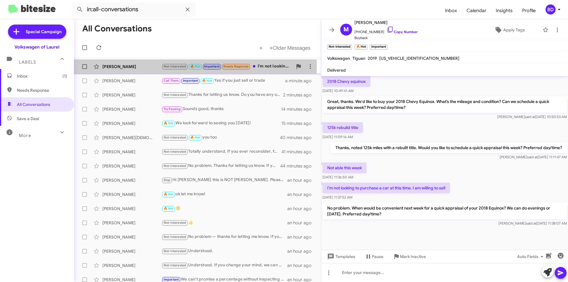
click at [143, 64] on div "[PERSON_NAME]" at bounding box center [131, 67] width 59 height 6
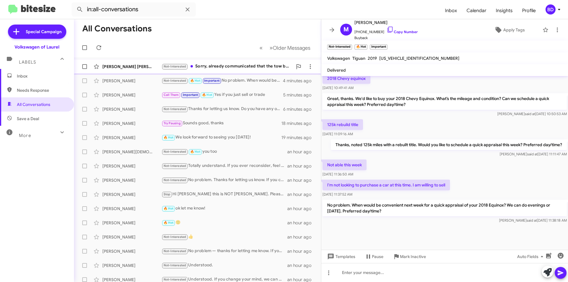
click at [228, 64] on div "Not-Interested Sorry, already communicated that the tow bar not being removable…" at bounding box center [226, 66] width 131 height 7
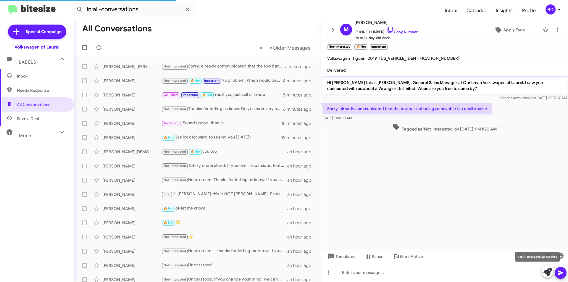
click at [548, 272] on icon at bounding box center [547, 272] width 8 height 8
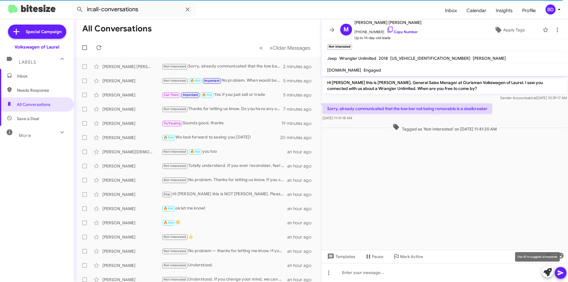
drag, startPoint x: 547, startPoint y: 276, endPoint x: 543, endPoint y: 278, distance: 4.1
click at [547, 275] on icon at bounding box center [547, 272] width 8 height 8
click at [547, 273] on icon at bounding box center [547, 272] width 8 height 8
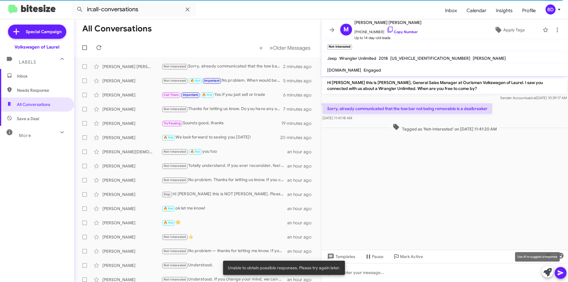
click at [551, 275] on icon at bounding box center [547, 272] width 8 height 8
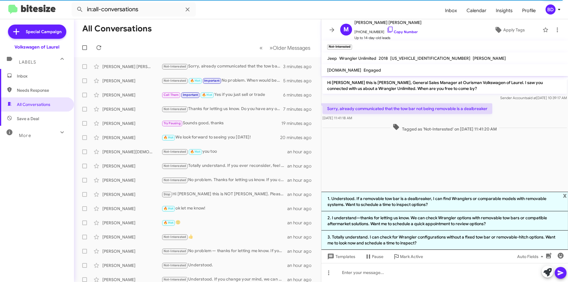
click at [358, 221] on li "2. I understand—thanks for letting us know. We can check Wrangler options with …" at bounding box center [444, 220] width 247 height 19
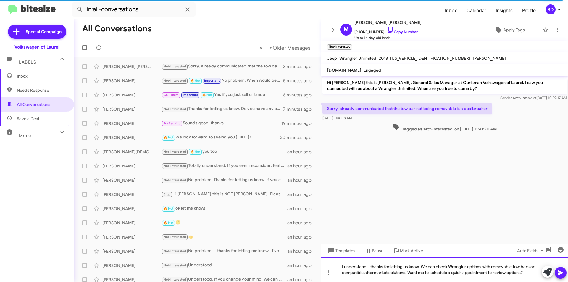
click at [448, 267] on div "I understand—thanks for letting us know. We can check Wrangler options with rem…" at bounding box center [444, 269] width 247 height 25
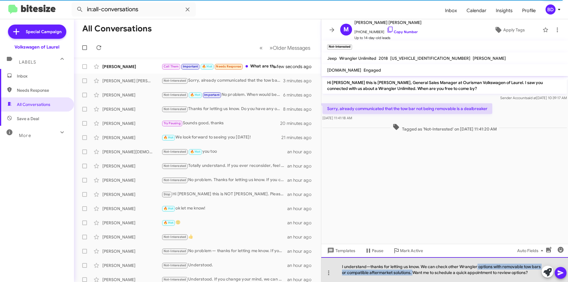
drag, startPoint x: 477, startPoint y: 268, endPoint x: 414, endPoint y: 272, distance: 63.4
click at [414, 272] on div "I understand—thanks for letting us know. We can check other Wrangler options wi…" at bounding box center [444, 269] width 247 height 25
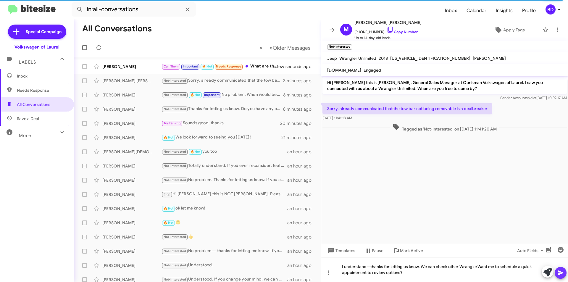
click at [558, 272] on icon at bounding box center [560, 272] width 7 height 7
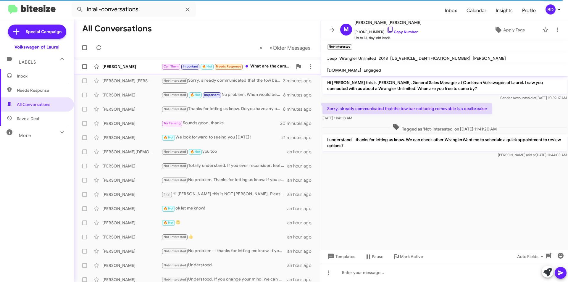
click at [145, 67] on div "[PERSON_NAME]" at bounding box center [131, 67] width 59 height 6
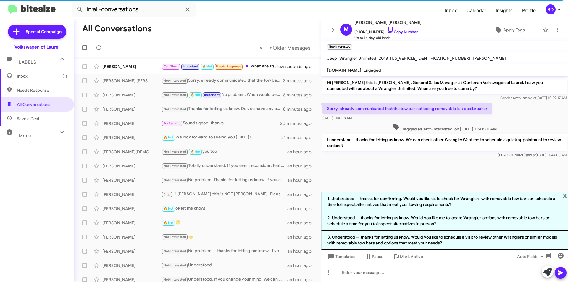
scroll to position [346, 0]
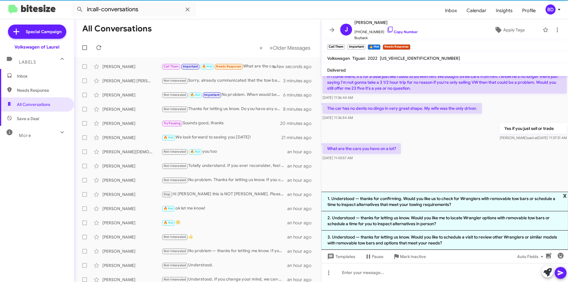
click at [565, 194] on span "x" at bounding box center [565, 195] width 4 height 7
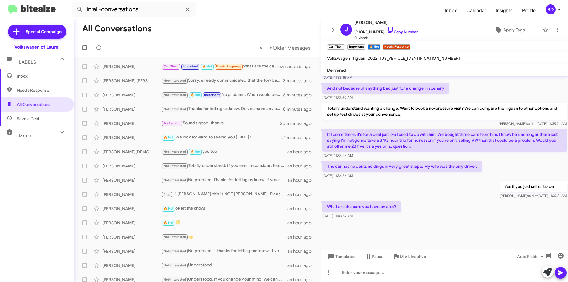
scroll to position [288, 0]
click at [560, 272] on icon at bounding box center [561, 272] width 6 height 5
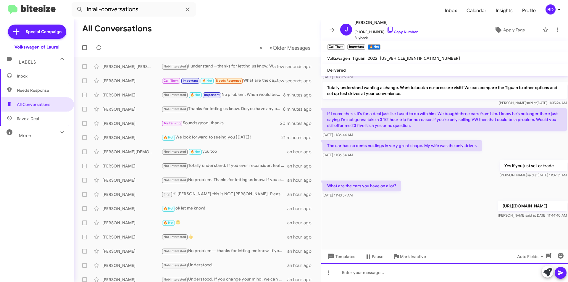
scroll to position [877, 0]
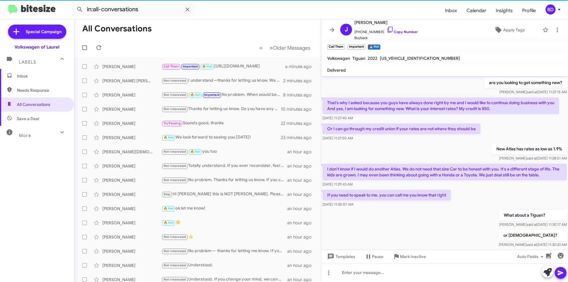
scroll to position [288, 0]
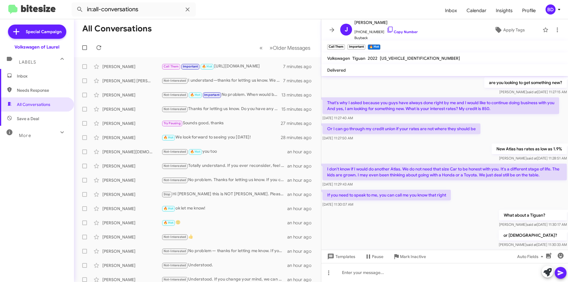
scroll to position [276, 0]
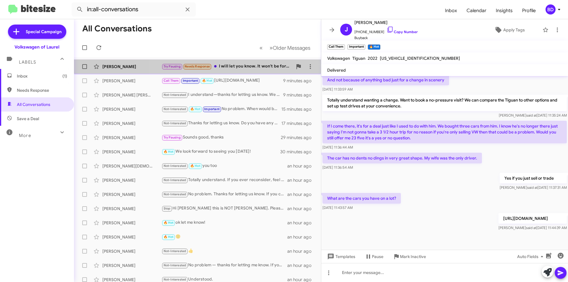
click at [244, 66] on div "Try Pausing Needs Response I will let you know. It won't be for a while." at bounding box center [226, 66] width 131 height 7
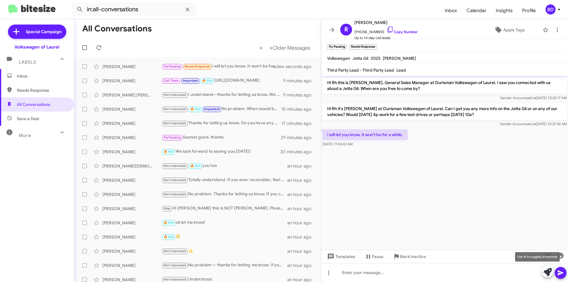
click at [547, 270] on icon at bounding box center [547, 272] width 8 height 8
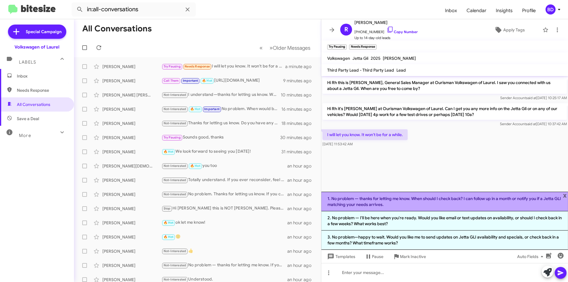
click at [419, 203] on li "1. No problem — thanks for letting me know. When should I check back? I can fol…" at bounding box center [444, 202] width 247 height 20
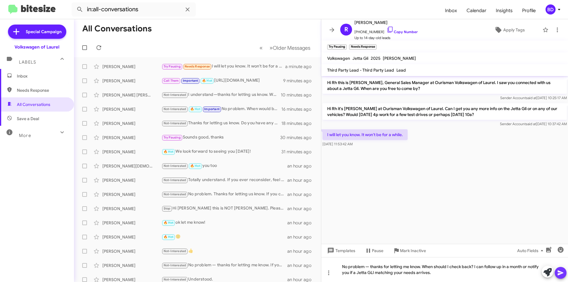
click at [560, 271] on icon at bounding box center [561, 272] width 6 height 5
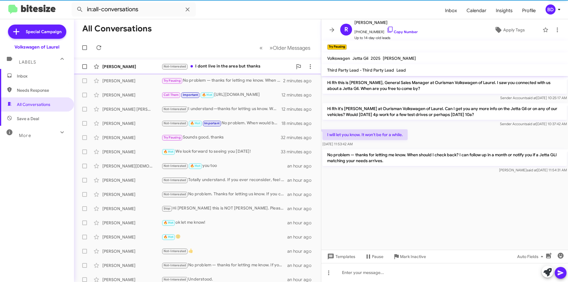
click at [238, 67] on div "Not-Interested I dont live in the area but thanks" at bounding box center [226, 66] width 131 height 7
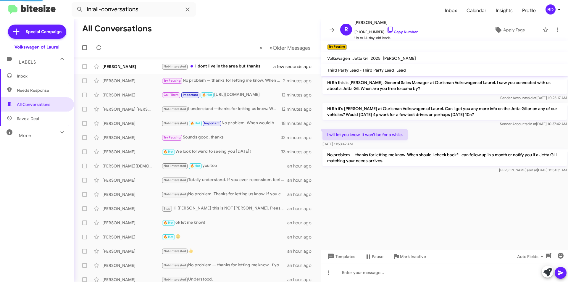
scroll to position [77, 0]
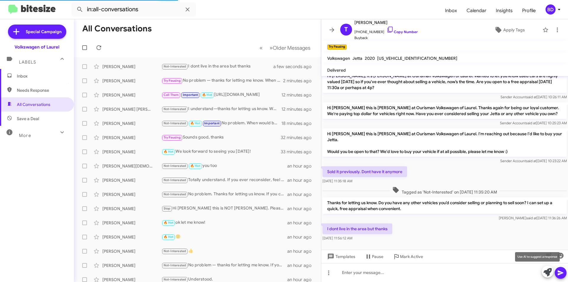
click at [548, 271] on icon at bounding box center [547, 272] width 8 height 8
click at [547, 273] on icon at bounding box center [547, 272] width 8 height 8
click at [546, 273] on icon at bounding box center [547, 272] width 8 height 8
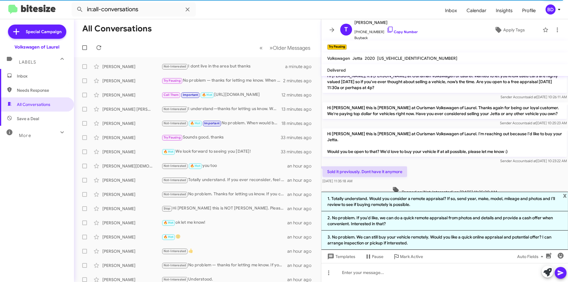
click at [384, 241] on li "3. No problem. We can still buy your vehicle remotely. Would you like a quick o…" at bounding box center [444, 239] width 247 height 19
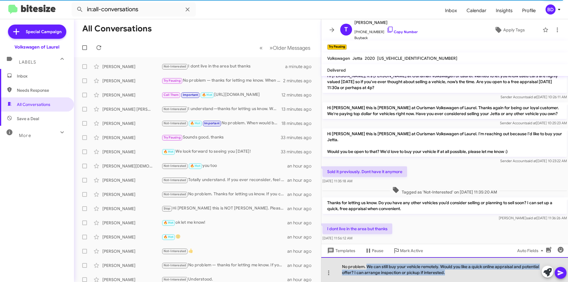
drag, startPoint x: 368, startPoint y: 266, endPoint x: 448, endPoint y: 272, distance: 79.9
click at [448, 272] on div "No problem. We can still buy your vehicle remotely. Would you like a quick onli…" at bounding box center [444, 269] width 247 height 25
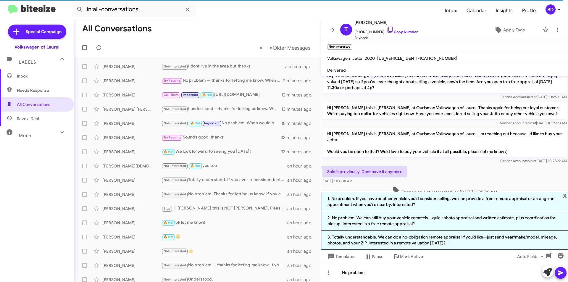
click at [562, 273] on icon at bounding box center [561, 272] width 6 height 5
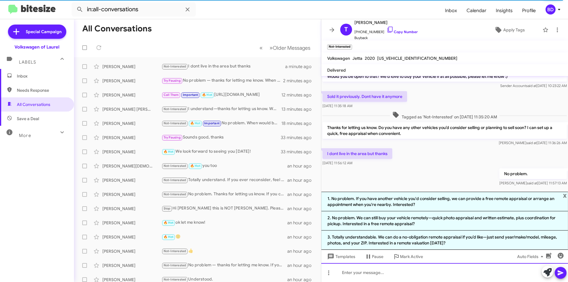
scroll to position [156, 0]
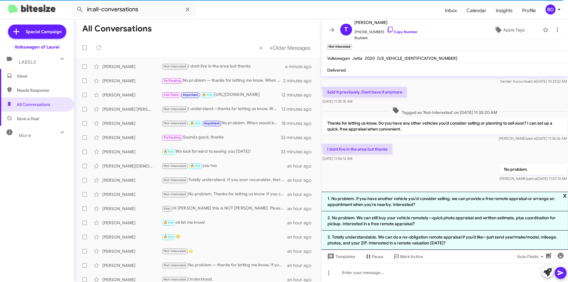
click at [563, 195] on span "x" at bounding box center [565, 195] width 4 height 7
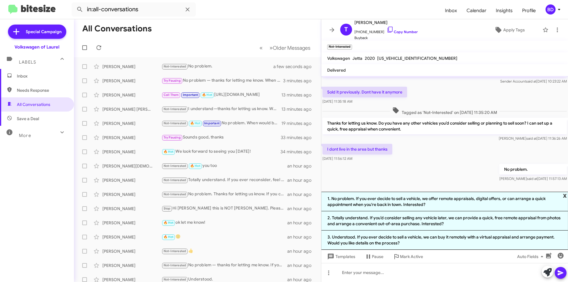
click at [566, 195] on span "x" at bounding box center [565, 195] width 4 height 7
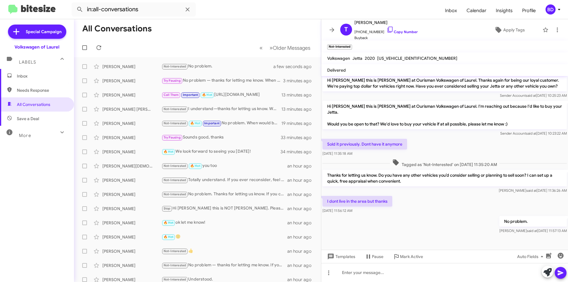
scroll to position [98, 0]
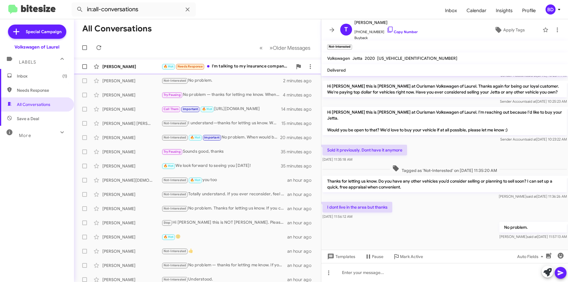
click at [228, 67] on div "🔥 Hot Needs Response I'm talking to my insurance company myself." at bounding box center [226, 66] width 131 height 7
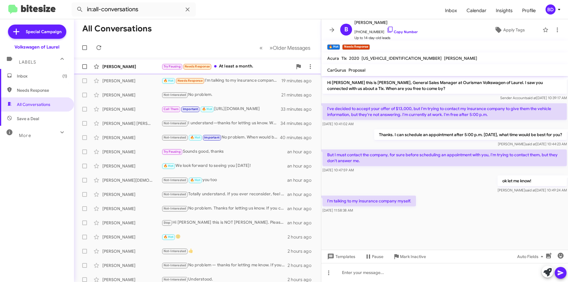
click at [251, 69] on div "Try Pausing Needs Response At least a month." at bounding box center [226, 66] width 131 height 7
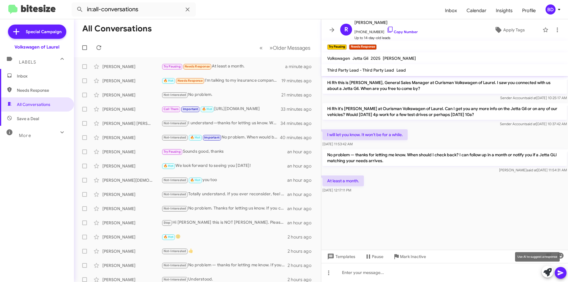
click at [548, 271] on icon at bounding box center [547, 272] width 8 height 8
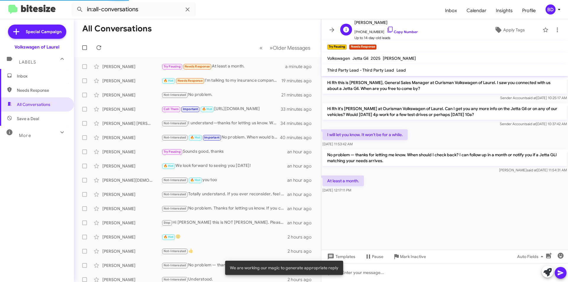
click at [401, 28] on span "+12404769977 Copy Number" at bounding box center [385, 30] width 63 height 9
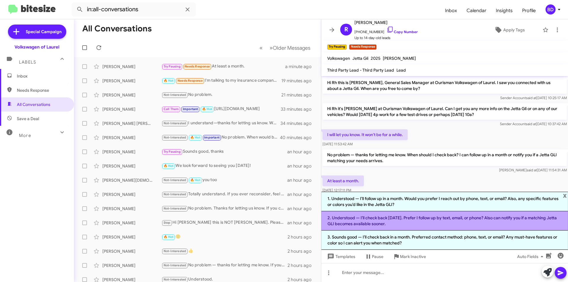
click at [387, 222] on li "2. Understood — I’ll check back in one month. Prefer I follow up by text, email…" at bounding box center [444, 220] width 247 height 19
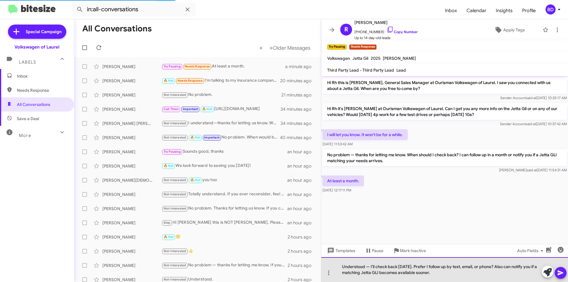
drag, startPoint x: 425, startPoint y: 267, endPoint x: 452, endPoint y: 274, distance: 28.1
click at [452, 274] on div "Understood — I’ll check back in one month. Prefer I follow up by text, email, o…" at bounding box center [444, 269] width 247 height 25
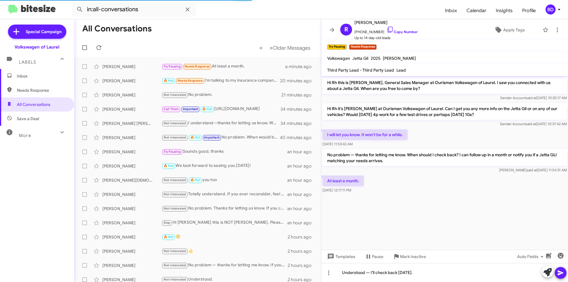
click at [557, 272] on button at bounding box center [561, 273] width 12 height 12
click at [405, 32] on link "Copy Number" at bounding box center [402, 32] width 31 height 4
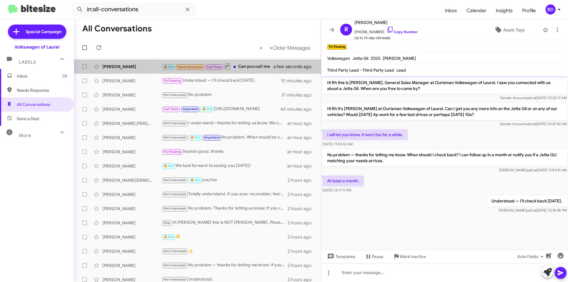
click at [257, 66] on div "🔥 Hot Needs Response Call Them Can you call me" at bounding box center [220, 66] width 119 height 7
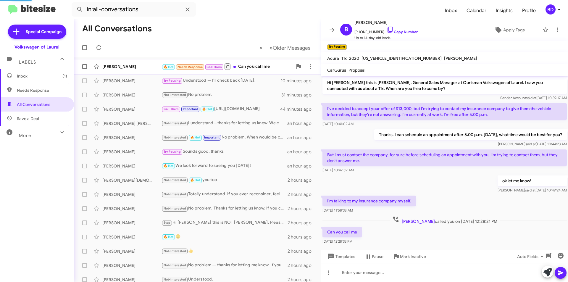
scroll to position [8, 0]
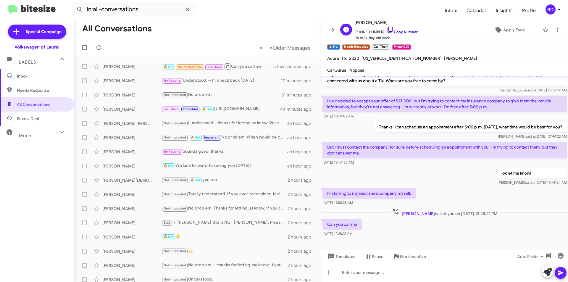
click at [402, 31] on link "Copy Number" at bounding box center [402, 32] width 31 height 4
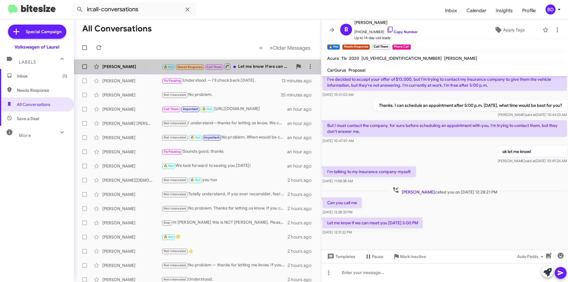
click at [260, 68] on div "🔥 Hot Needs Response Call Them Let me know if we can meet you today 5:00 PM" at bounding box center [226, 66] width 131 height 7
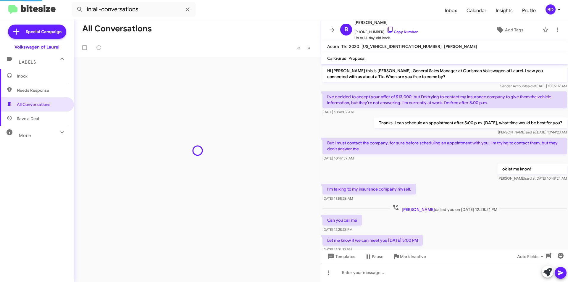
scroll to position [17, 0]
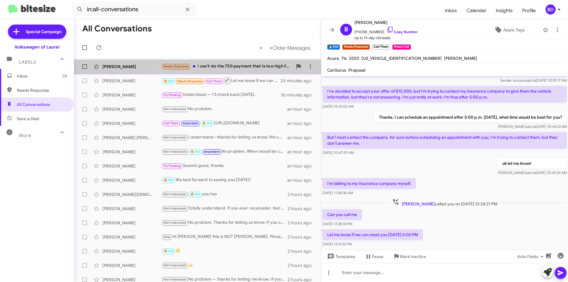
click at [251, 65] on div "Needs Response i can't do the 750 payment that is too high for me" at bounding box center [226, 66] width 131 height 7
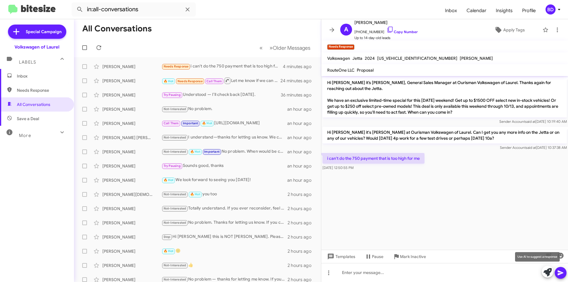
click at [550, 275] on icon at bounding box center [547, 272] width 8 height 8
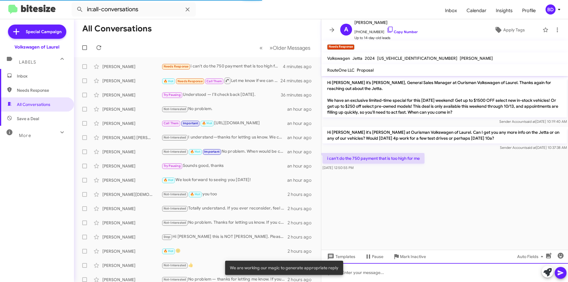
click at [438, 277] on div at bounding box center [444, 272] width 247 height 19
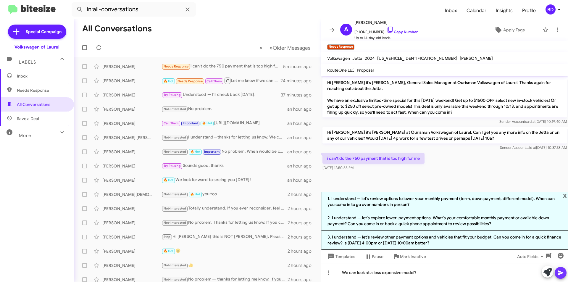
click at [561, 271] on icon at bounding box center [560, 272] width 7 height 7
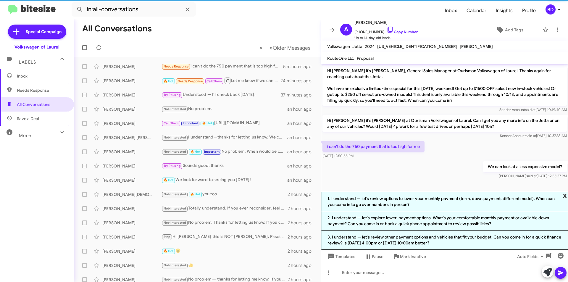
click at [566, 194] on span "x" at bounding box center [565, 195] width 4 height 7
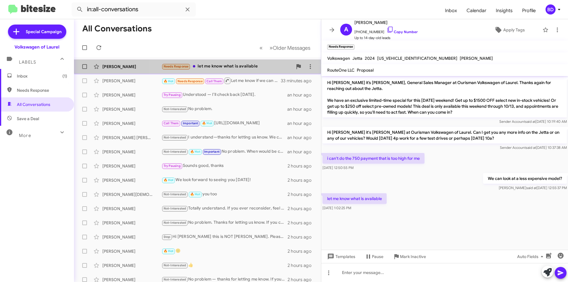
click at [232, 67] on div "Needs Response let me know what is available" at bounding box center [226, 66] width 131 height 7
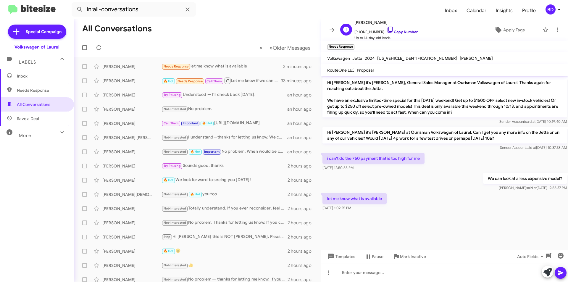
click at [403, 32] on link "Copy Number" at bounding box center [402, 32] width 31 height 4
drag, startPoint x: 326, startPoint y: 159, endPoint x: 420, endPoint y: 163, distance: 94.7
click at [438, 155] on div "i can't do the 750 payment that is too high for me Oct 14, 2025, 12:50:55 PM" at bounding box center [444, 162] width 247 height 20
copy p "i can't do the 750 payment that is too high for me"
